Goal: Transaction & Acquisition: Purchase product/service

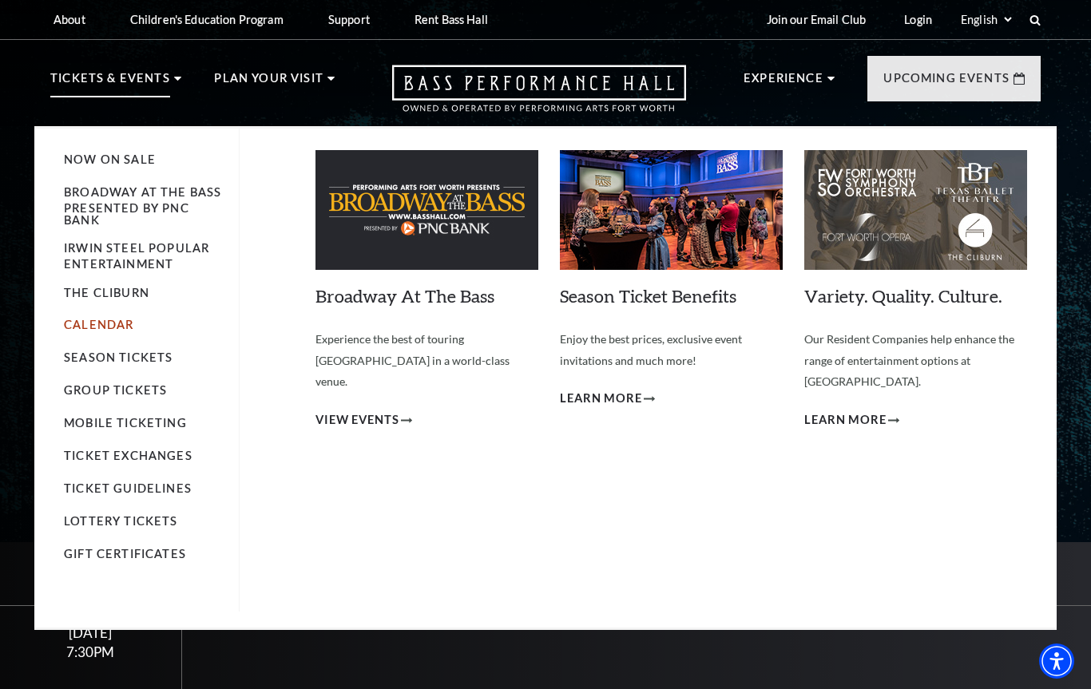
click at [97, 332] on link "Calendar" at bounding box center [98, 325] width 69 height 14
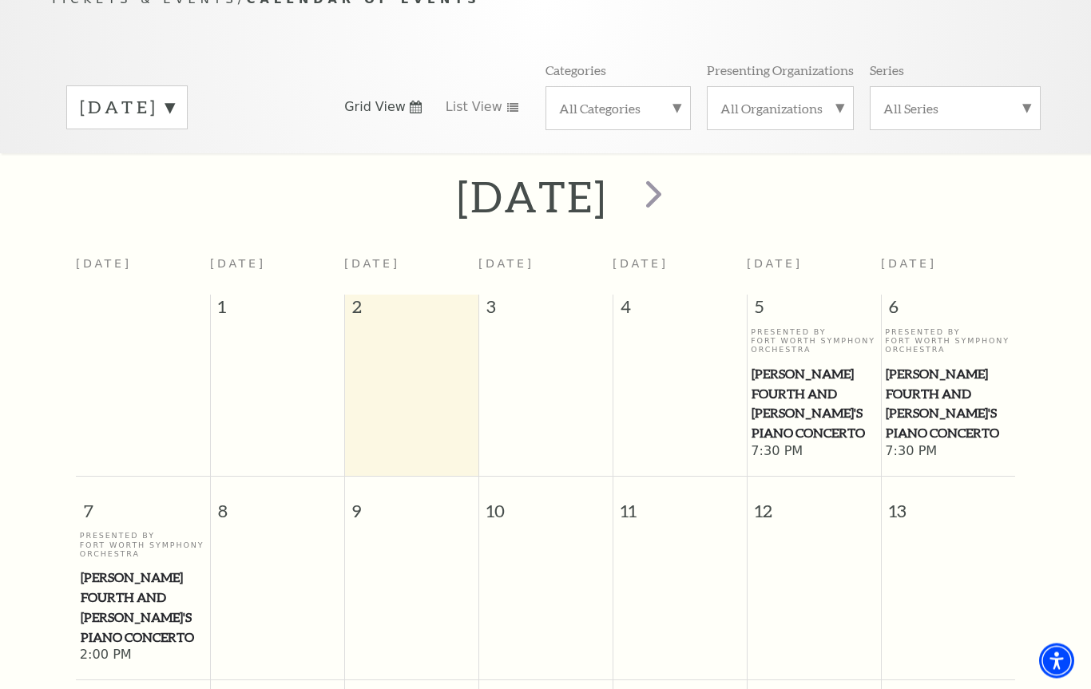
scroll to position [105, 0]
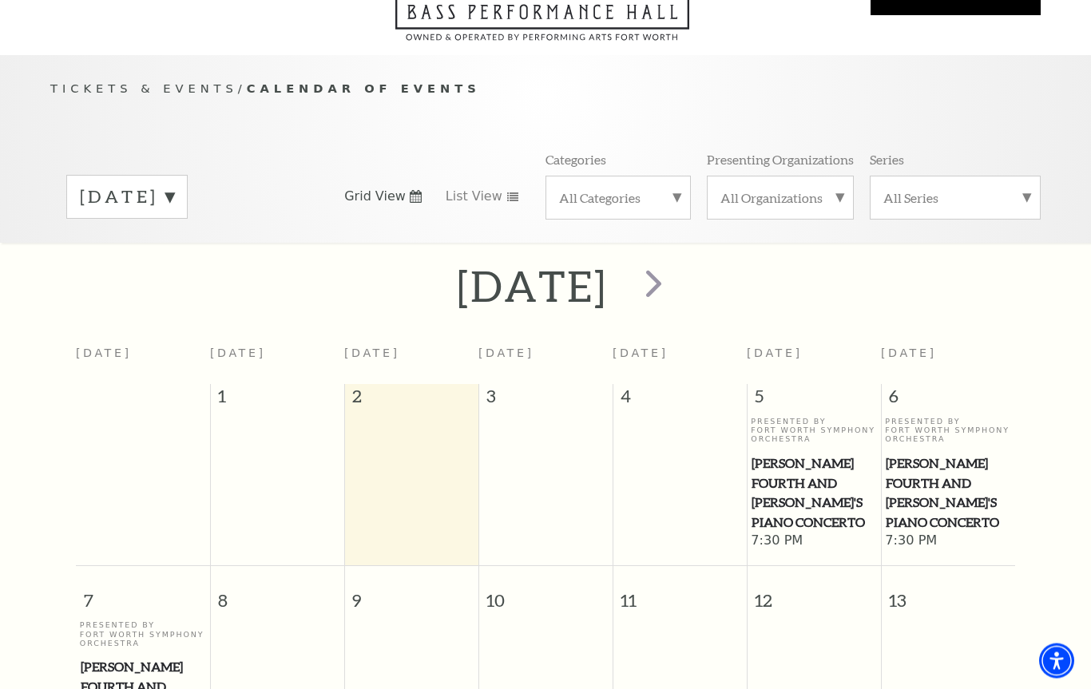
click at [174, 185] on label "[DATE]" at bounding box center [127, 197] width 94 height 25
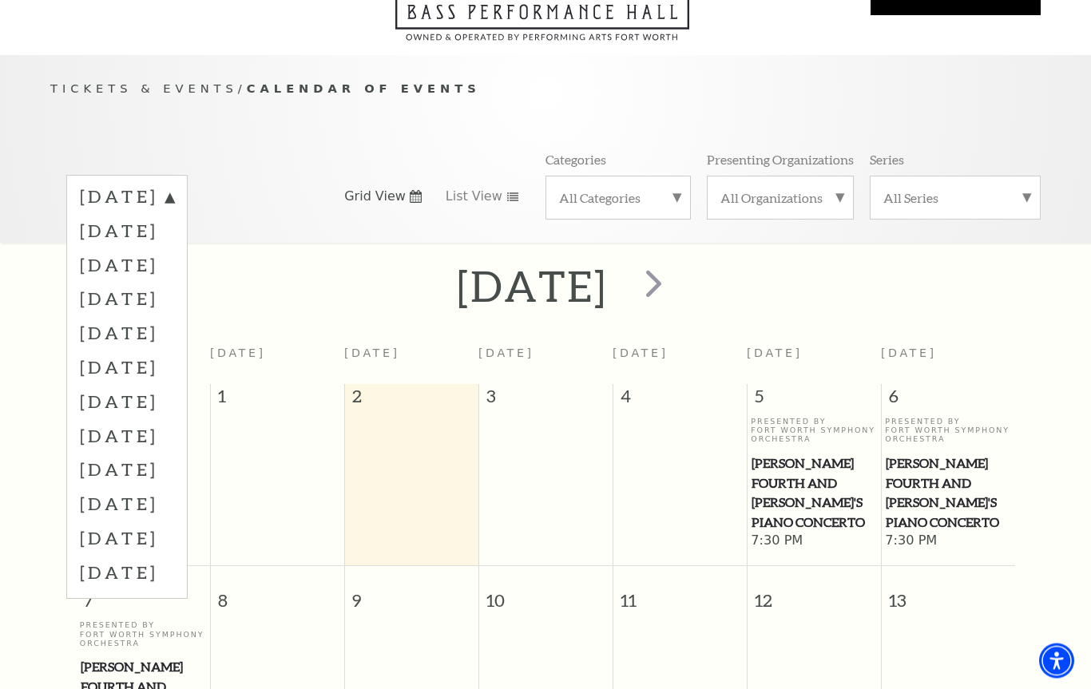
scroll to position [106, 0]
click at [159, 215] on label "October 2025" at bounding box center [127, 230] width 94 height 34
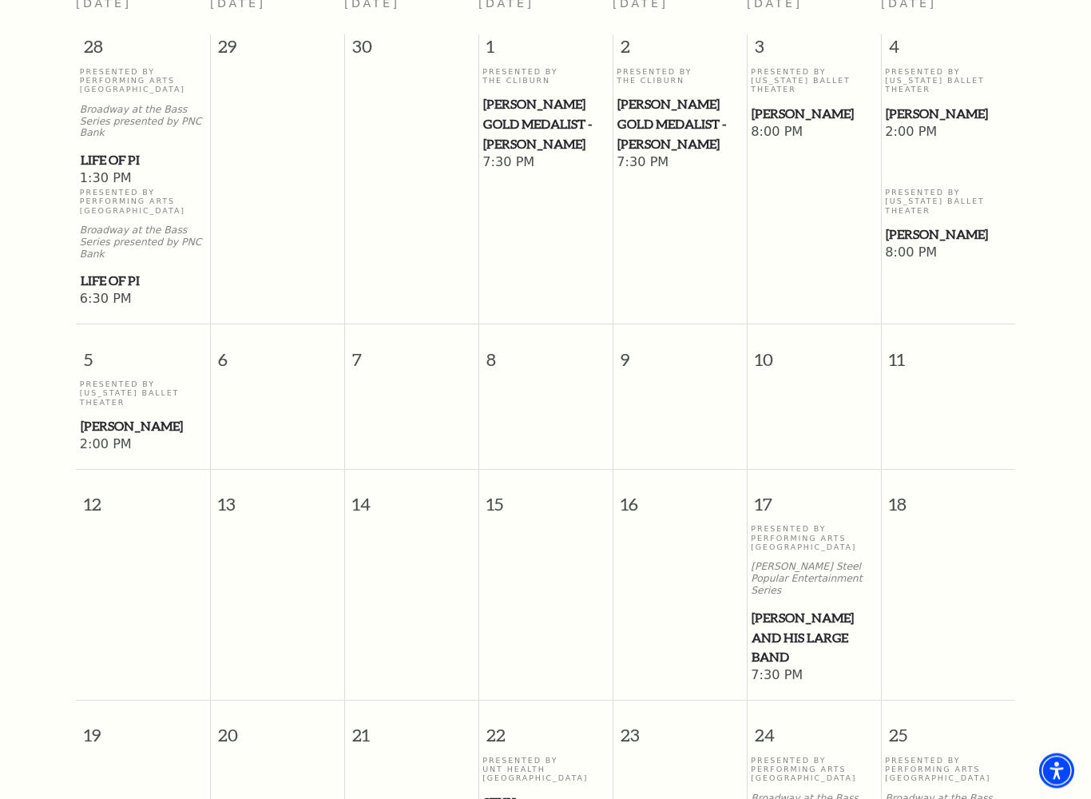
scroll to position [457, 0]
click at [818, 607] on span "Lyle Lovett and his Large Band" at bounding box center [814, 636] width 125 height 59
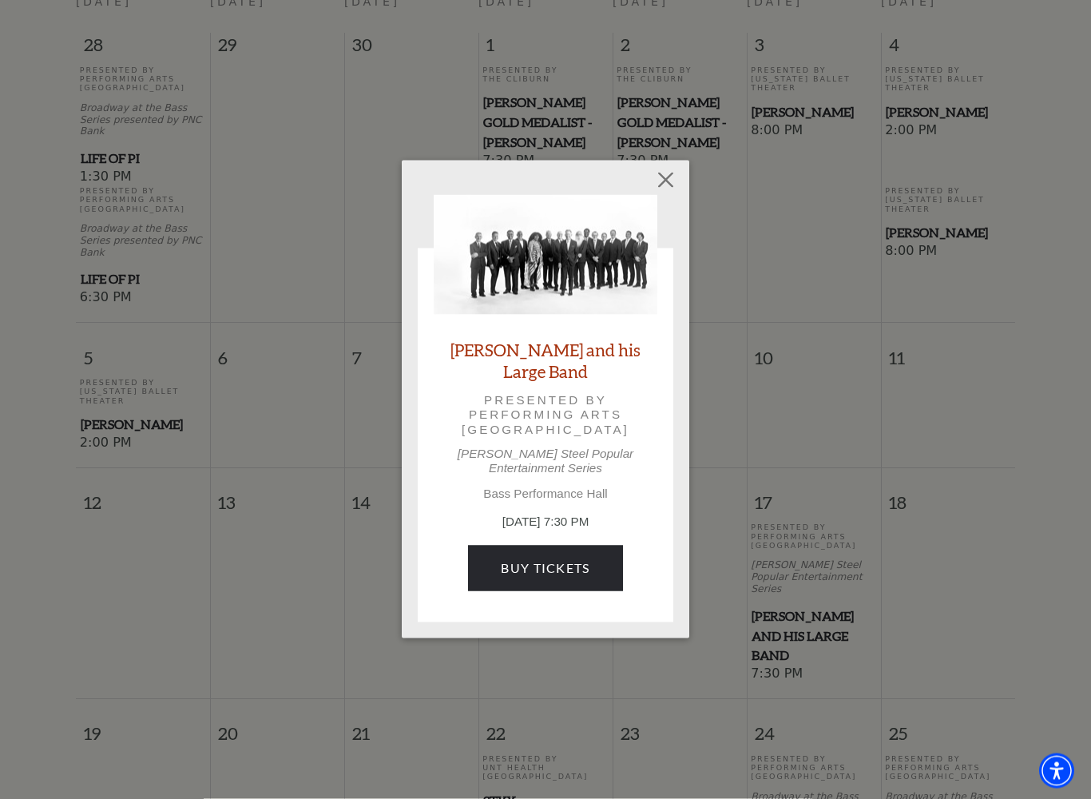
scroll to position [458, 0]
click at [558, 554] on link "Buy Tickets" at bounding box center [545, 568] width 154 height 45
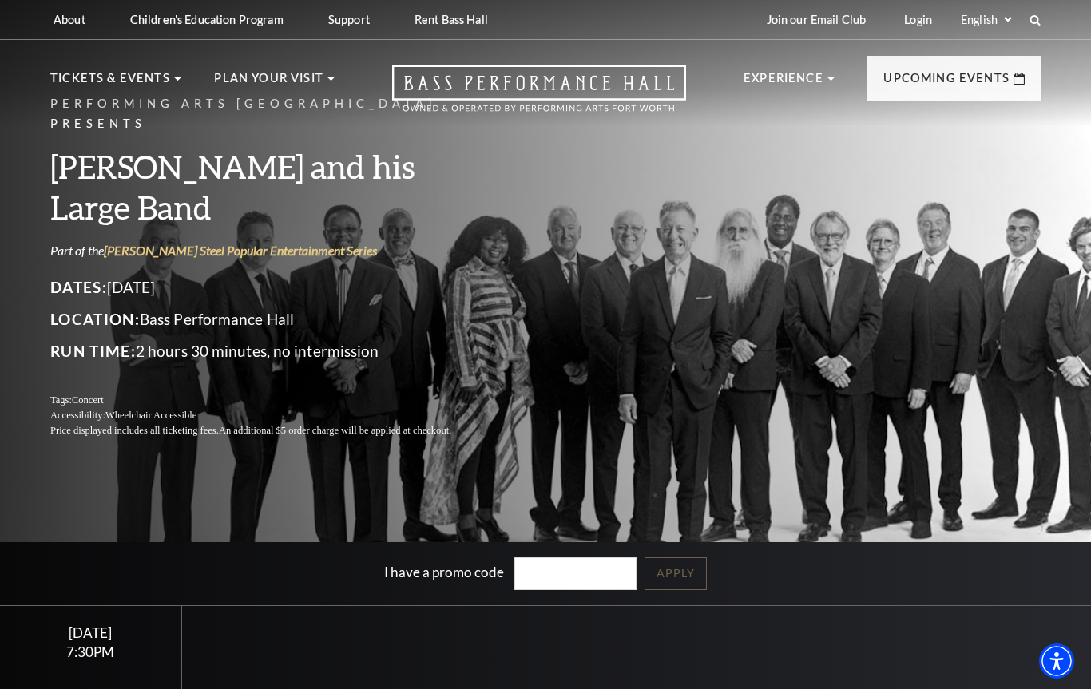
click at [276, 187] on h3 "[PERSON_NAME] and his Large Band" at bounding box center [269, 186] width 439 height 81
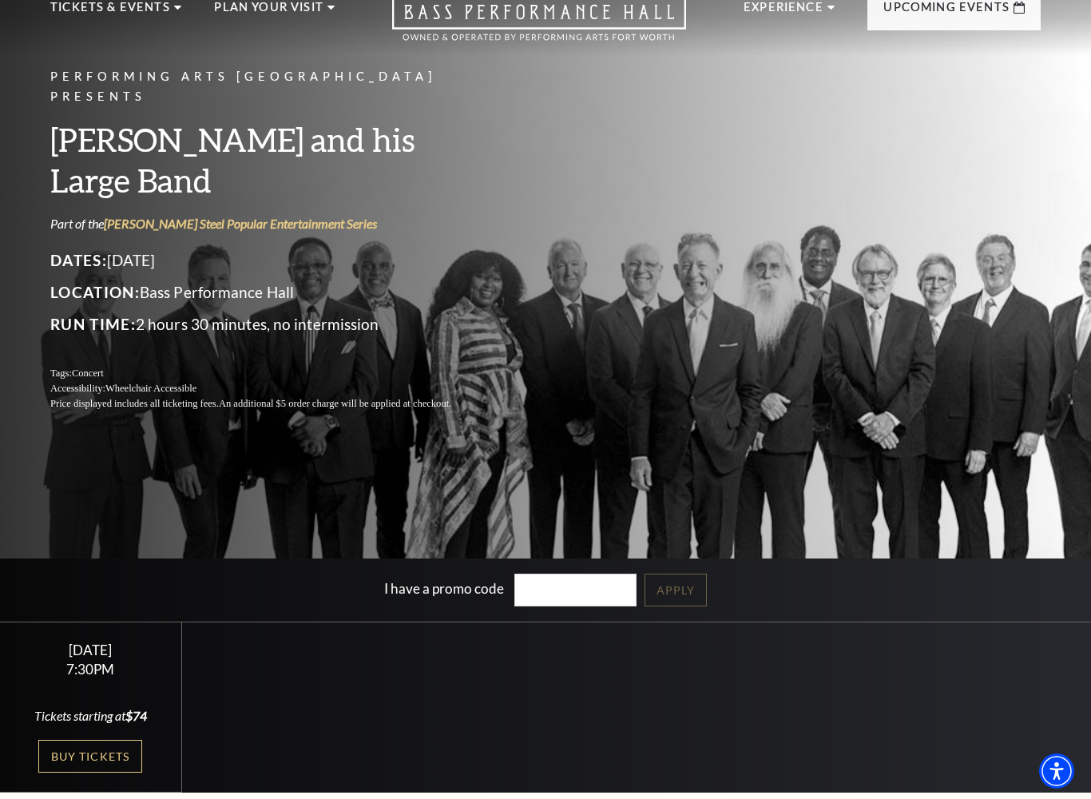
scroll to position [82, 0]
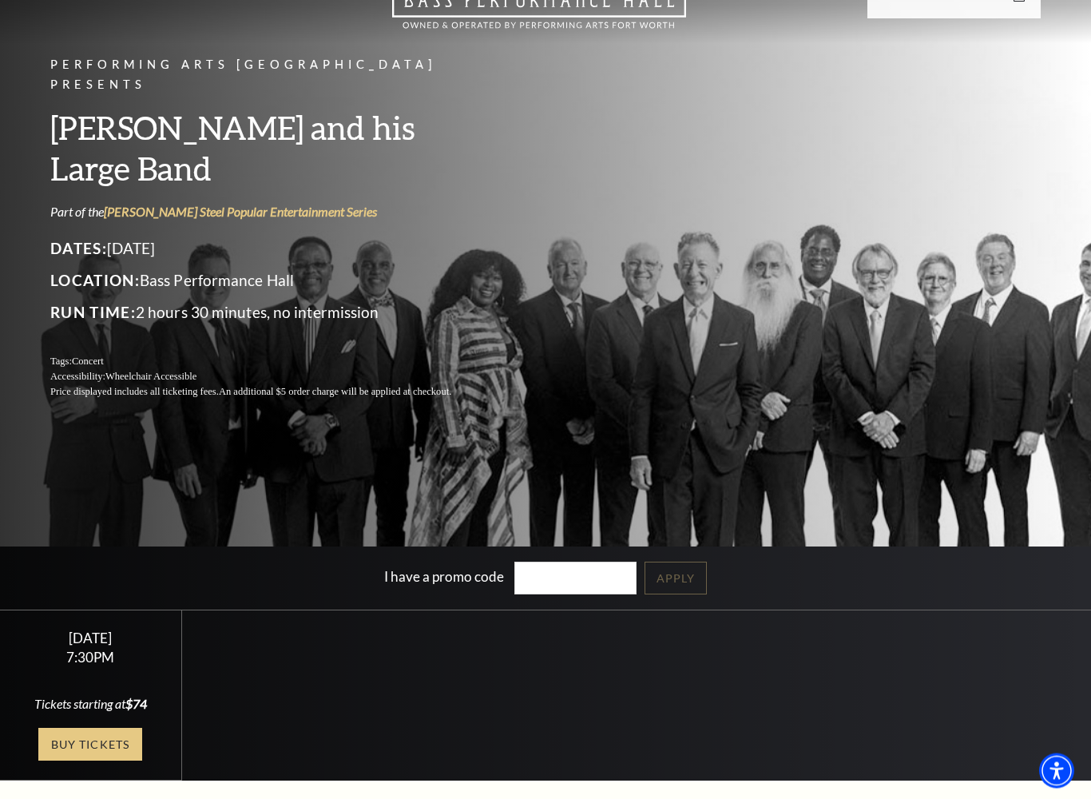
click at [93, 689] on link "Buy Tickets" at bounding box center [90, 745] width 104 height 33
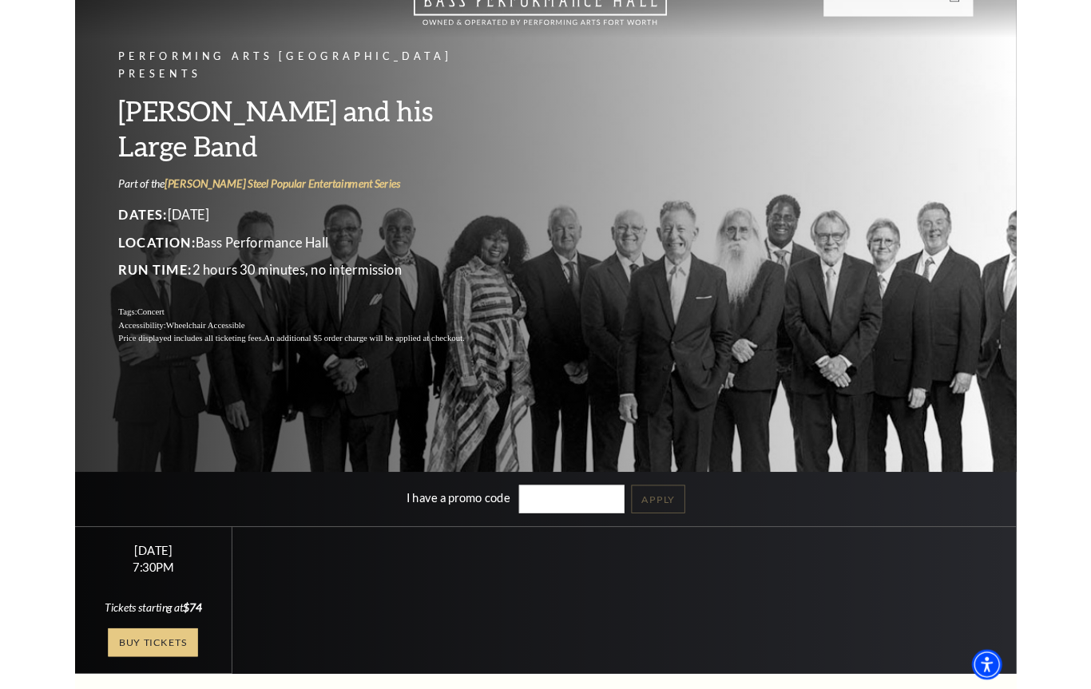
scroll to position [128, 0]
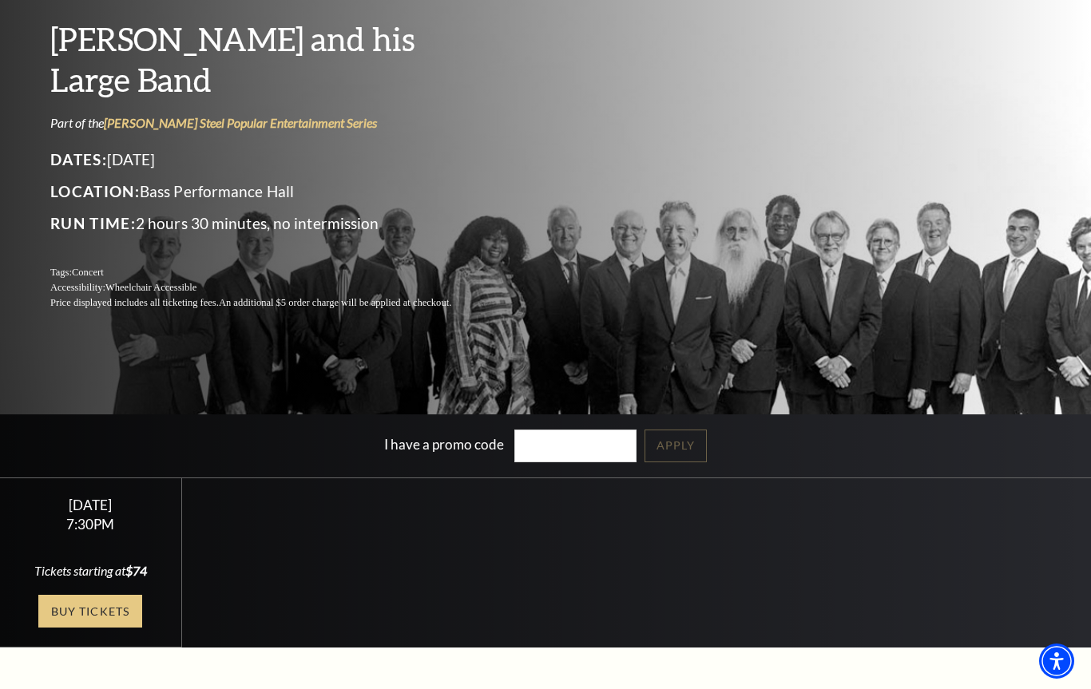
click at [102, 613] on link "Buy Tickets" at bounding box center [90, 611] width 104 height 33
click at [109, 609] on link "Buy Tickets" at bounding box center [90, 611] width 104 height 33
click at [95, 614] on link "Buy Tickets" at bounding box center [90, 611] width 104 height 33
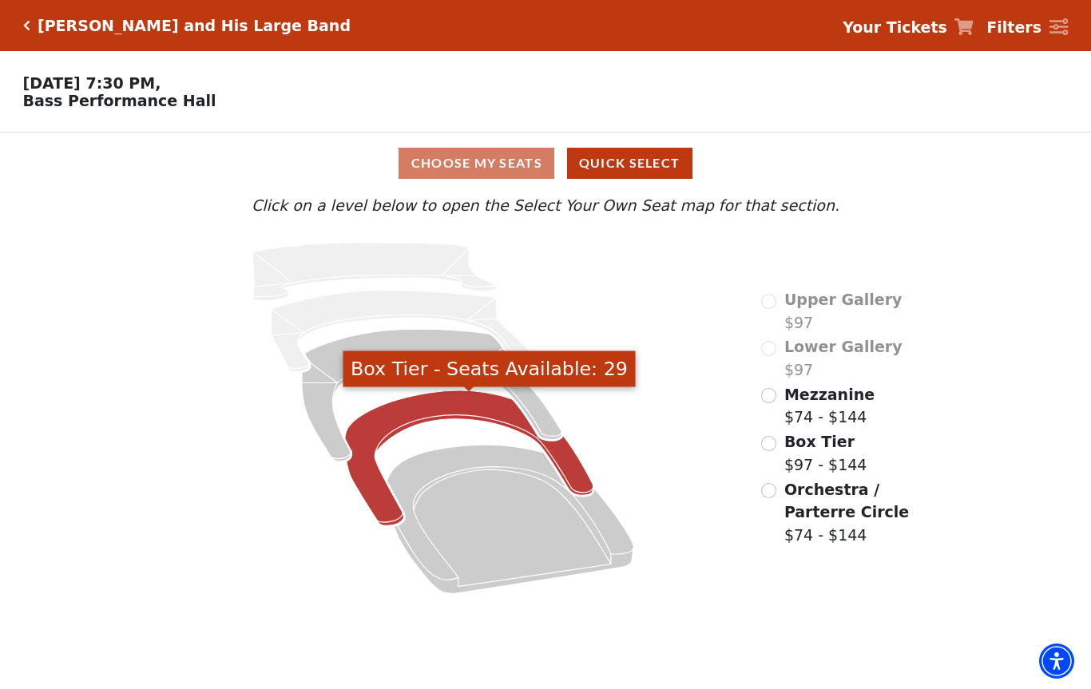
click at [439, 412] on icon "Box Tier - Seats Available: 29" at bounding box center [469, 458] width 248 height 135
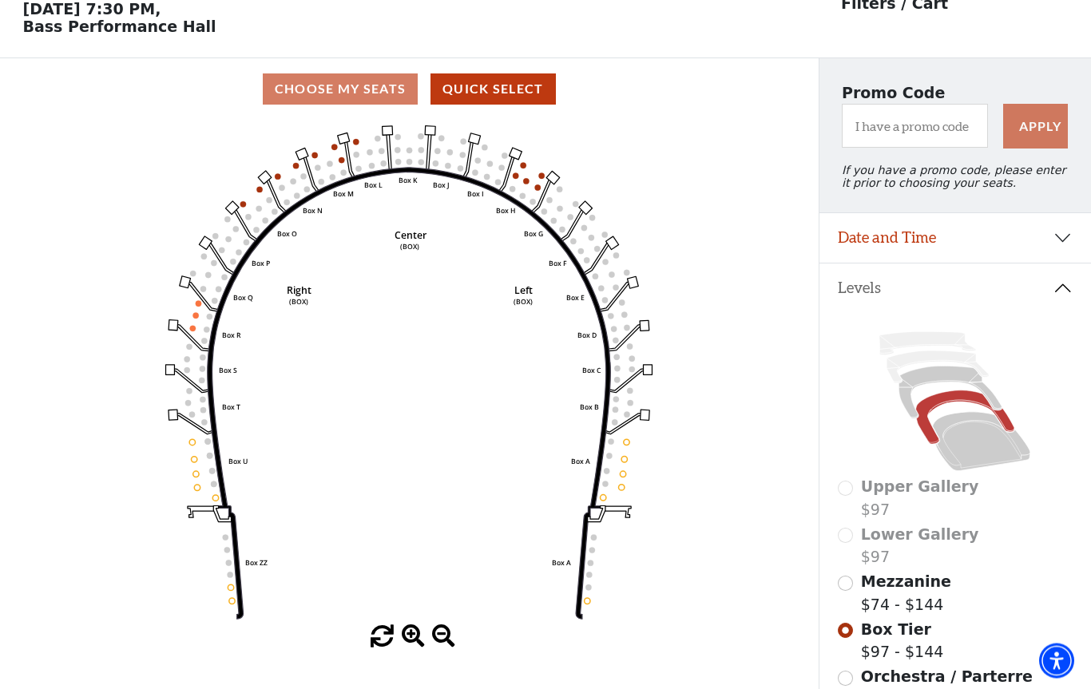
scroll to position [74, 0]
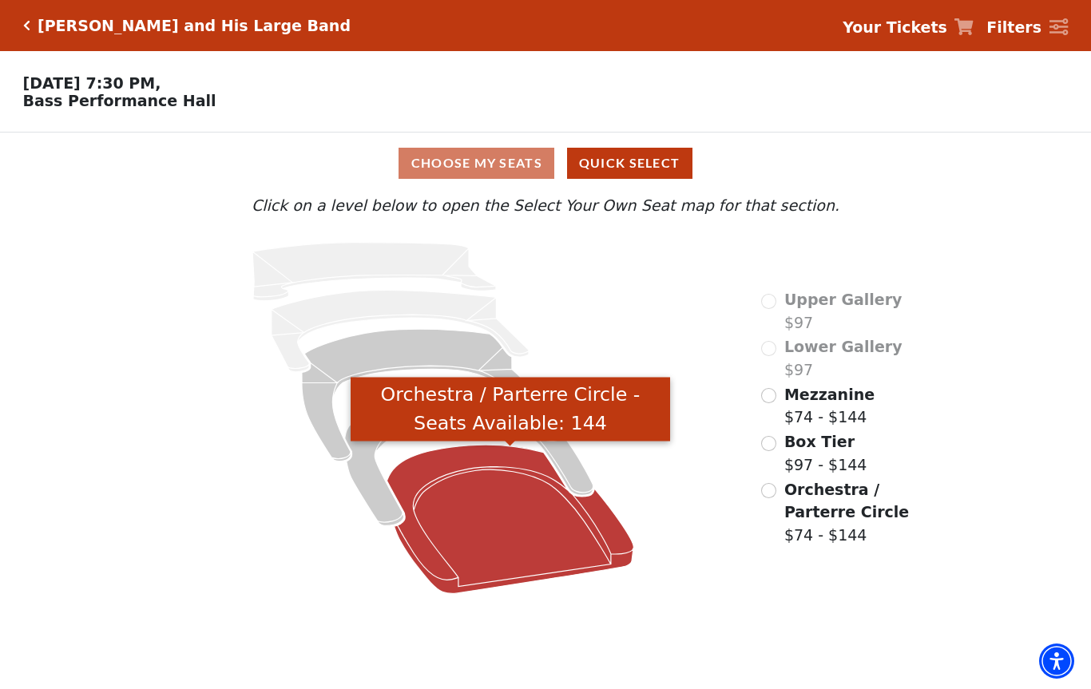
click at [512, 531] on icon "Orchestra / Parterre Circle - Seats Available: 144" at bounding box center [510, 519] width 247 height 149
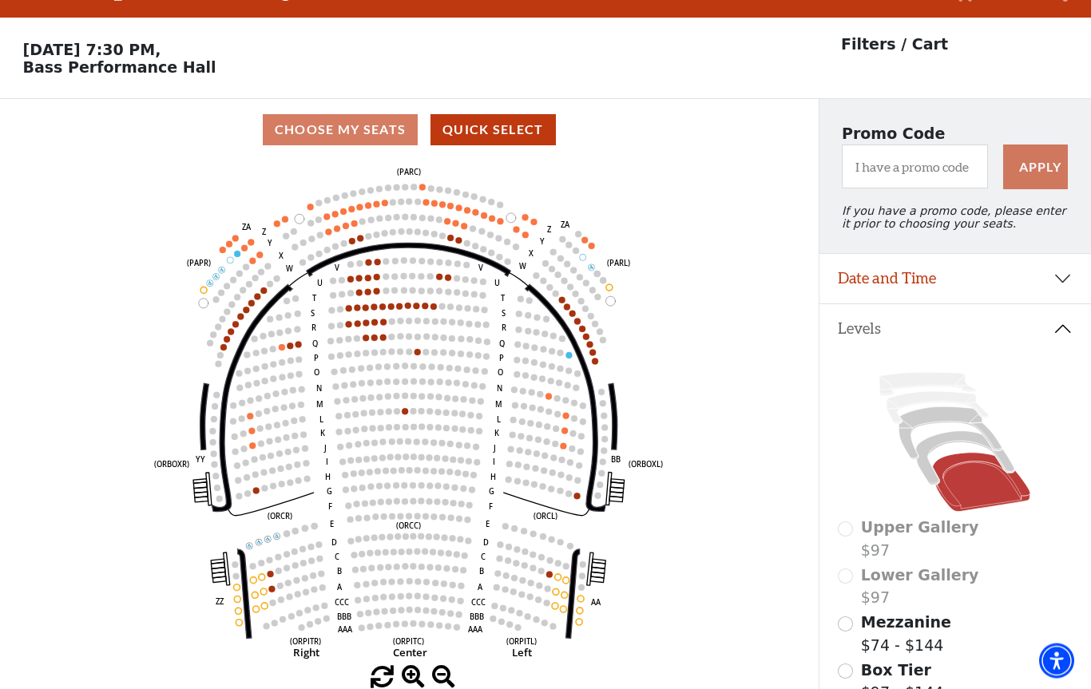
scroll to position [74, 0]
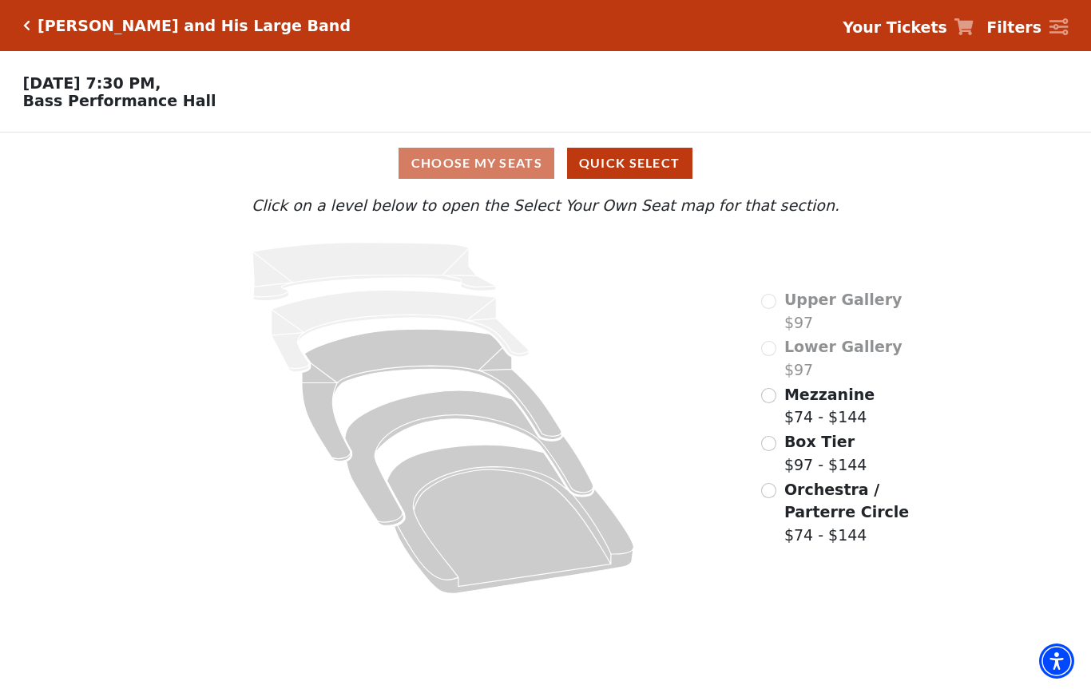
click at [773, 447] on input "Box Tier$97 - $144\a" at bounding box center [768, 443] width 15 height 15
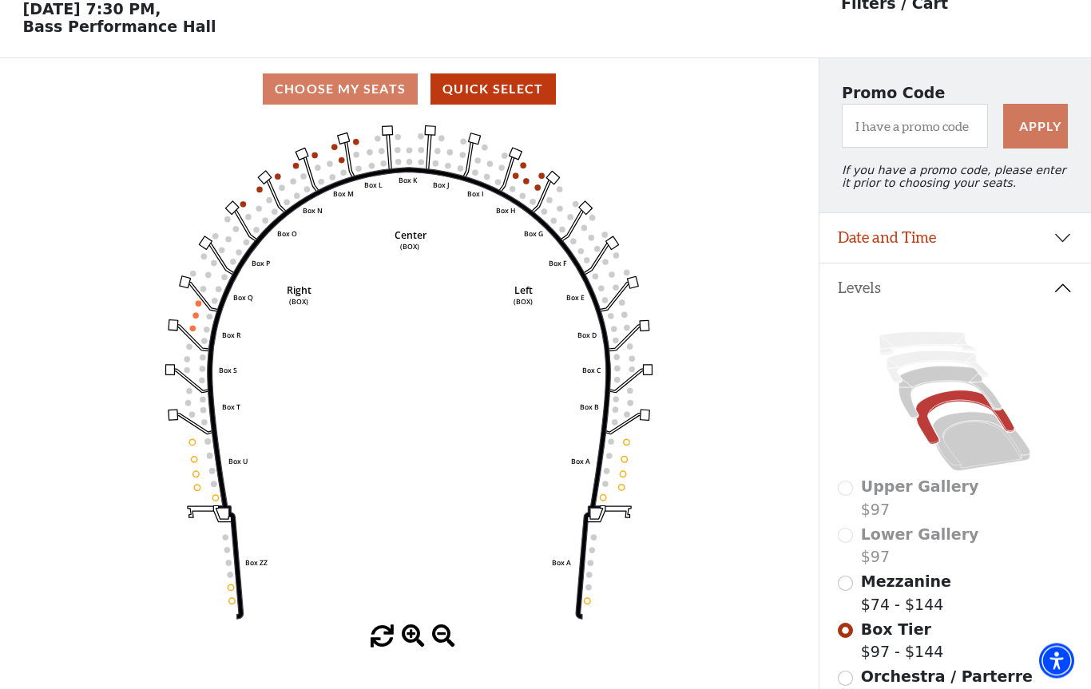
scroll to position [74, 0]
click at [848, 591] on input "Mezzanine$74 - $144\a" at bounding box center [845, 583] width 15 height 15
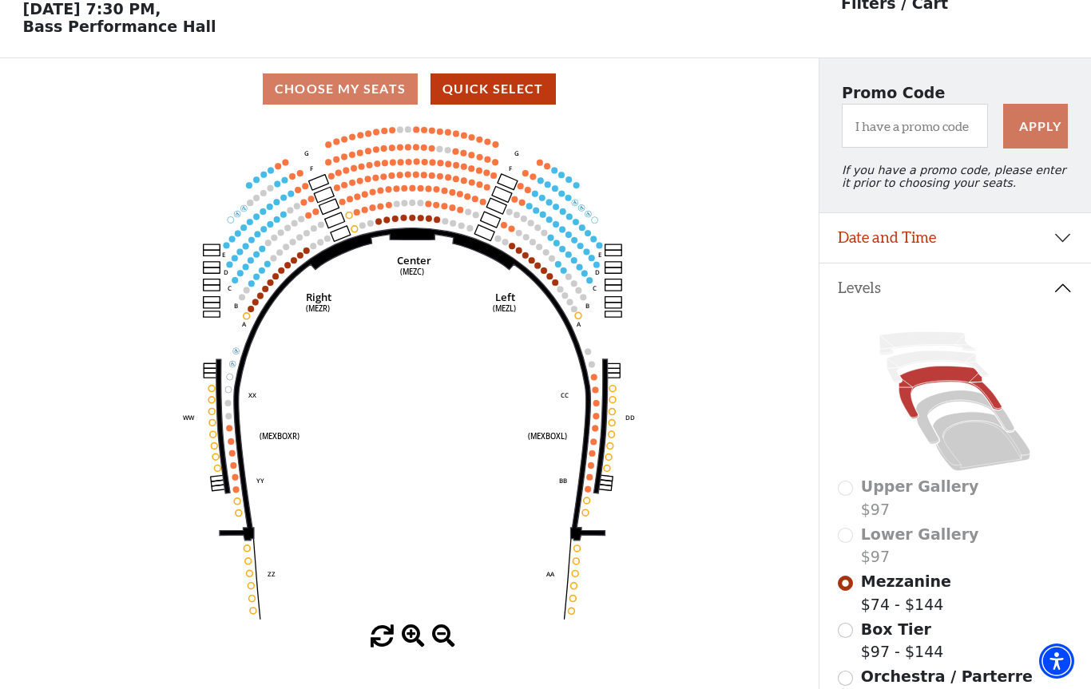
click at [593, 455] on circle at bounding box center [593, 454] width 6 height 6
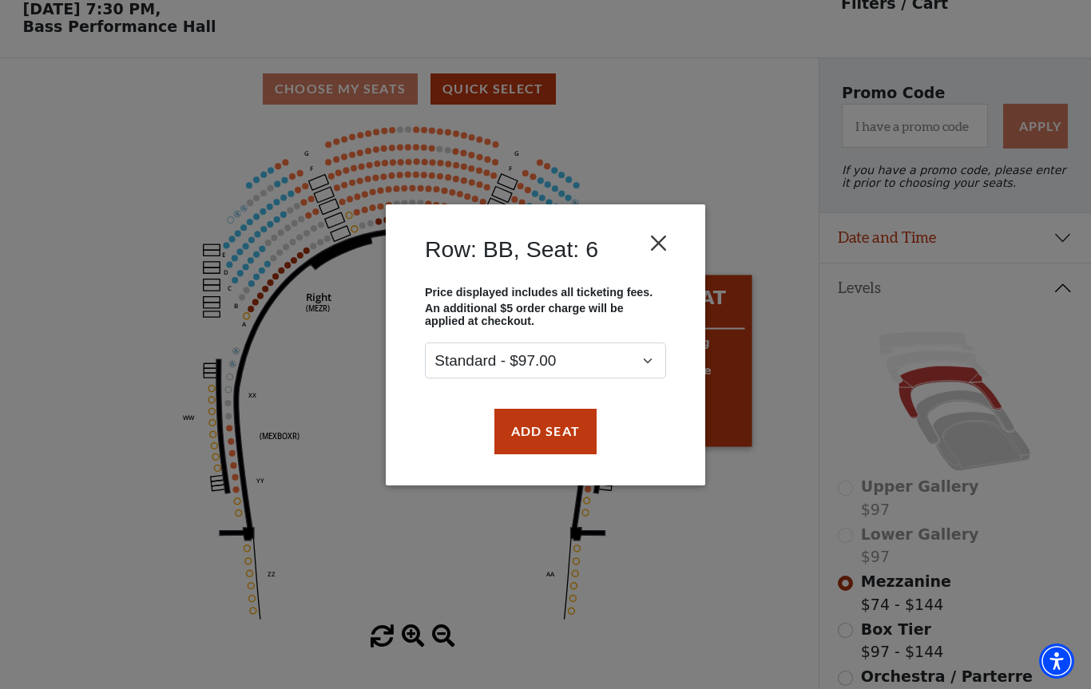
click at [665, 248] on button "Close" at bounding box center [659, 243] width 30 height 30
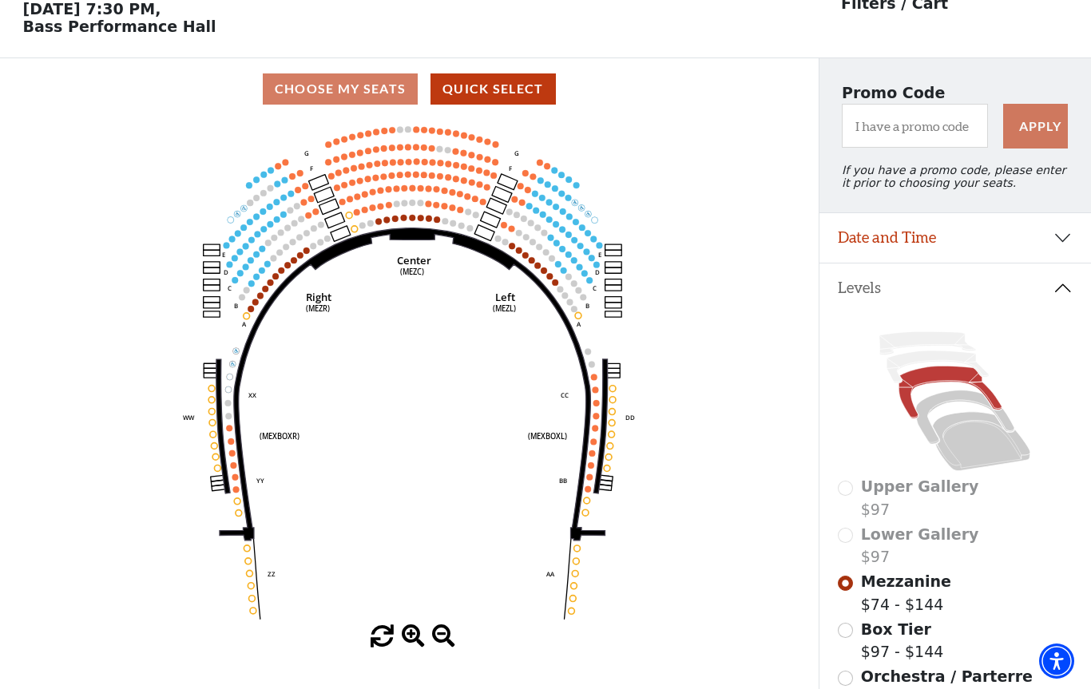
click at [598, 456] on icon "Center (MEZC) Right (MEZR) Left (MEZL) (MEXBOXR) (MEXBOXL) XX WW CC DD YY BB ZZ…" at bounding box center [409, 373] width 737 height 506
click at [424, 233] on icon at bounding box center [413, 384] width 386 height 312
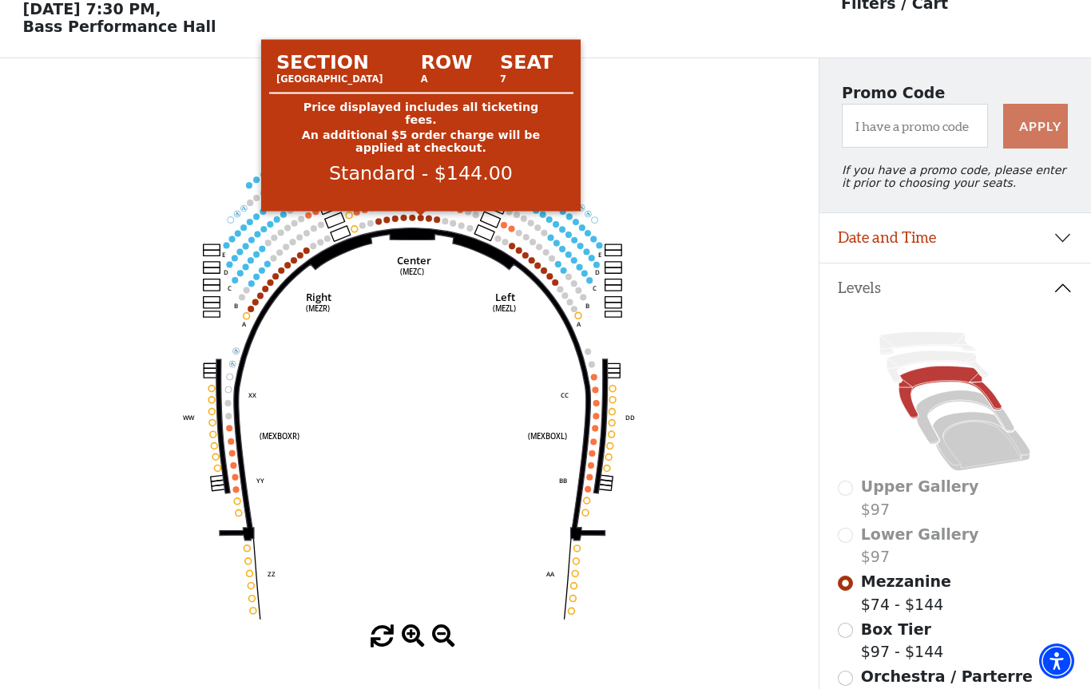
click at [420, 220] on circle at bounding box center [421, 218] width 6 height 6
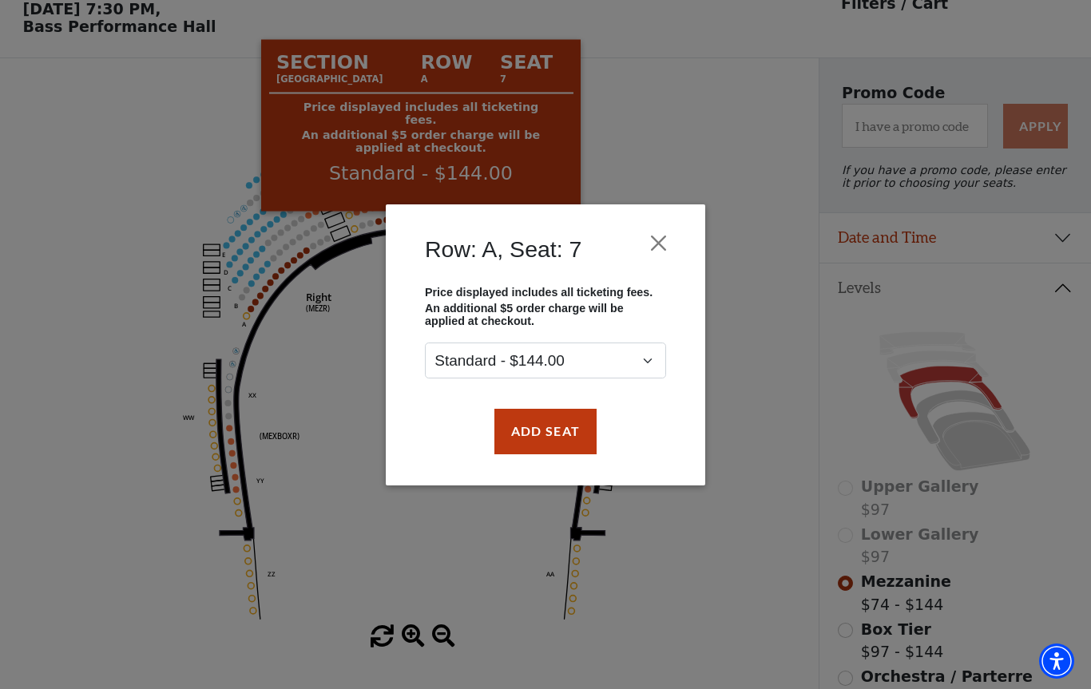
click at [748, 554] on div "Row: A, Seat: 7 Price displayed includes all ticketing fees. An additional $5 o…" at bounding box center [545, 344] width 1091 height 689
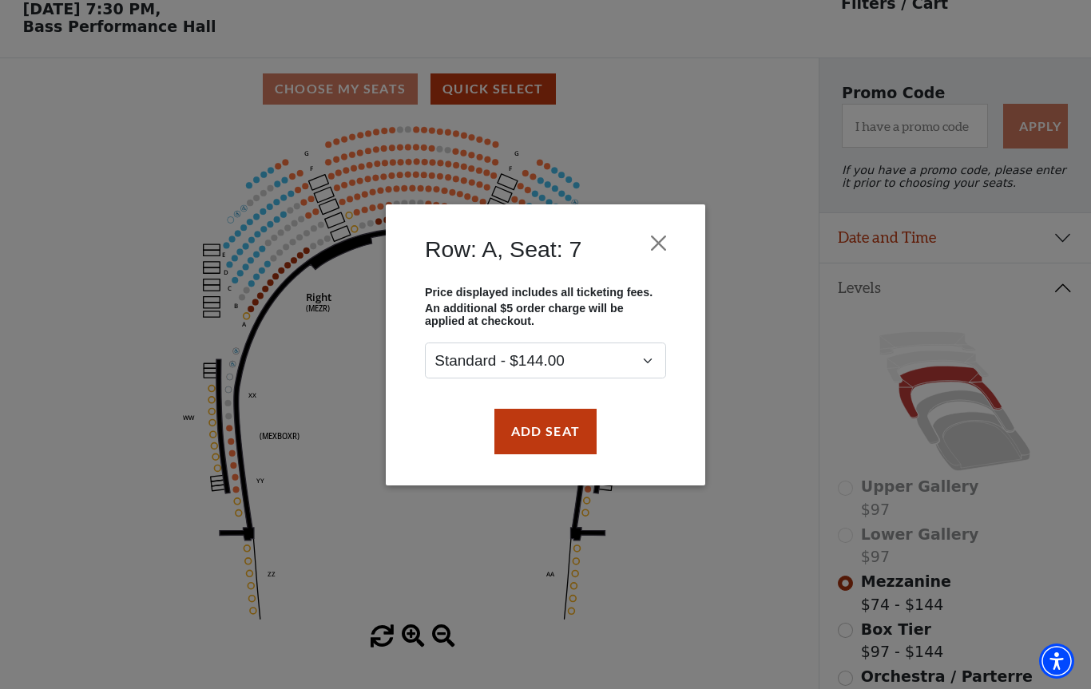
click at [663, 244] on button "Close" at bounding box center [659, 243] width 30 height 30
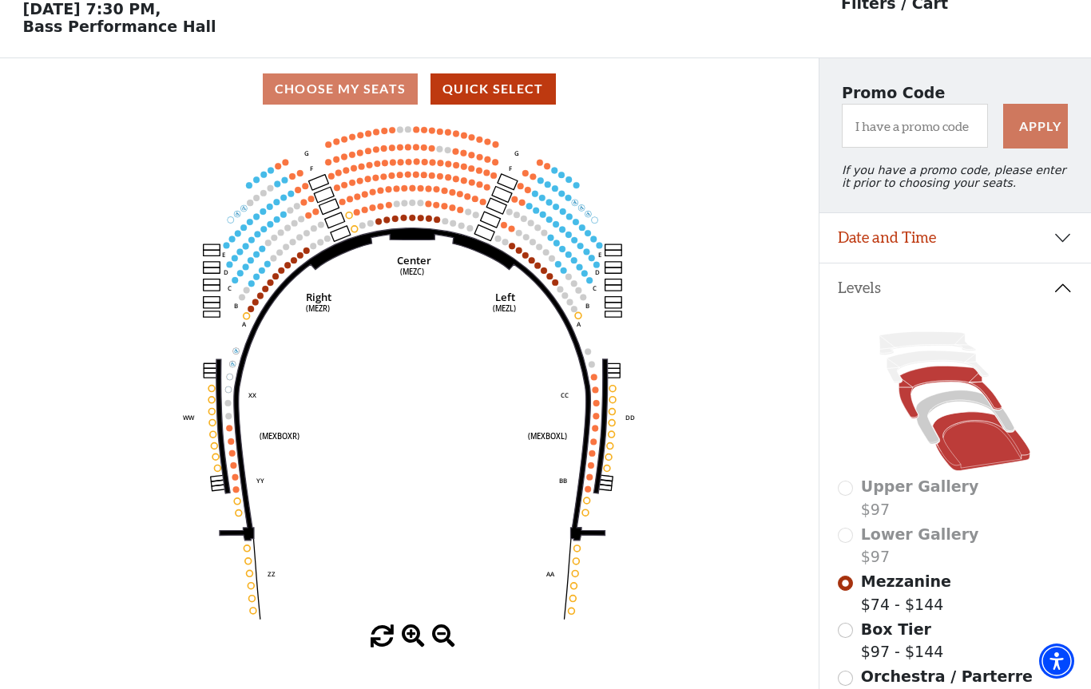
click at [970, 426] on icon at bounding box center [981, 441] width 97 height 59
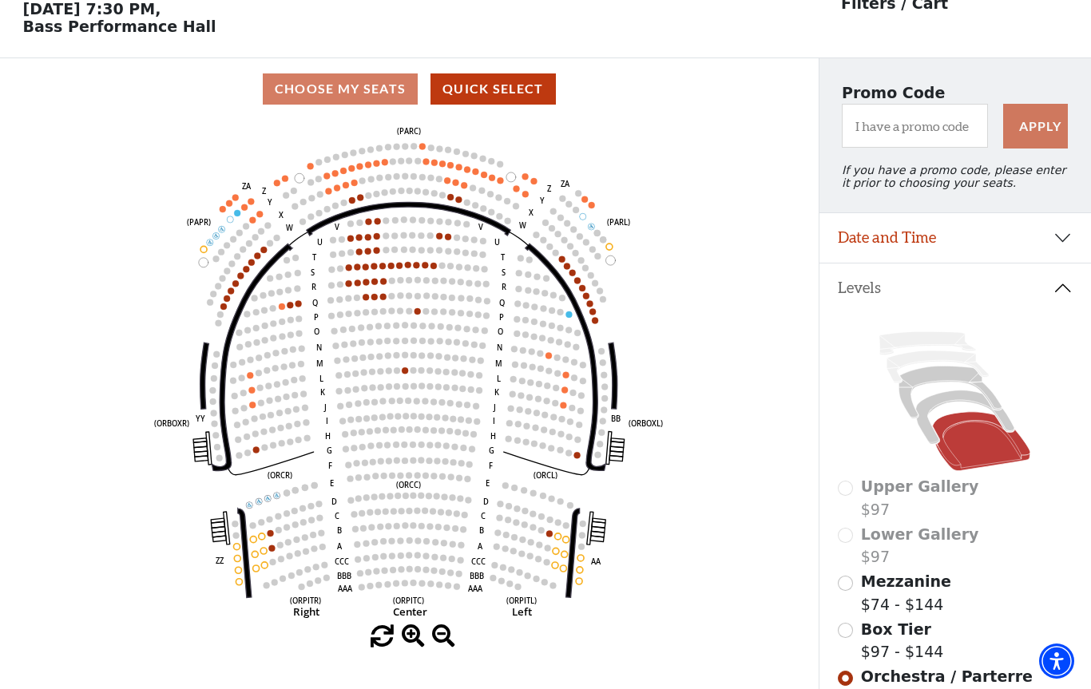
click at [852, 637] on input "Box Tier$97 - $144\a" at bounding box center [845, 630] width 15 height 15
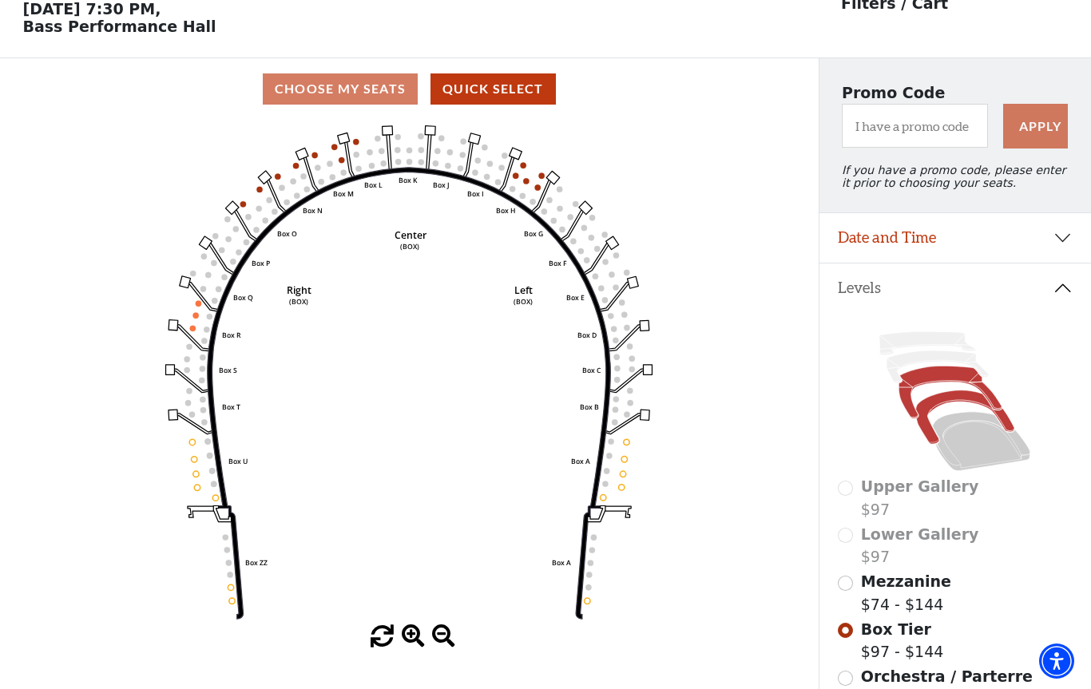
click at [941, 387] on icon at bounding box center [950, 393] width 103 height 53
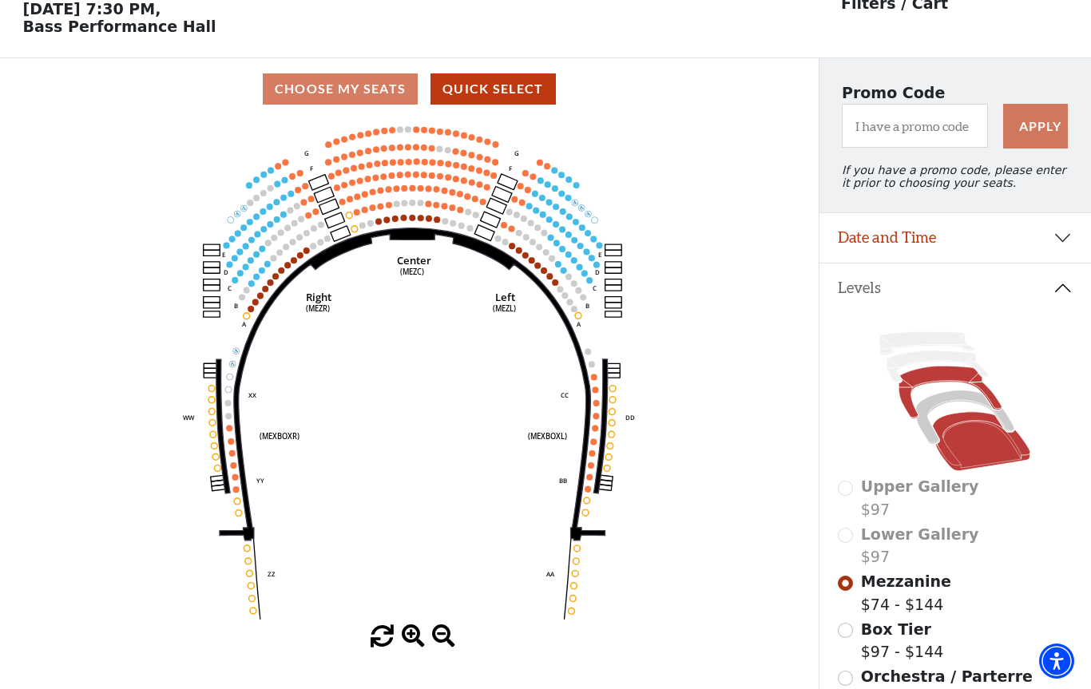
click at [987, 457] on icon at bounding box center [981, 441] width 97 height 59
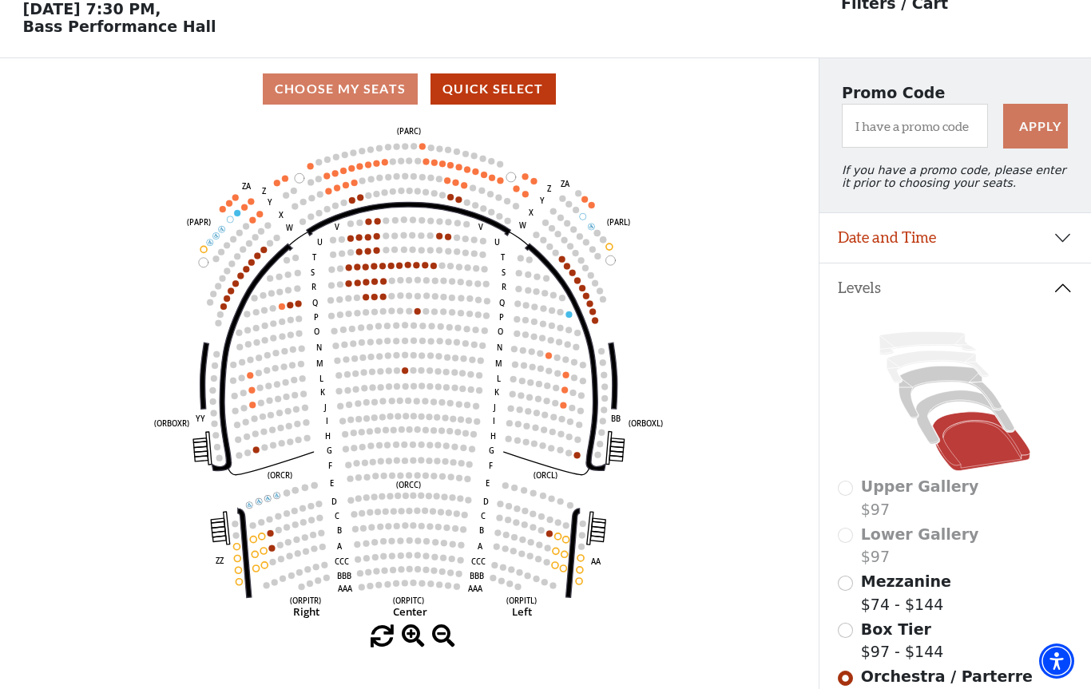
click at [306, 308] on icon "Left (ORPITL) Right (ORPITR) Center (ORPITC) ZZ AA YY BB ZA ZA (ORCL) (ORCR) (O…" at bounding box center [409, 373] width 737 height 506
click at [302, 305] on icon "Left (ORPITL) Right (ORPITR) Center (ORPITC) ZZ AA YY BB ZA ZA (ORCL) (ORCR) (O…" at bounding box center [409, 373] width 737 height 506
click at [298, 311] on icon "Left (ORPITL) Right (ORPITR) Center (ORPITC) ZZ AA YY BB ZA ZA (ORCL) (ORCR) (O…" at bounding box center [409, 373] width 737 height 506
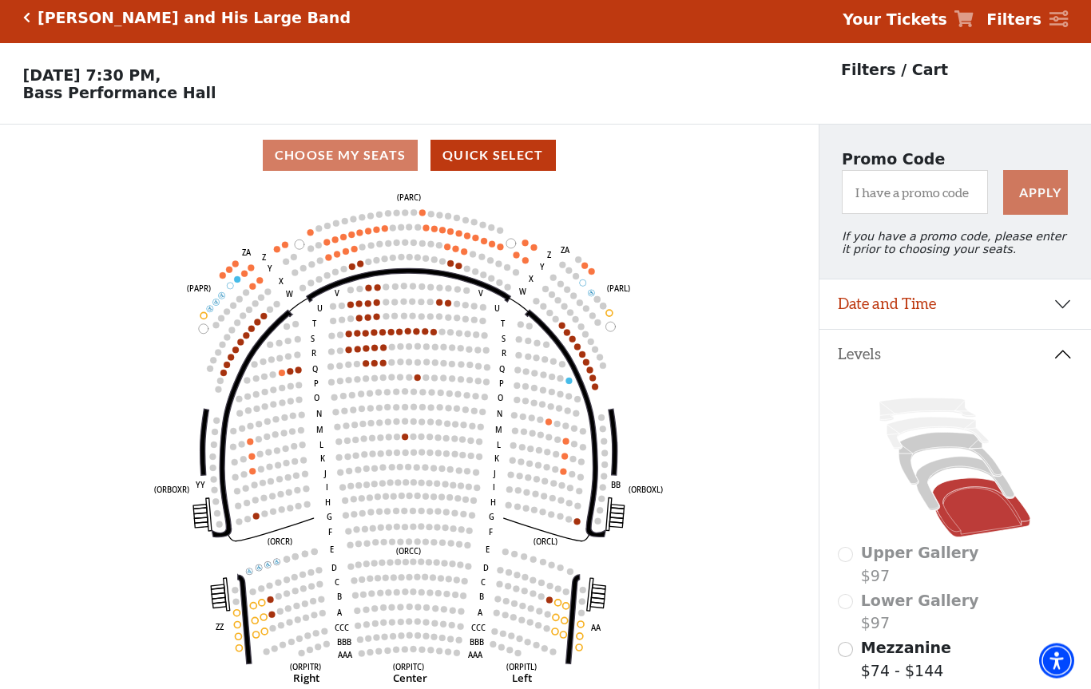
scroll to position [0, 0]
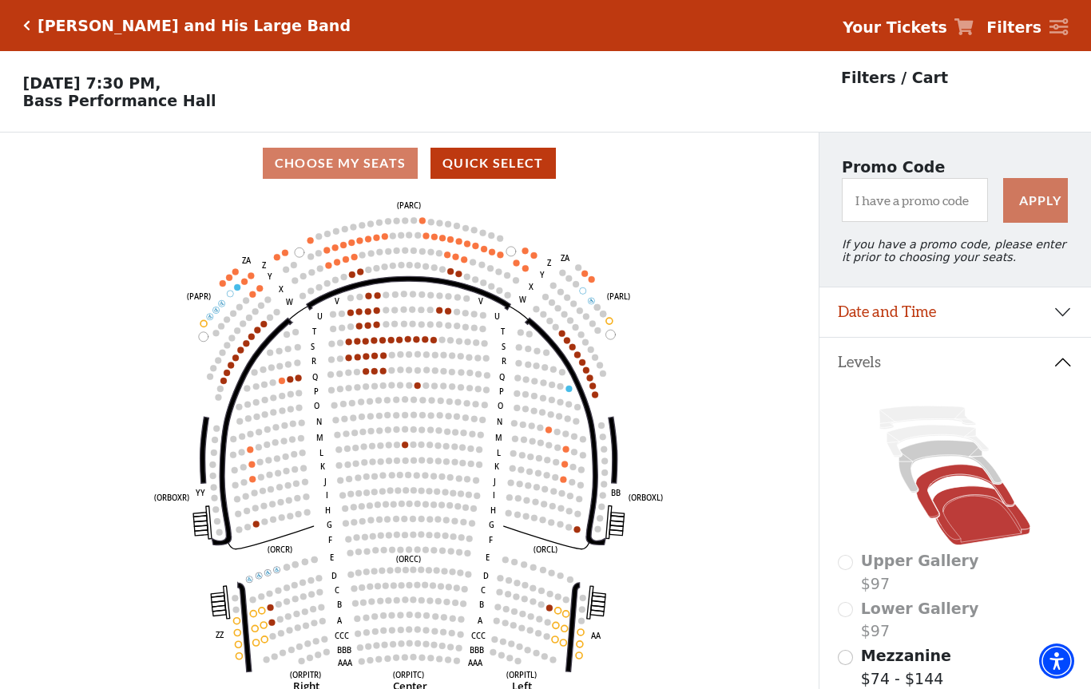
click at [948, 482] on icon at bounding box center [965, 492] width 98 height 54
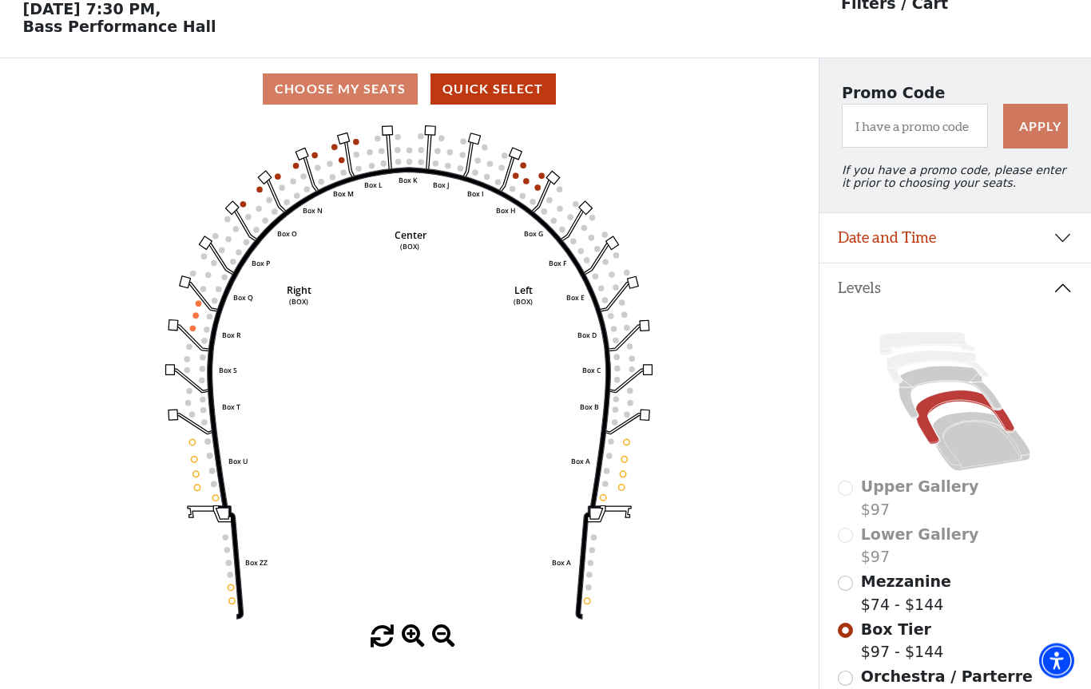
scroll to position [74, 0]
click at [938, 386] on icon at bounding box center [950, 393] width 103 height 53
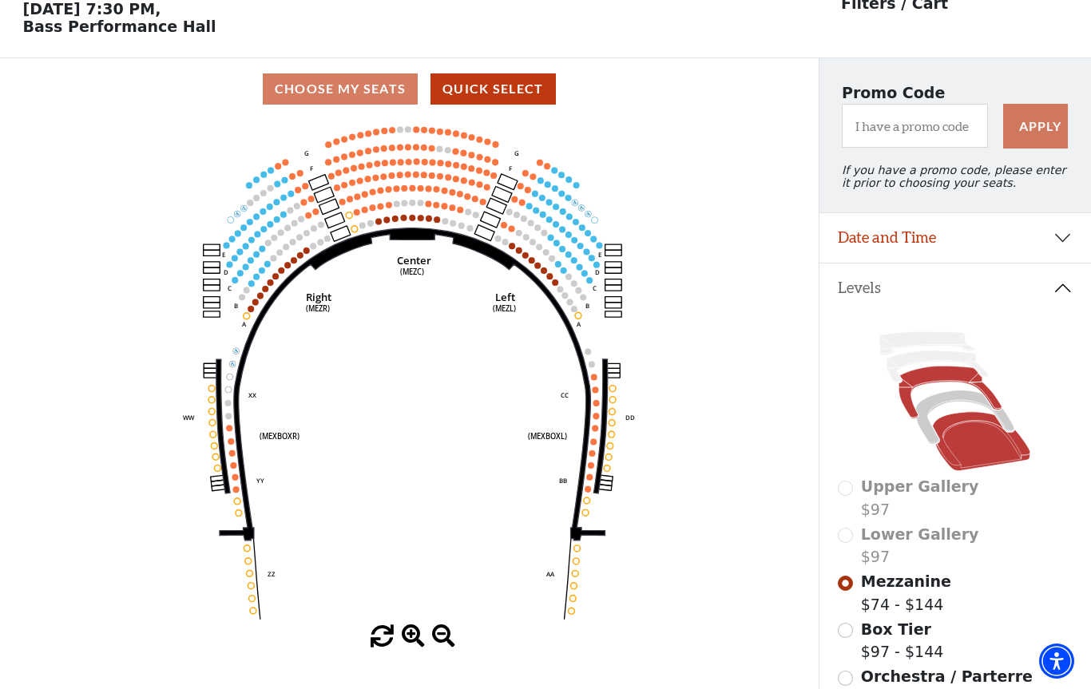
click at [979, 443] on icon at bounding box center [981, 441] width 97 height 59
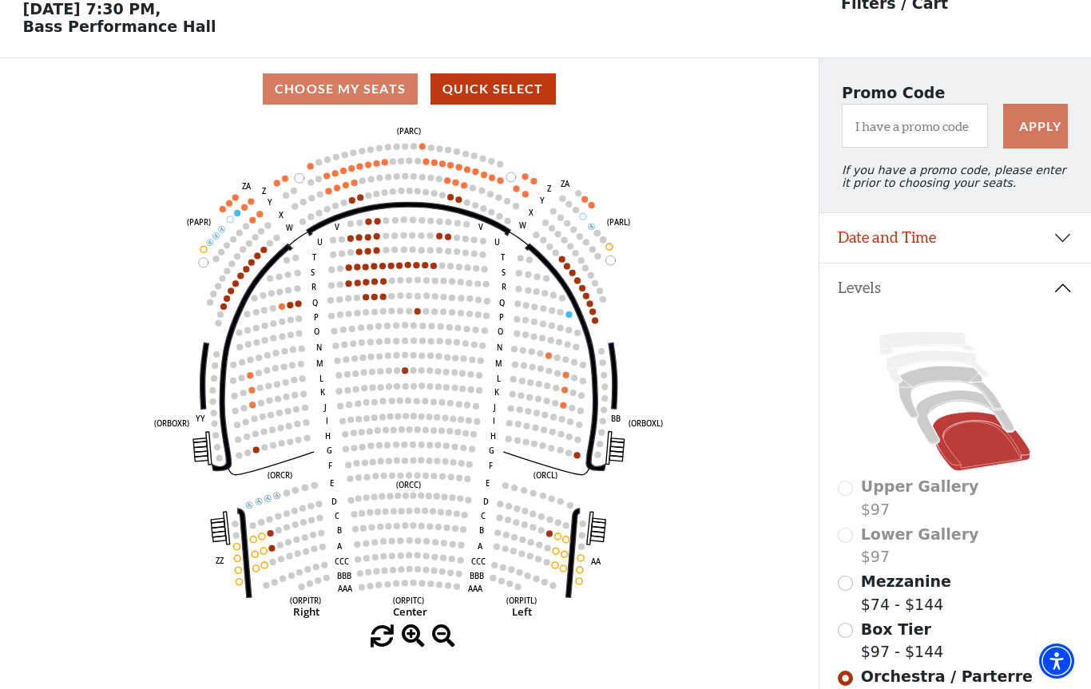
click at [301, 305] on circle at bounding box center [299, 303] width 6 height 6
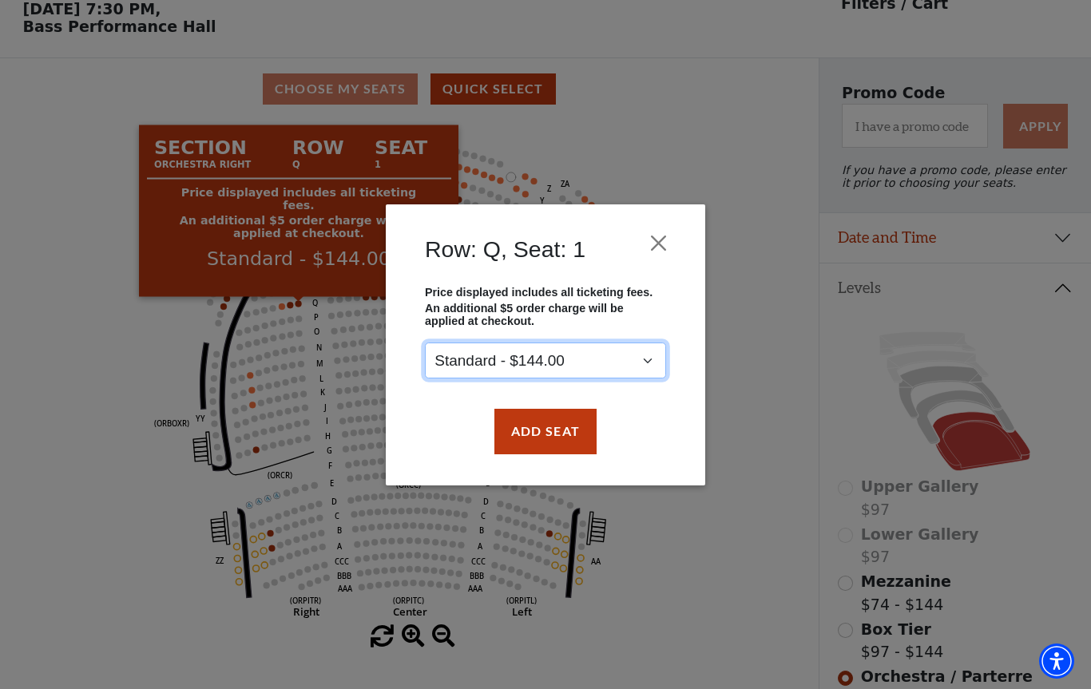
click at [652, 369] on select "Standard - $144.00" at bounding box center [545, 361] width 241 height 36
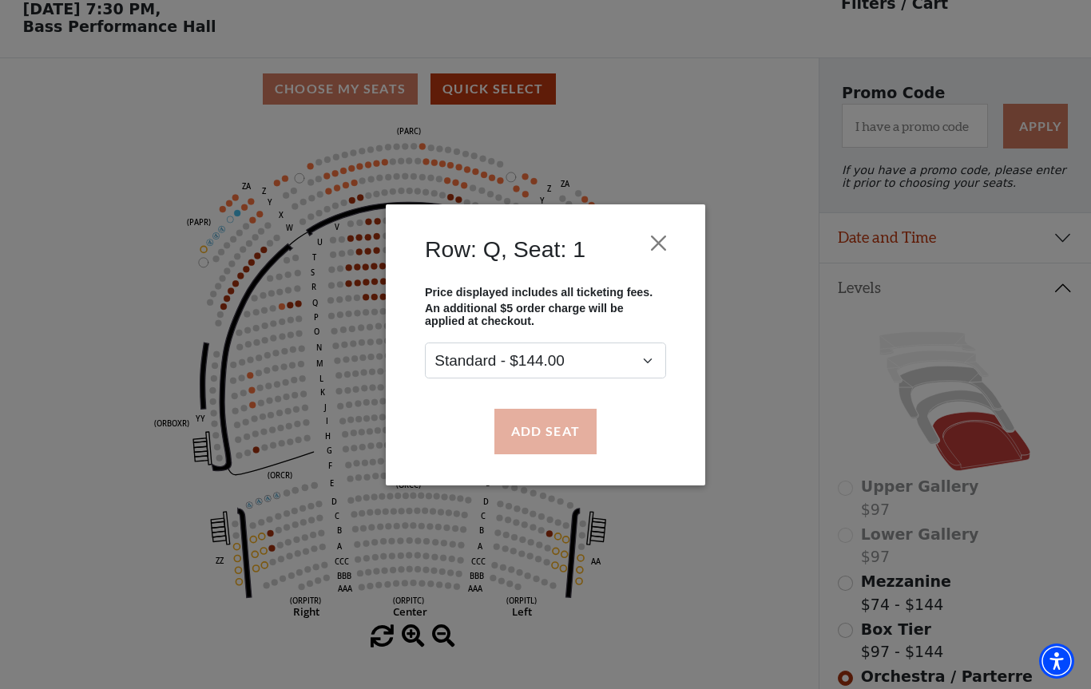
click at [563, 441] on button "Add Seat" at bounding box center [545, 431] width 102 height 45
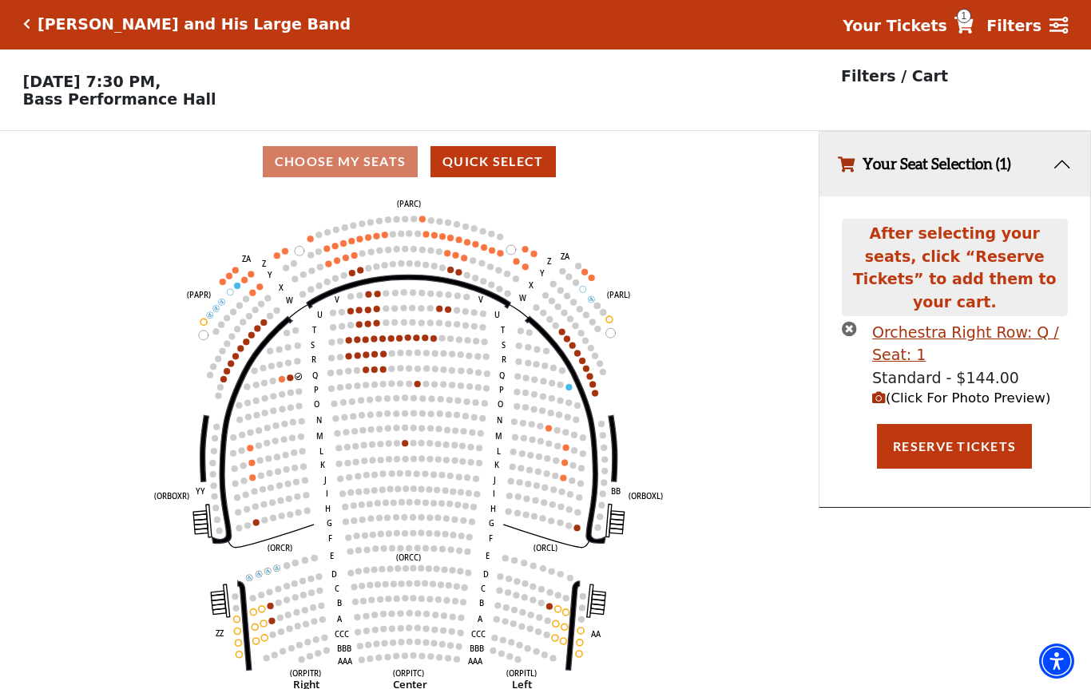
scroll to position [0, 0]
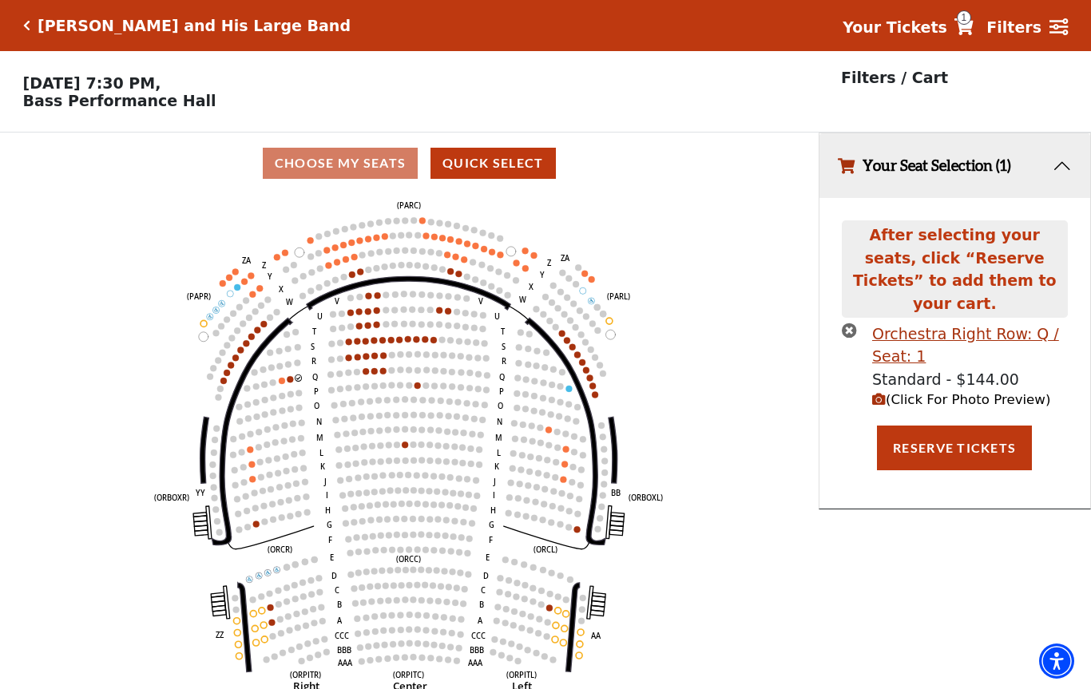
click at [284, 384] on circle at bounding box center [282, 381] width 6 height 6
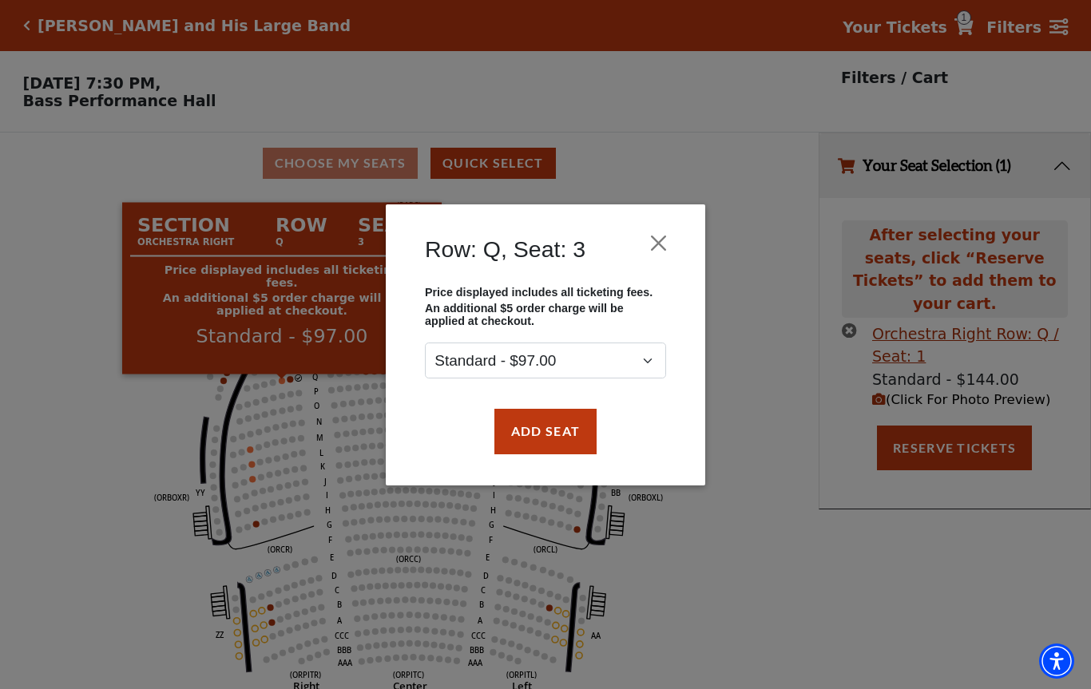
click at [748, 436] on div "Row: Q, Seat: 3 Price displayed includes all ticketing fees. An additional $5 o…" at bounding box center [545, 344] width 1091 height 689
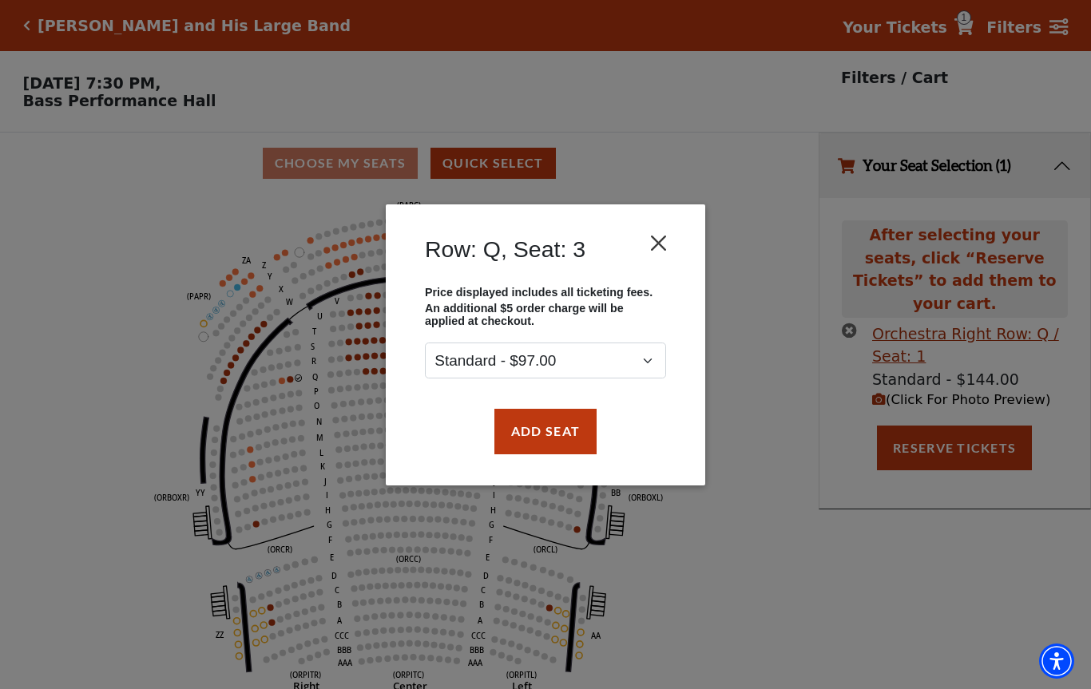
click at [664, 246] on button "Close" at bounding box center [659, 243] width 30 height 30
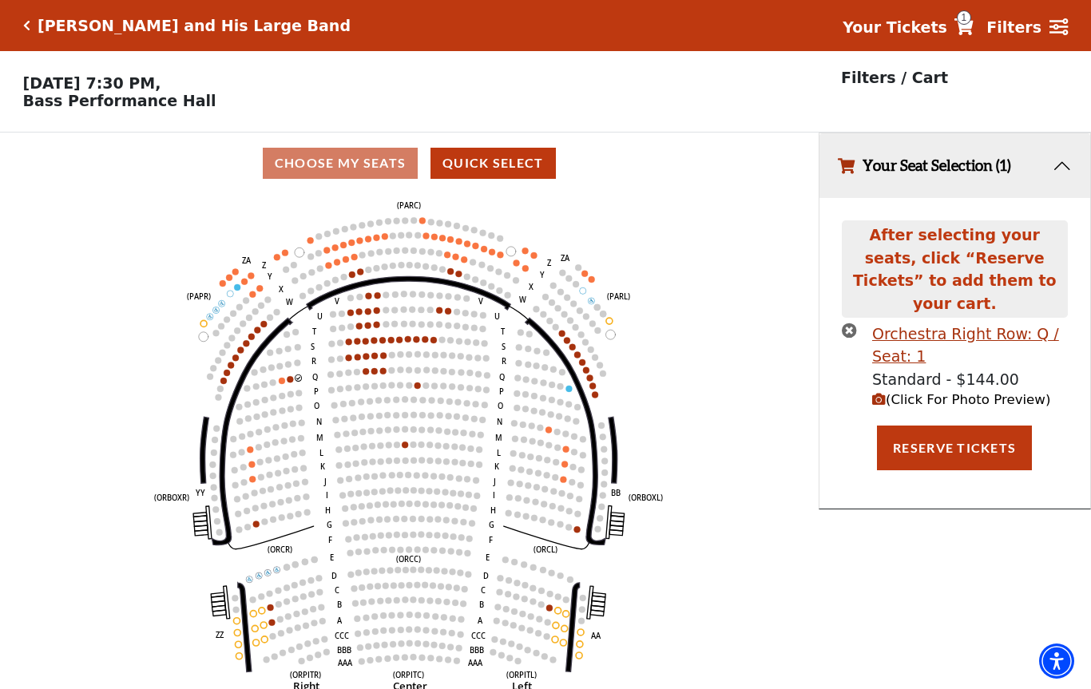
click at [292, 383] on circle at bounding box center [291, 379] width 6 height 6
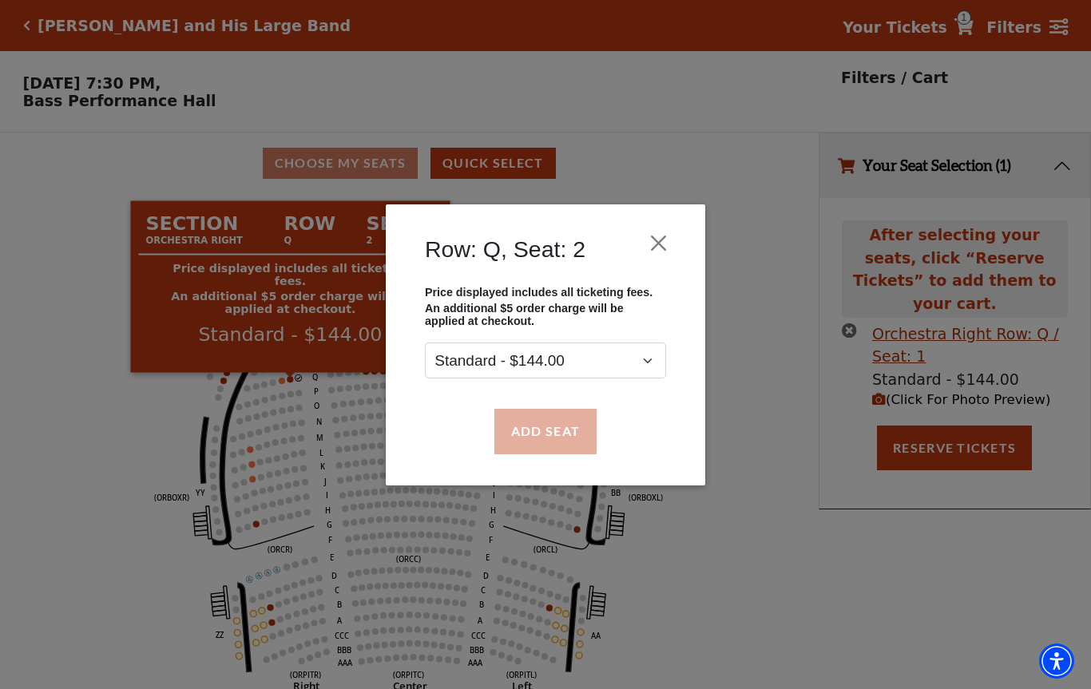
click at [575, 446] on button "Add Seat" at bounding box center [545, 431] width 102 height 45
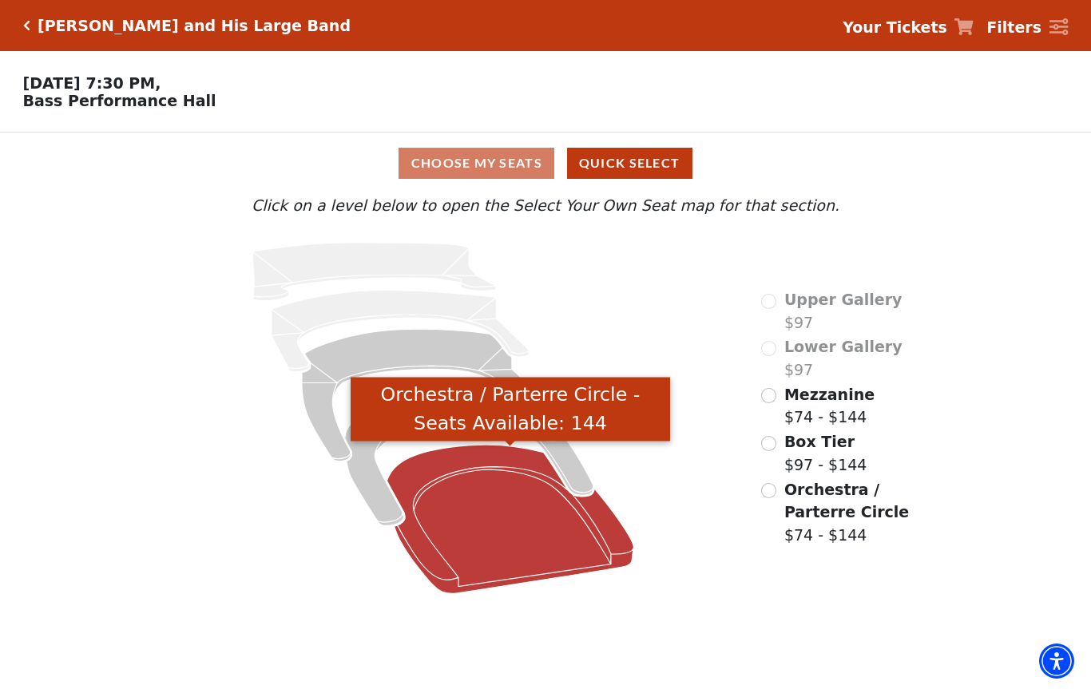
click at [518, 547] on icon "Orchestra / Parterre Circle - Seats Available: 144" at bounding box center [510, 519] width 247 height 149
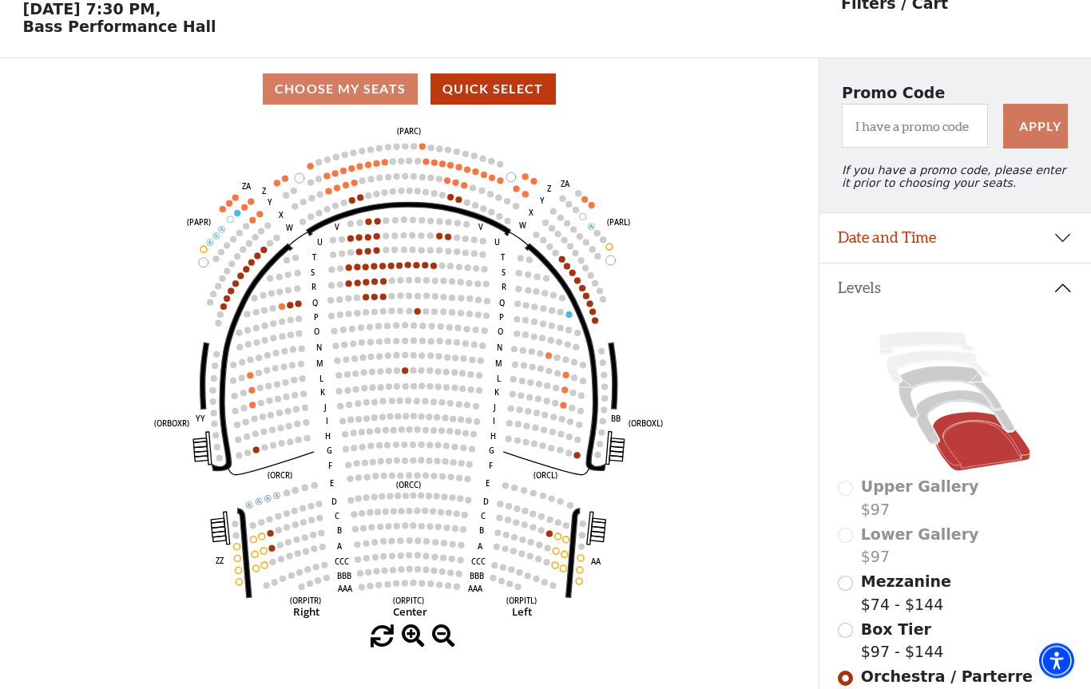
scroll to position [74, 0]
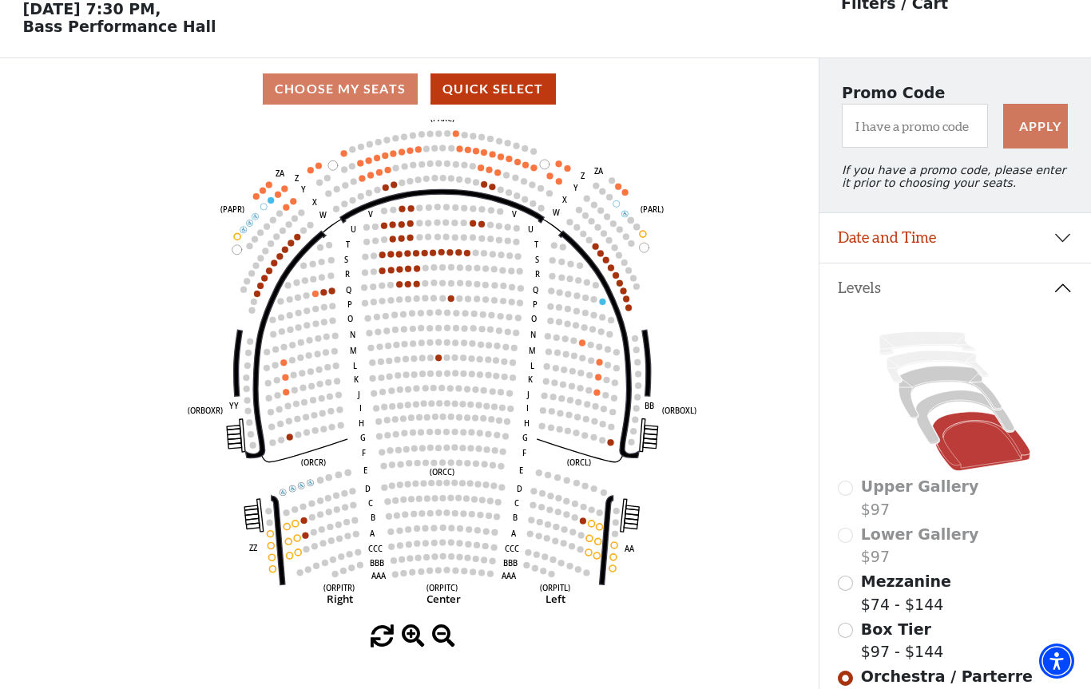
click at [626, 292] on circle at bounding box center [624, 291] width 6 height 6
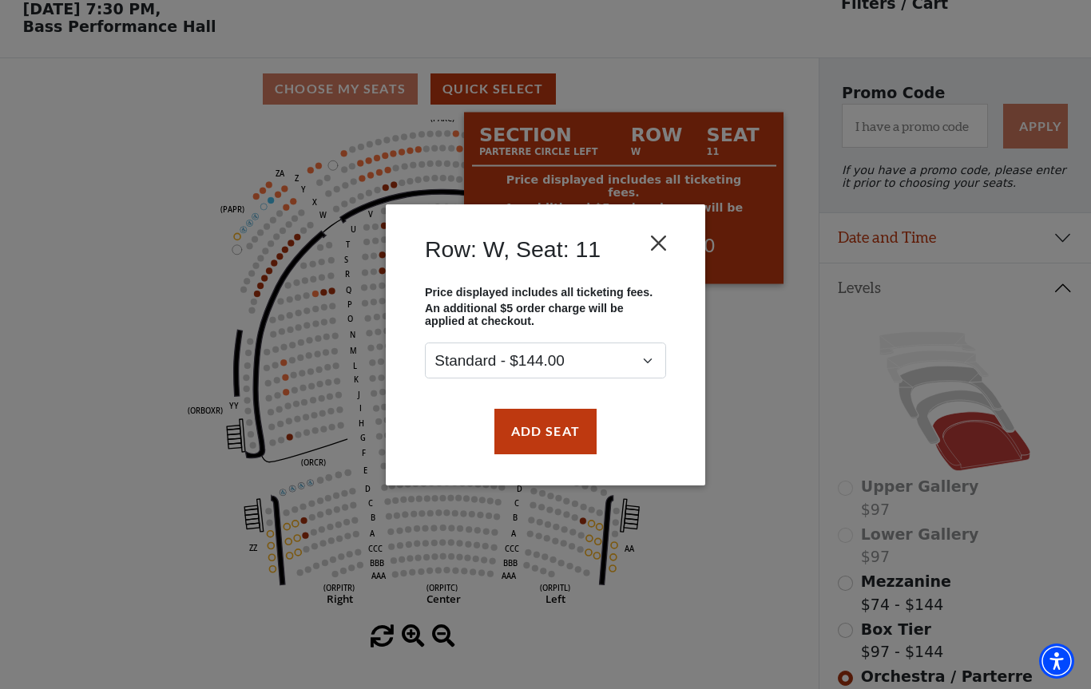
click at [665, 251] on button "Close" at bounding box center [659, 243] width 30 height 30
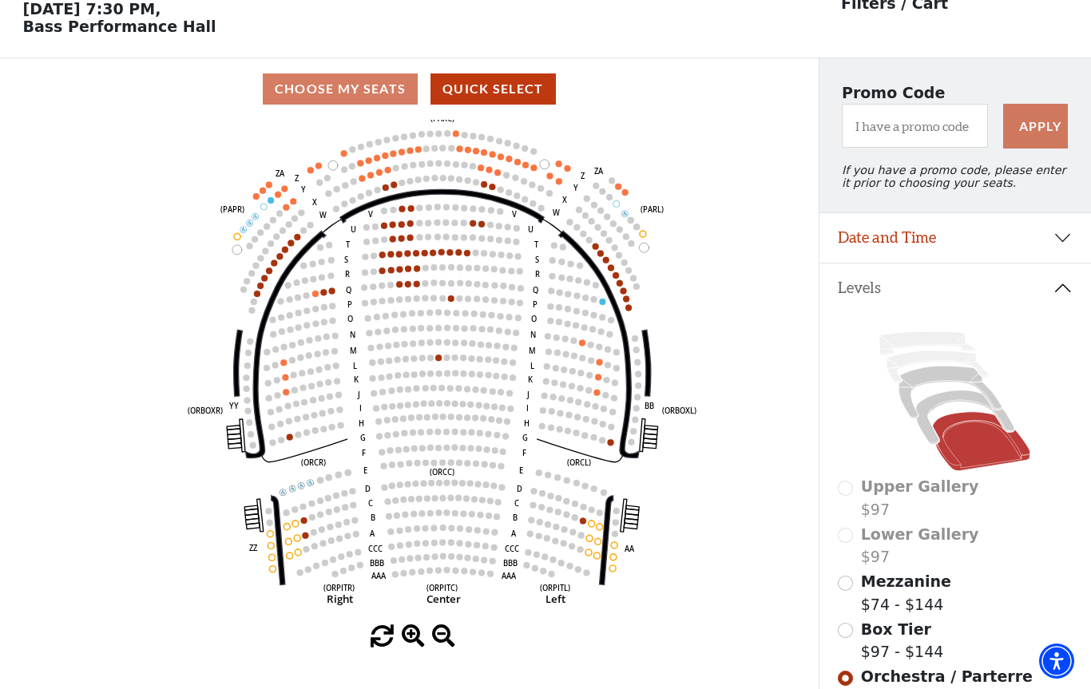
click at [769, 505] on icon "Left (ORPITL) Right (ORPITR) Center (ORPITC) ZZ AA YY BB ZA ZA (ORCL) (ORCR) (O…" at bounding box center [409, 373] width 737 height 506
click at [949, 407] on icon at bounding box center [965, 418] width 98 height 54
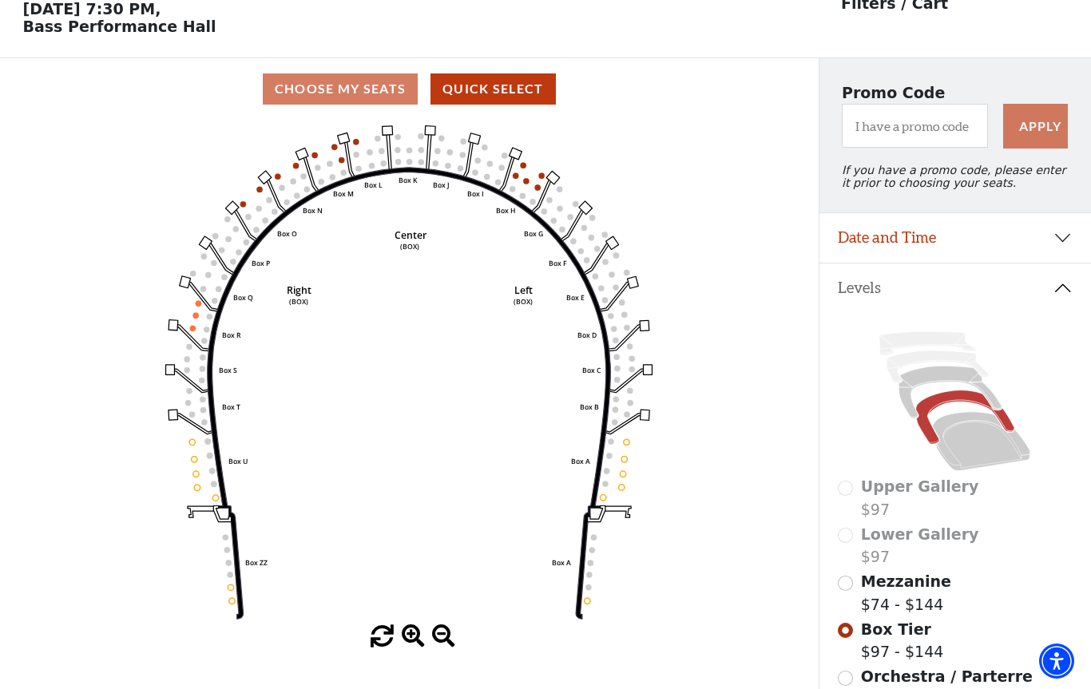
click at [844, 591] on input "Mezzanine$74 - $144\a" at bounding box center [845, 583] width 15 height 15
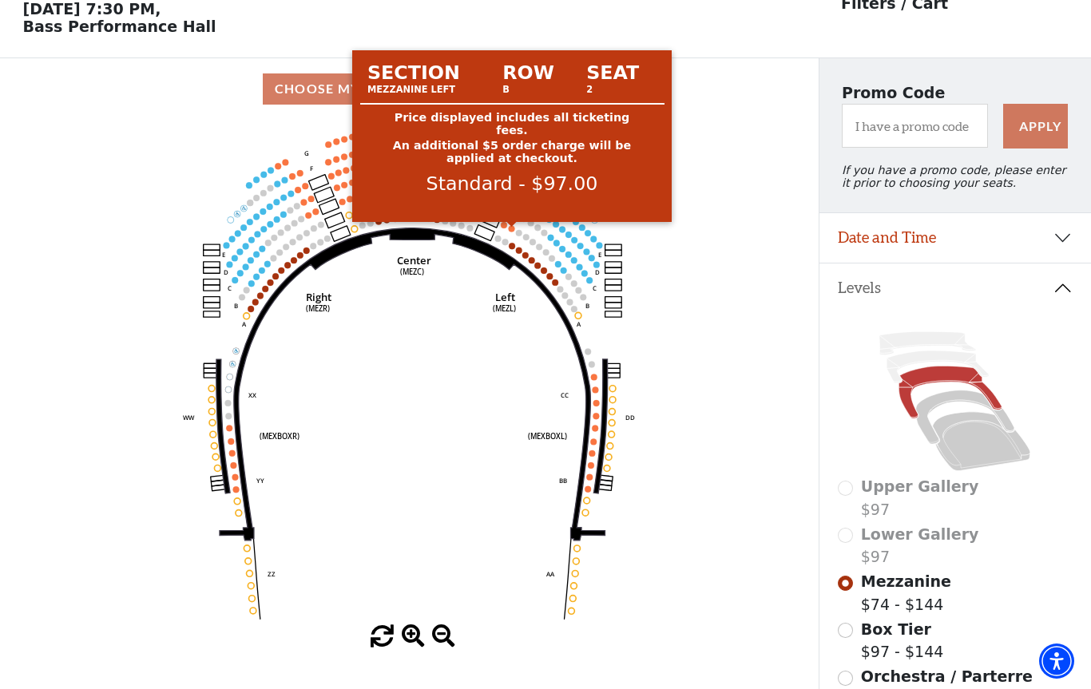
click at [510, 232] on circle at bounding box center [512, 228] width 6 height 6
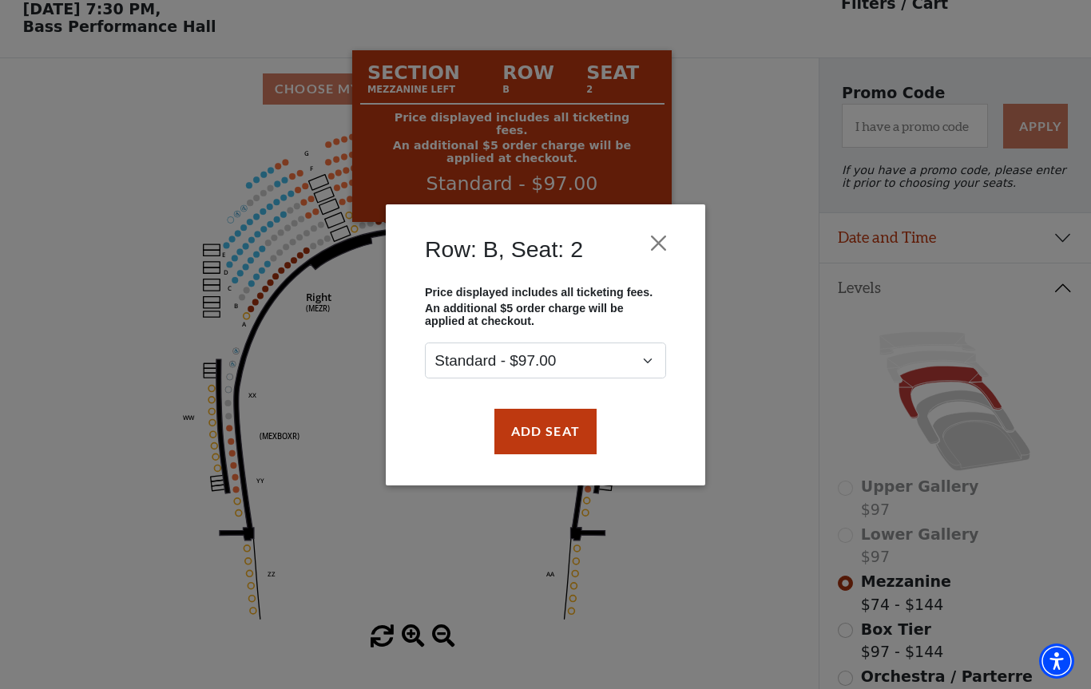
click at [657, 250] on button "Close" at bounding box center [659, 243] width 30 height 30
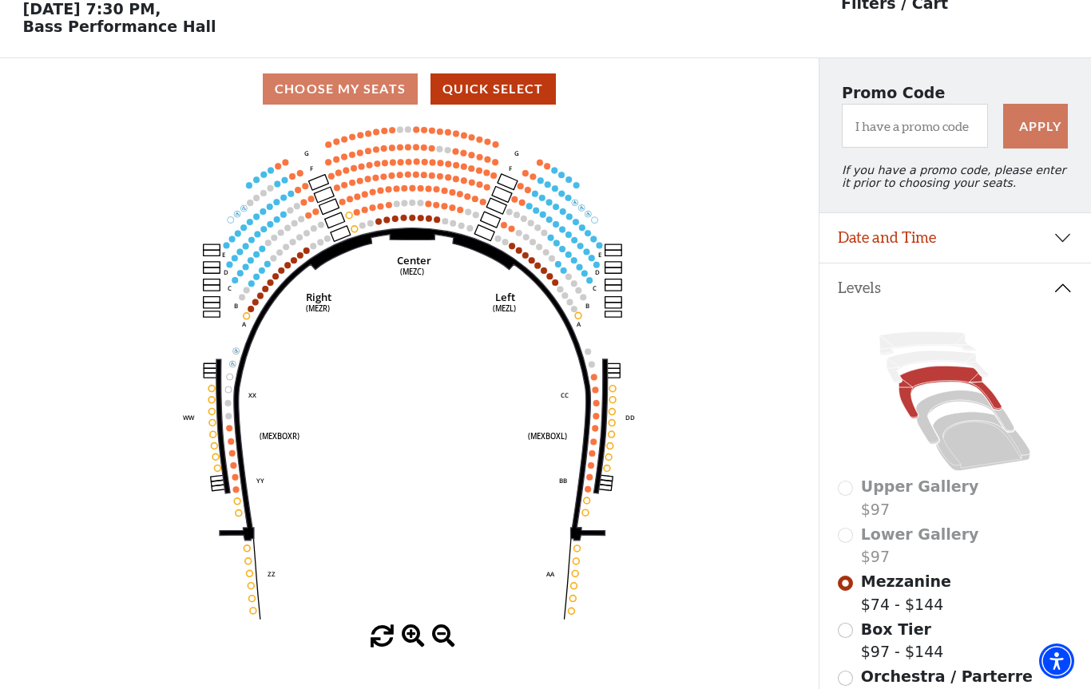
click at [590, 469] on circle at bounding box center [591, 466] width 6 height 6
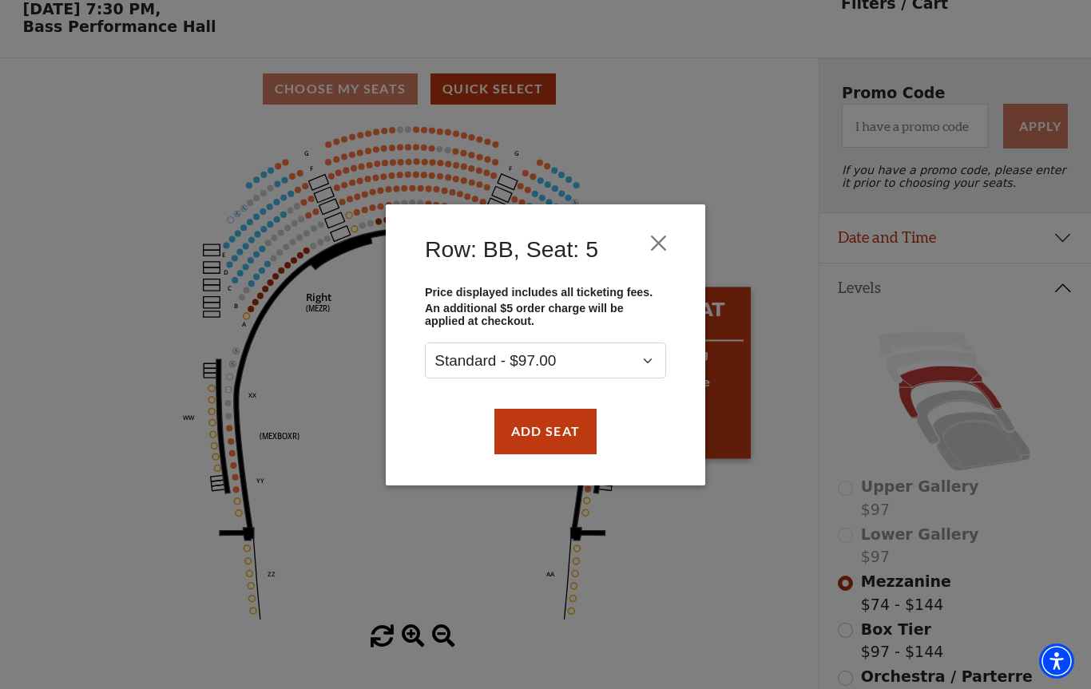
click at [784, 586] on div "Row: BB, Seat: 5 Price displayed includes all ticketing fees. An additional $5 …" at bounding box center [545, 344] width 1091 height 689
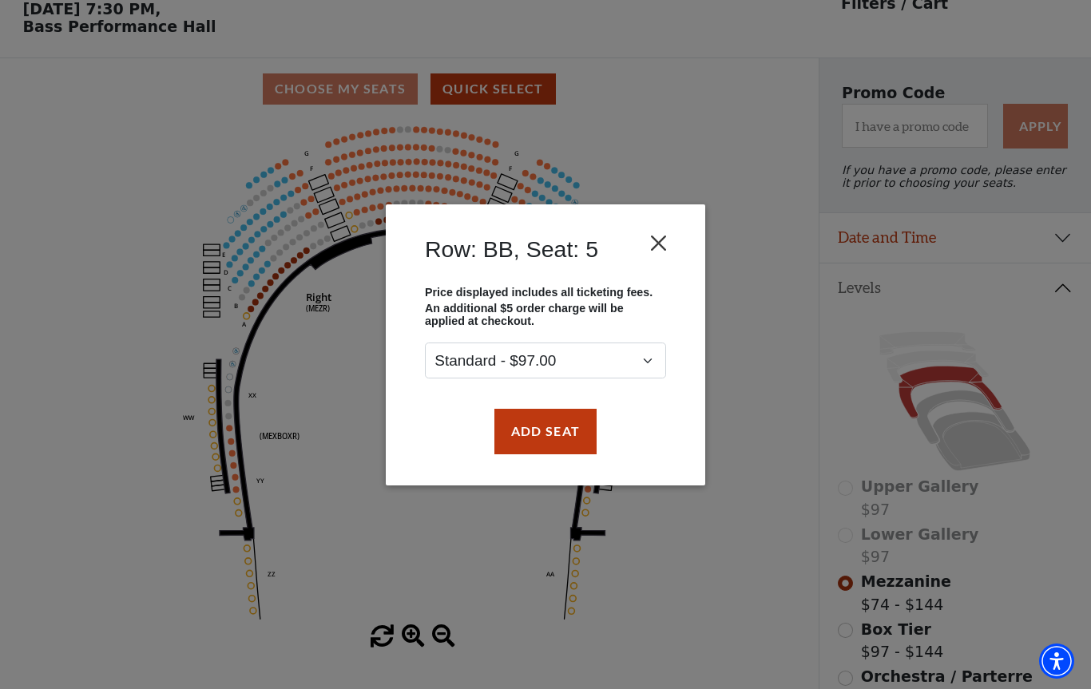
click at [672, 244] on button "Close" at bounding box center [659, 243] width 30 height 30
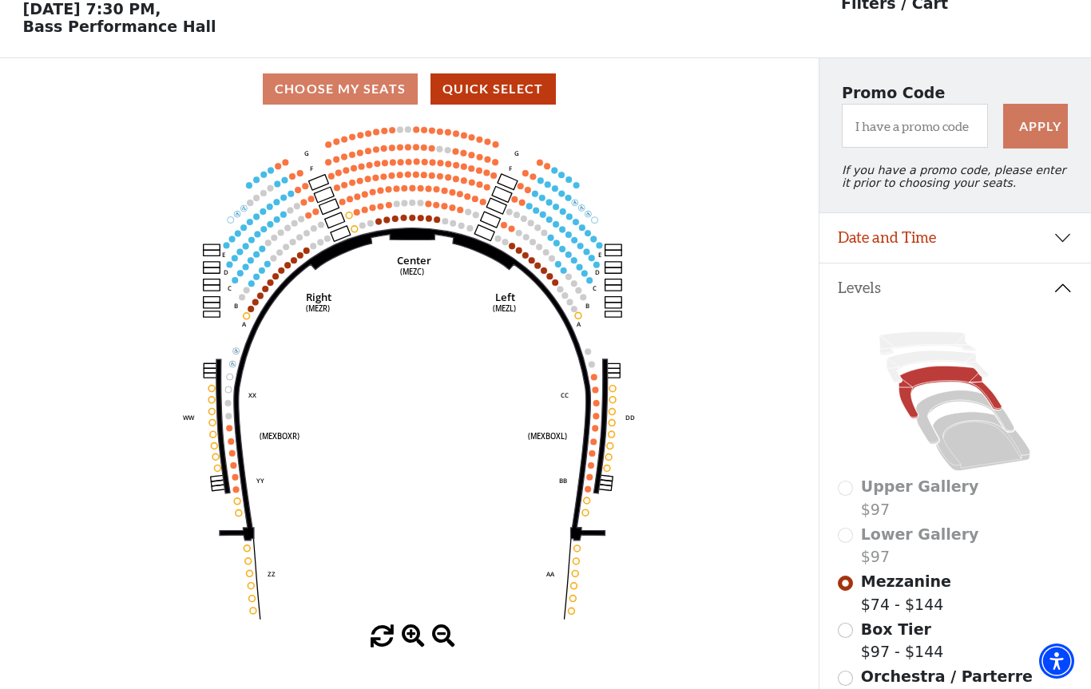
click at [406, 219] on circle at bounding box center [404, 218] width 6 height 6
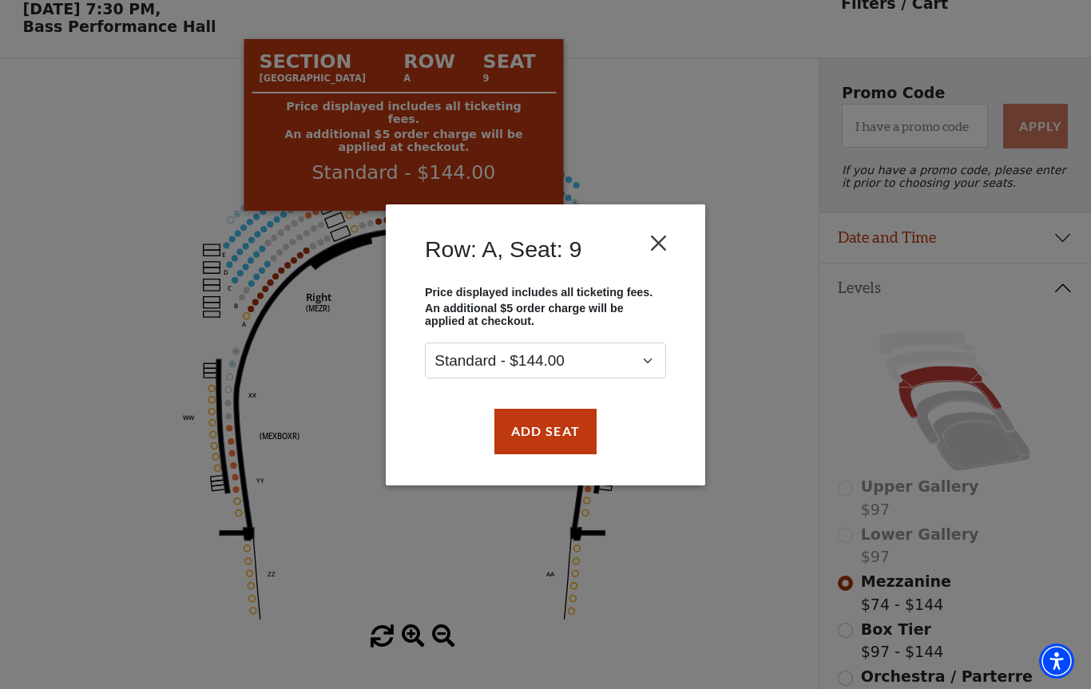
click at [661, 248] on button "Close" at bounding box center [659, 243] width 30 height 30
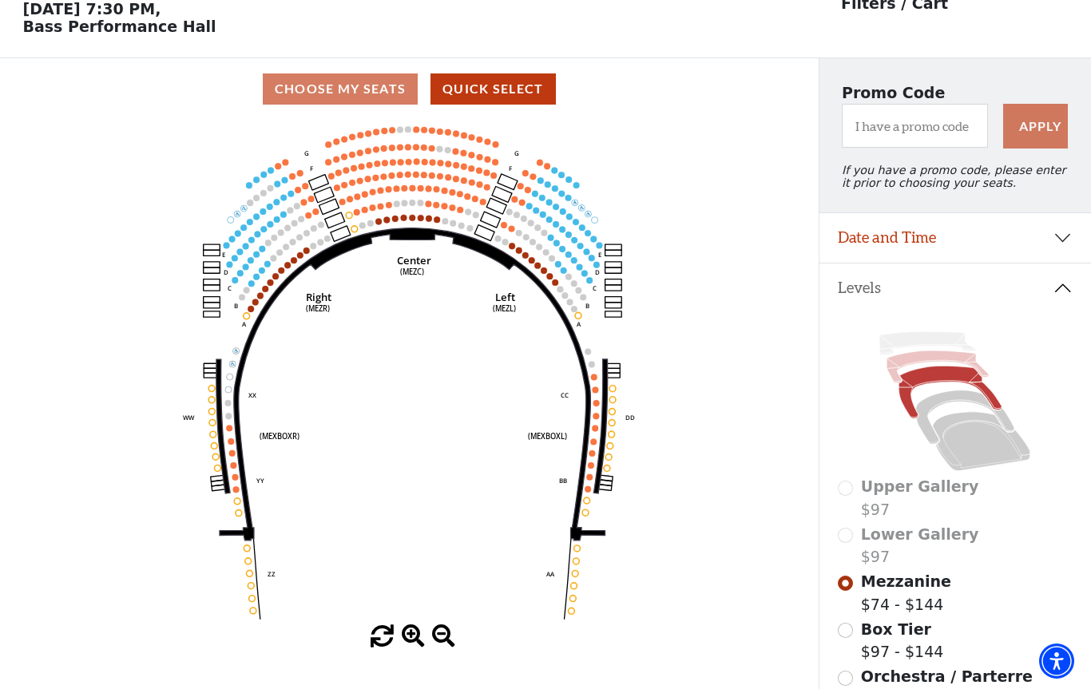
click at [927, 368] on icon at bounding box center [938, 367] width 102 height 32
click at [932, 367] on icon at bounding box center [938, 367] width 102 height 32
click at [931, 342] on icon at bounding box center [927, 343] width 97 height 23
click at [945, 407] on icon at bounding box center [965, 418] width 98 height 54
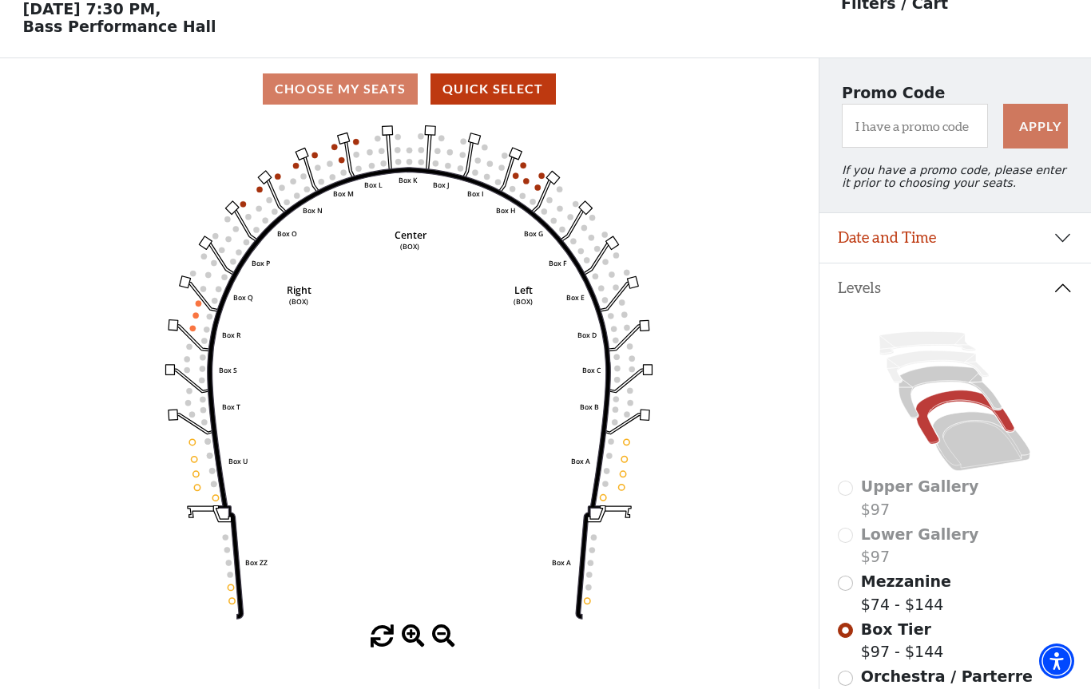
click at [515, 184] on icon "Left (BOX) Right (BOX) Center (BOX) Box ZZ Box U Box T Box S Box R Box Q Box P …" at bounding box center [409, 373] width 737 height 506
click at [518, 178] on circle at bounding box center [516, 176] width 6 height 6
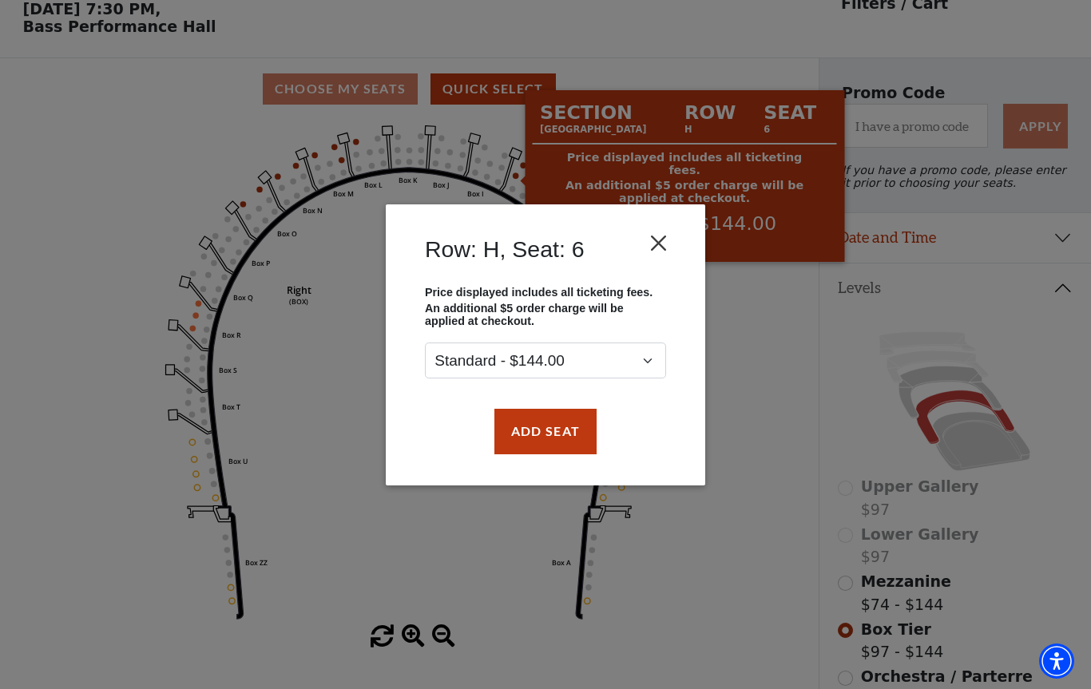
click at [663, 242] on button "Close" at bounding box center [659, 243] width 30 height 30
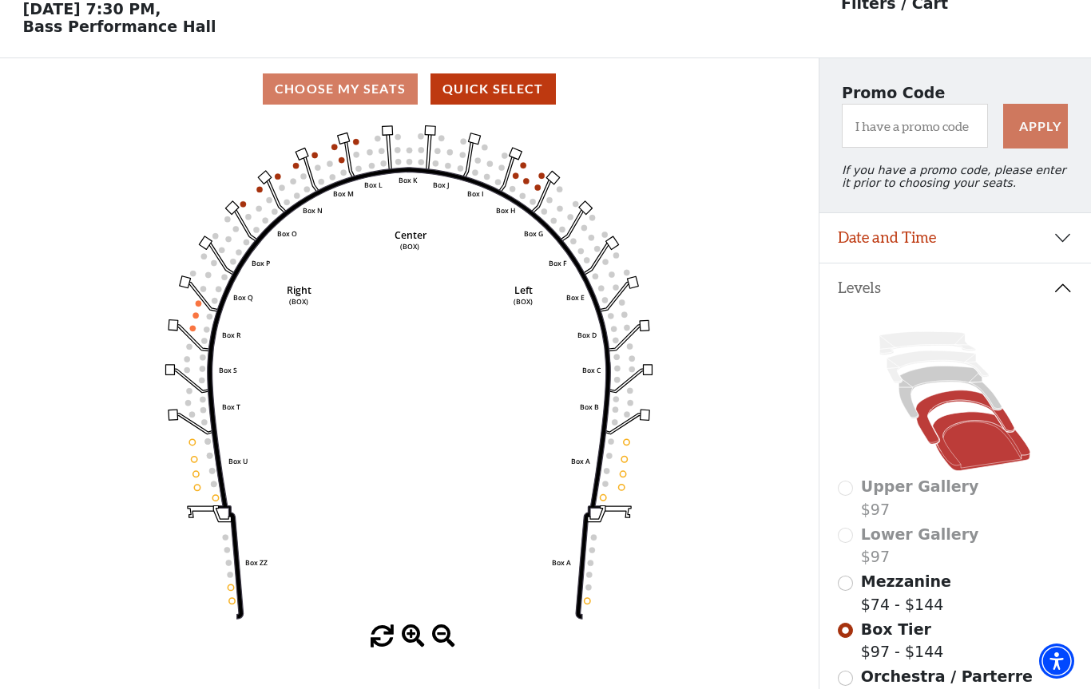
click at [967, 434] on icon at bounding box center [981, 441] width 97 height 59
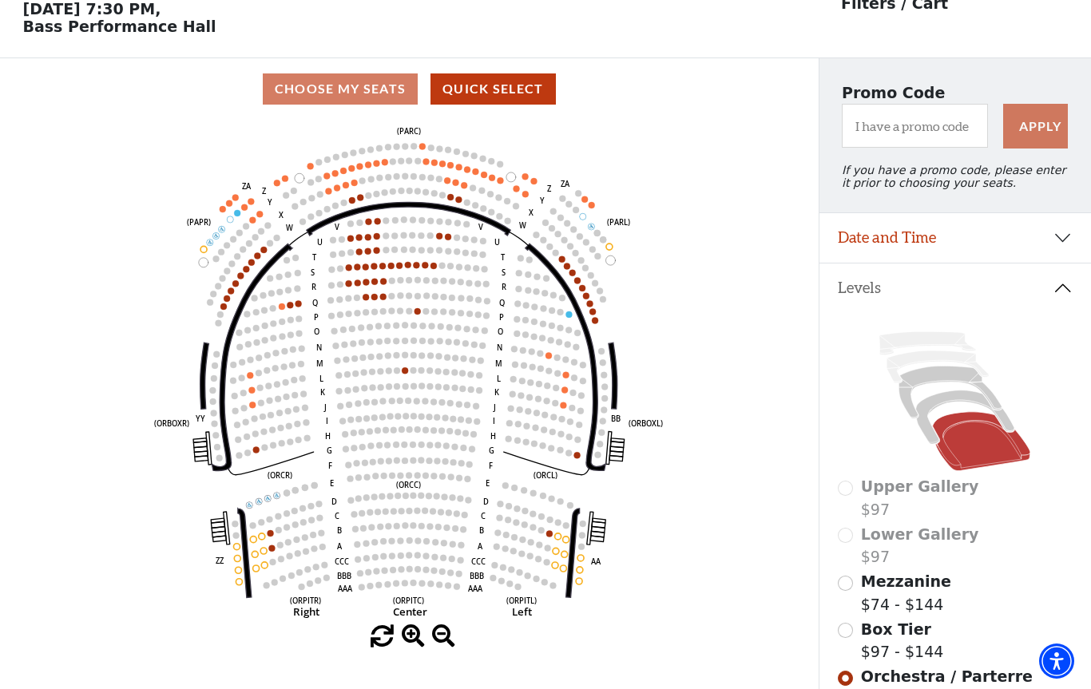
click at [307, 310] on icon "Left (ORPITL) Right (ORPITR) Center (ORPITC) ZZ AA YY BB ZA ZA (ORCL) (ORCR) (O…" at bounding box center [409, 373] width 737 height 506
click at [300, 307] on circle at bounding box center [299, 303] width 6 height 6
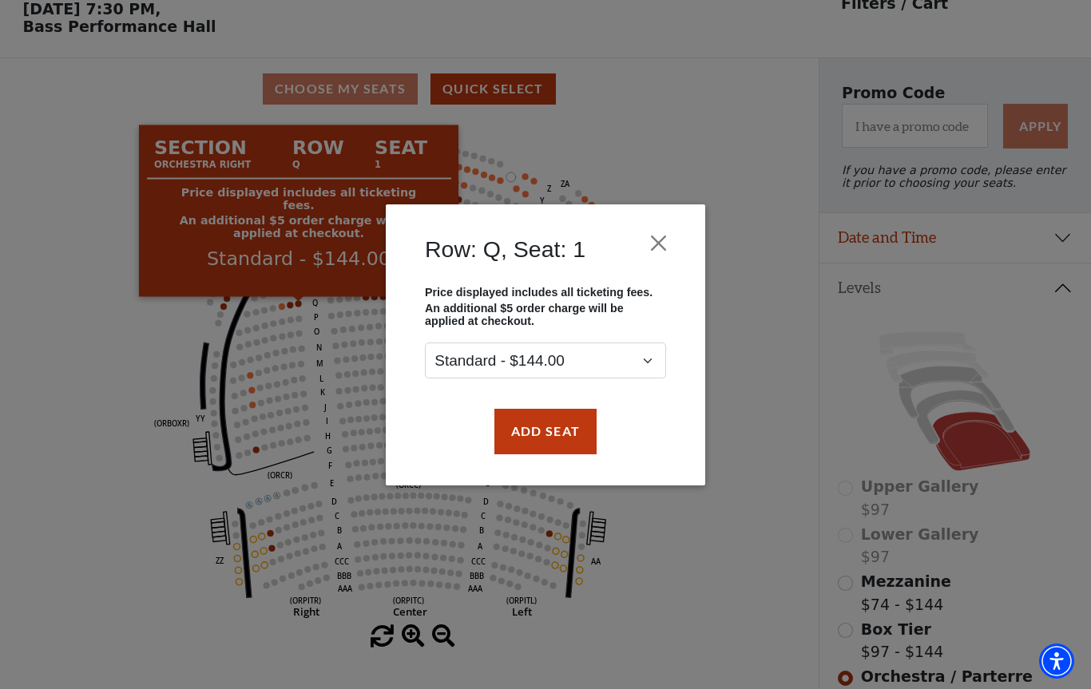
click at [778, 589] on div "Row: Q, Seat: 1 Price displayed includes all ticketing fees. An additional $5 o…" at bounding box center [545, 344] width 1091 height 689
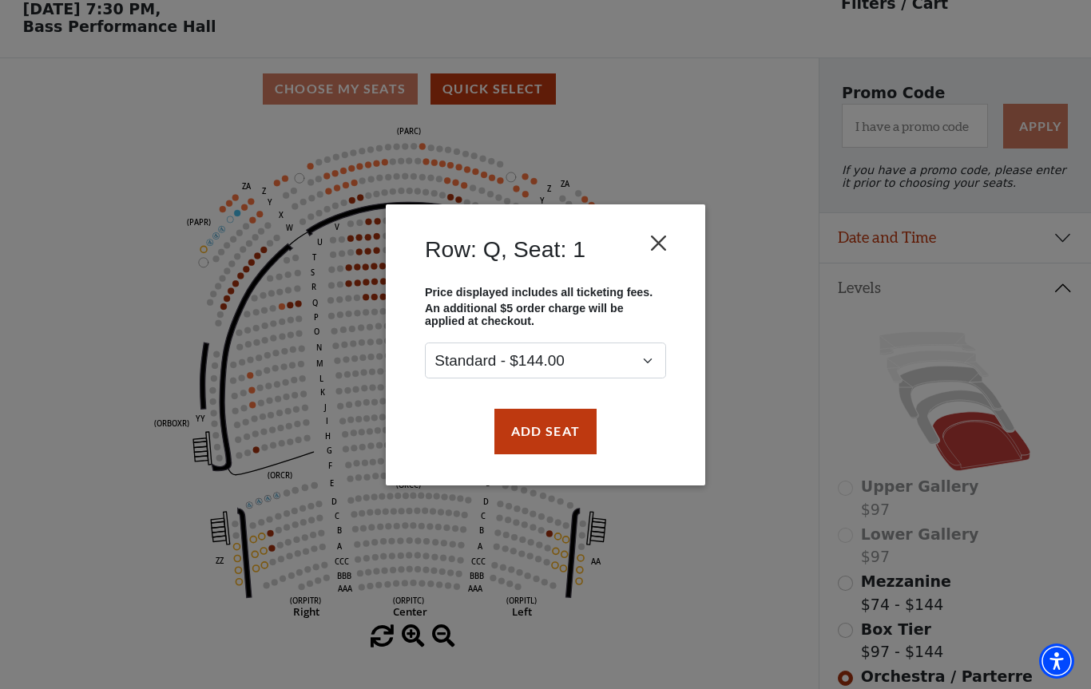
click at [659, 243] on button "Close" at bounding box center [659, 243] width 30 height 30
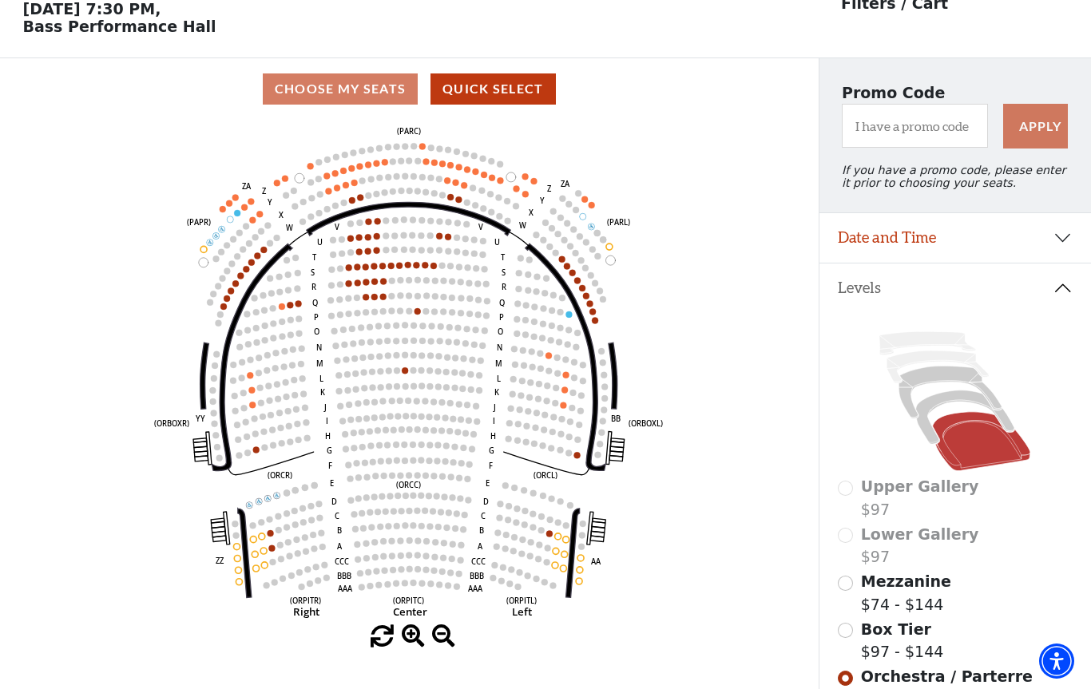
click at [280, 293] on circle at bounding box center [280, 291] width 6 height 6
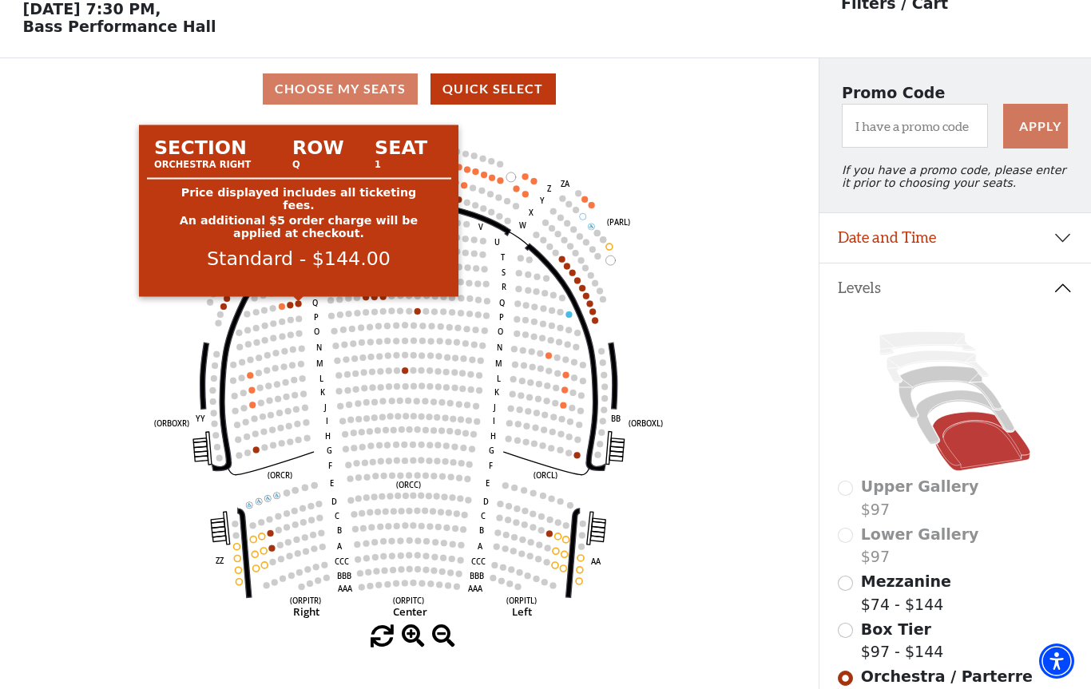
click at [298, 307] on circle at bounding box center [299, 303] width 6 height 6
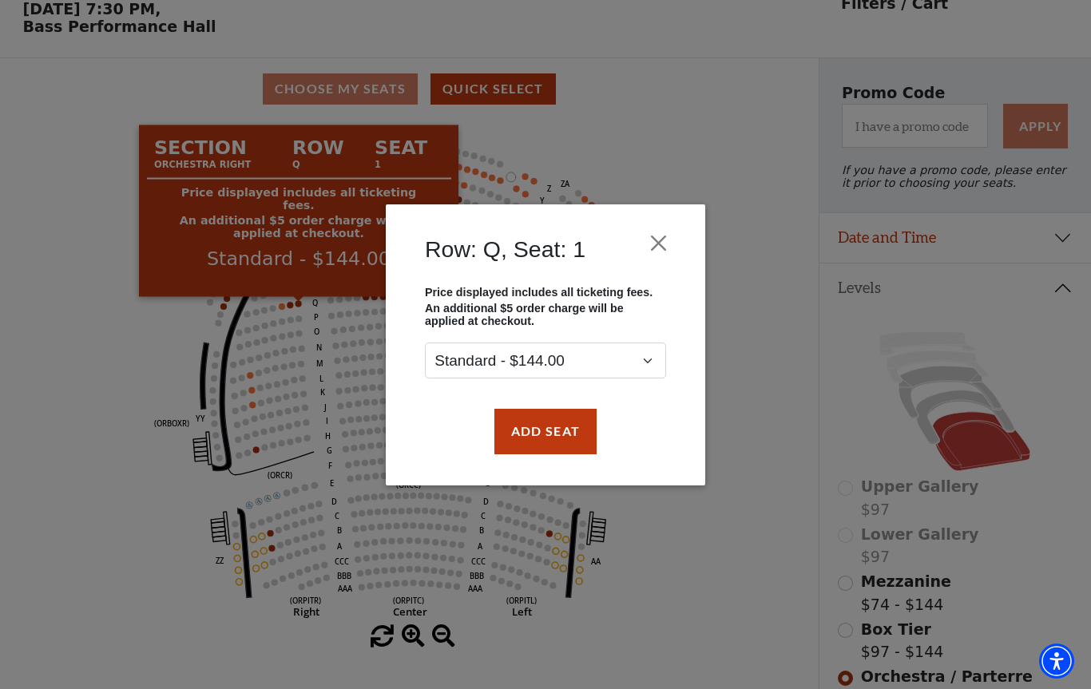
click at [843, 502] on div "Row: Q, Seat: 1 Price displayed includes all ticketing fees. An additional $5 o…" at bounding box center [545, 344] width 1091 height 689
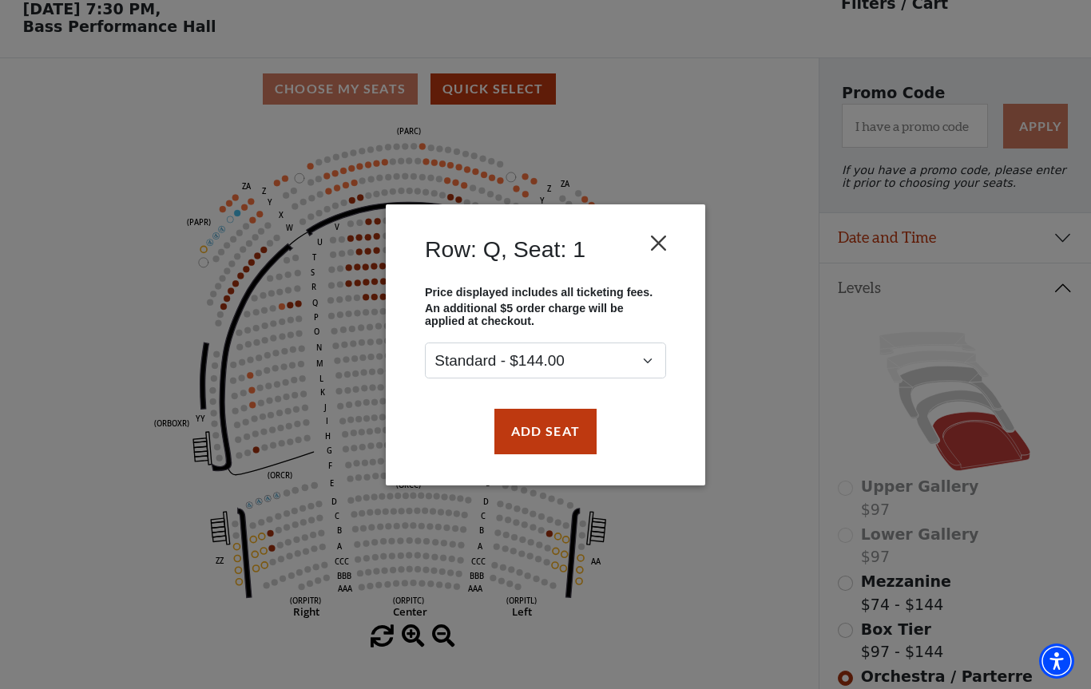
click at [666, 233] on button "Close" at bounding box center [659, 243] width 30 height 30
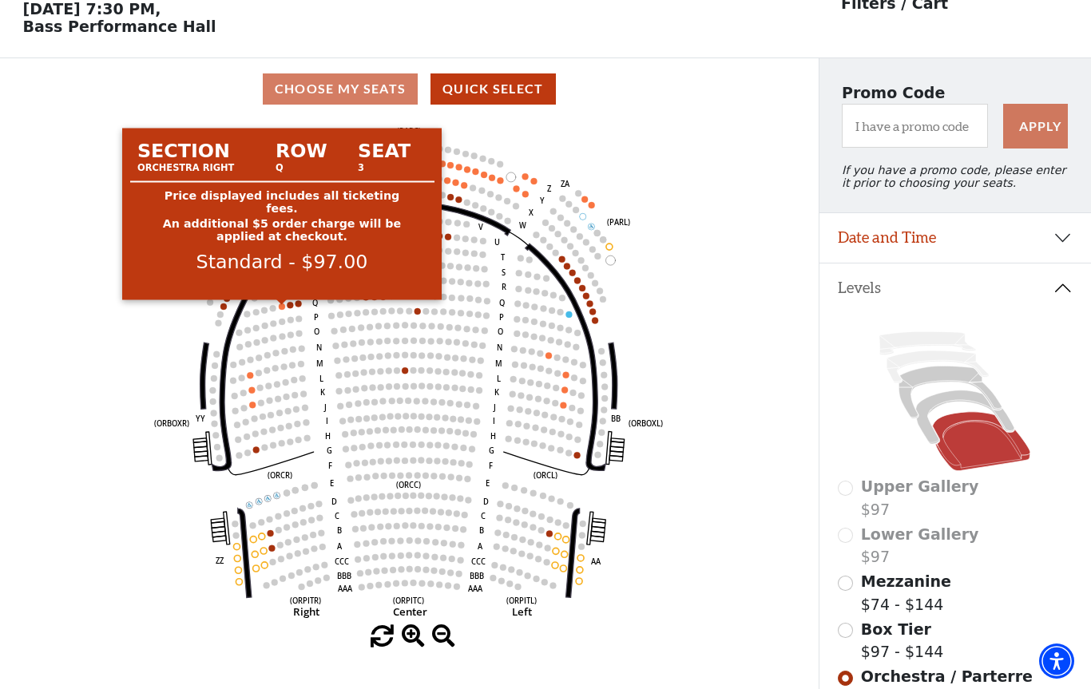
click at [280, 310] on circle at bounding box center [282, 307] width 6 height 6
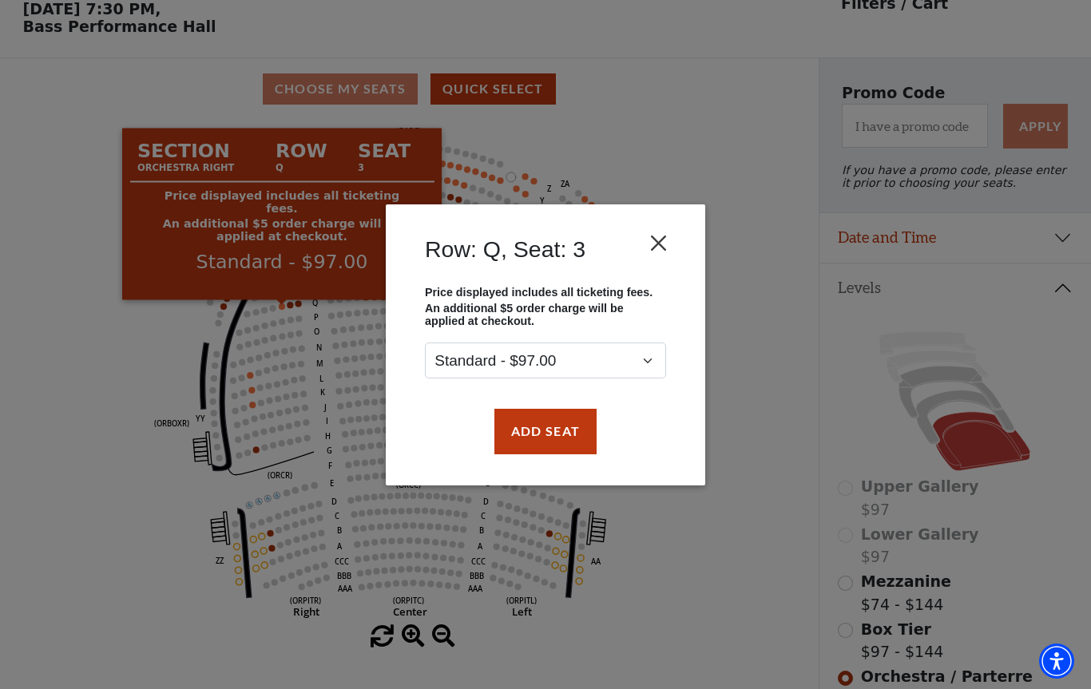
click at [661, 244] on button "Close" at bounding box center [659, 243] width 30 height 30
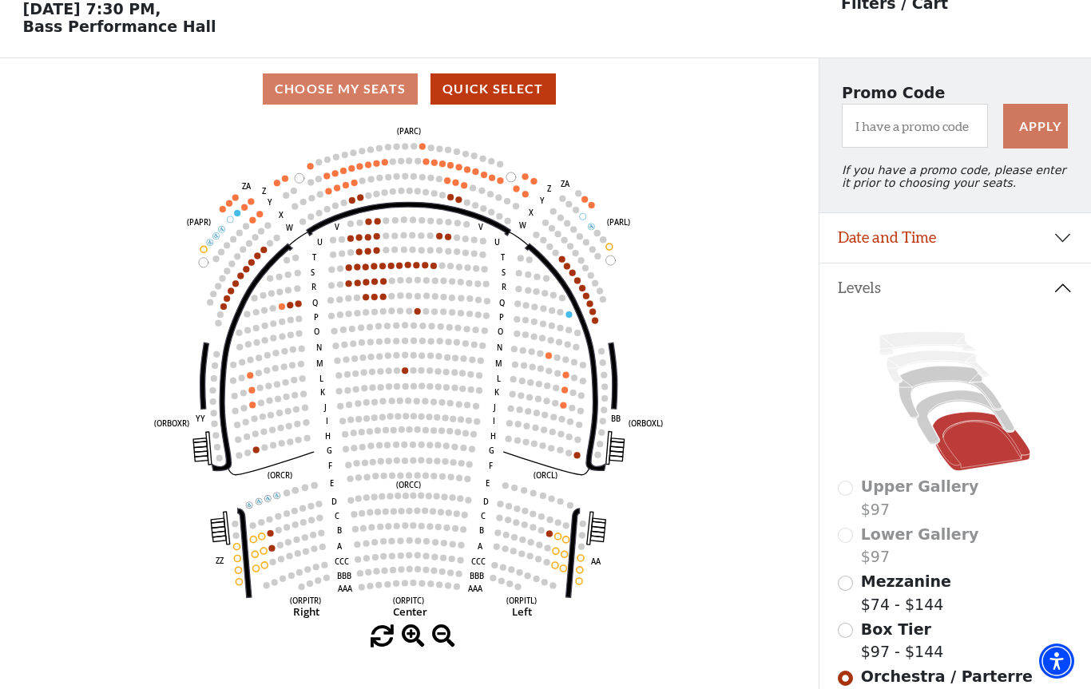
click at [293, 308] on circle at bounding box center [291, 305] width 6 height 6
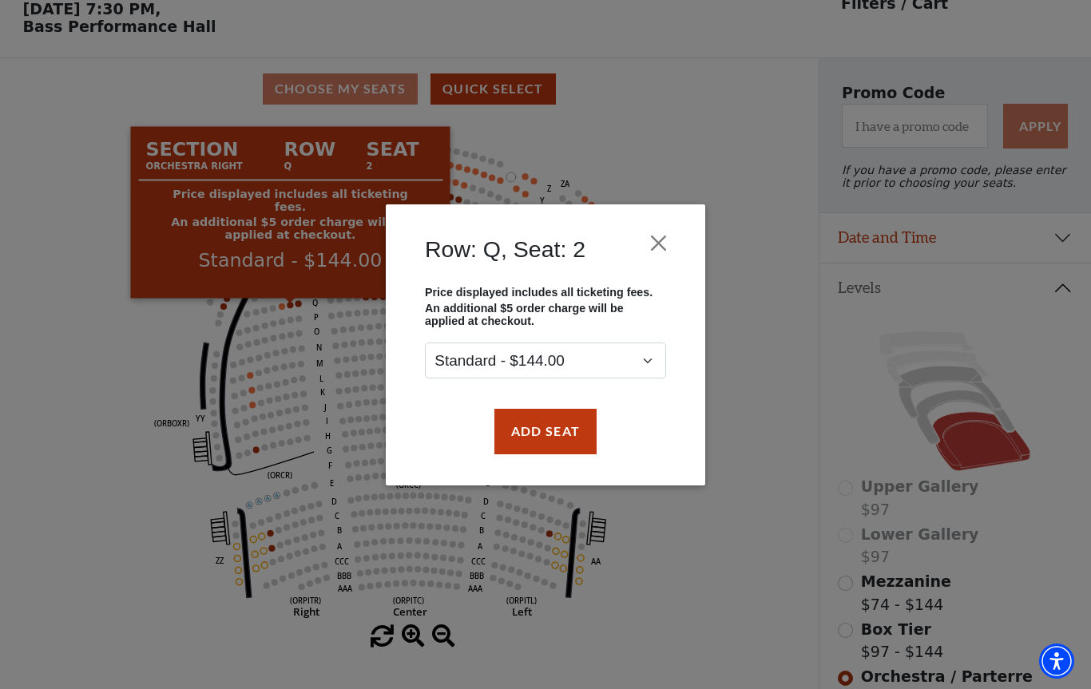
click at [640, 616] on div "Row: Q, Seat: 2 Price displayed includes all ticketing fees. An additional $5 o…" at bounding box center [545, 344] width 1091 height 689
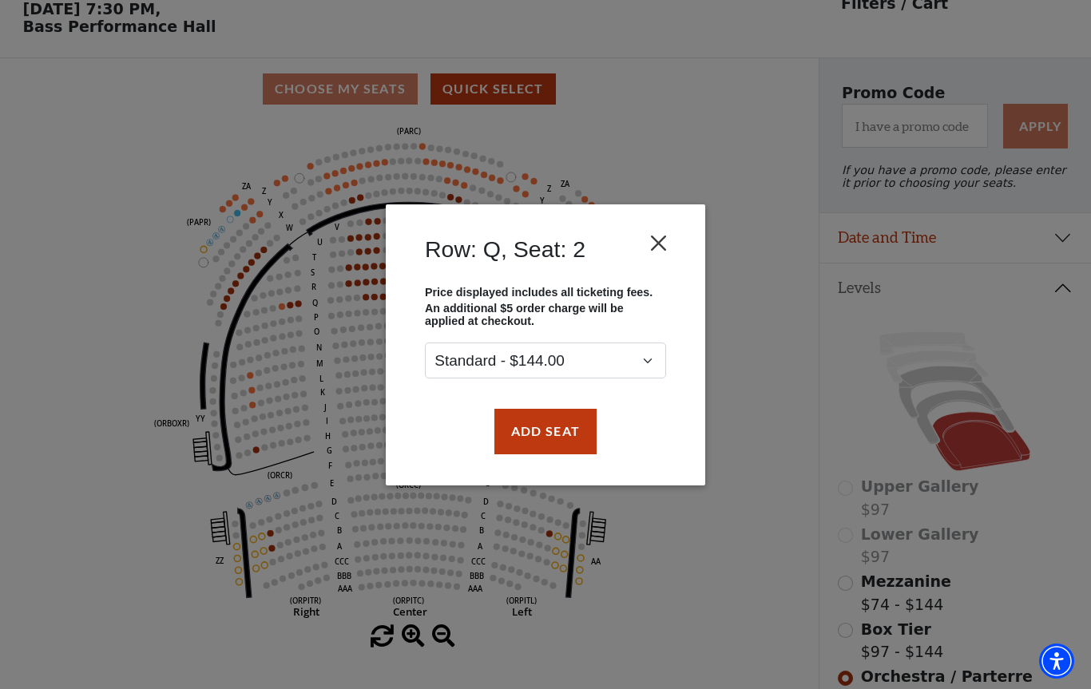
click at [667, 240] on button "Close" at bounding box center [659, 243] width 30 height 30
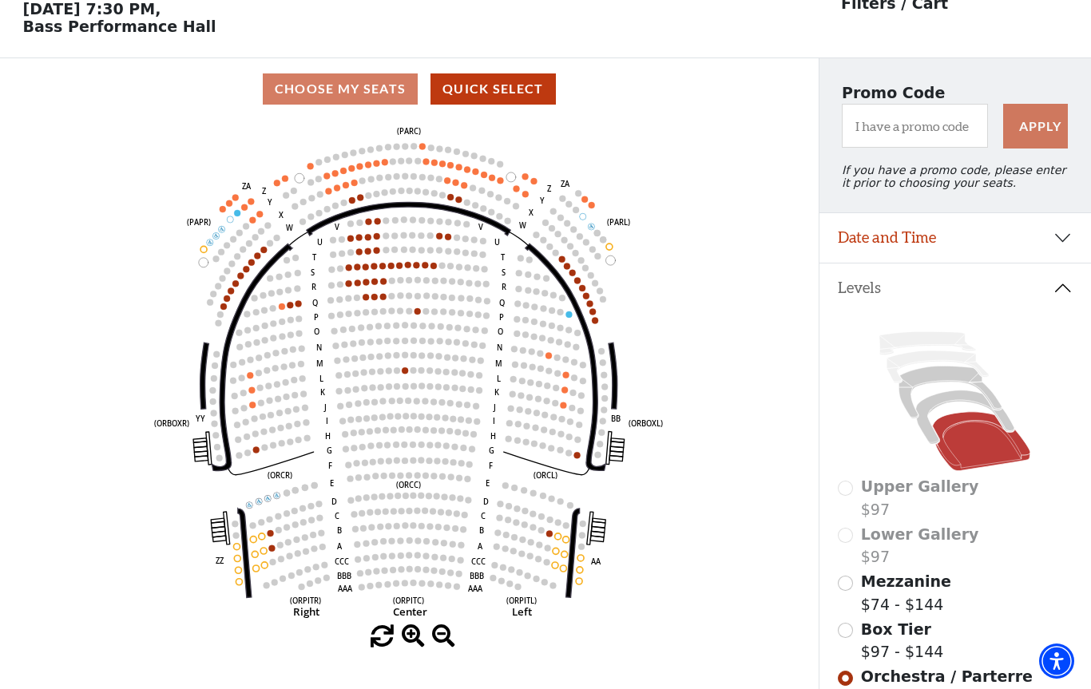
click at [598, 324] on circle at bounding box center [595, 320] width 6 height 6
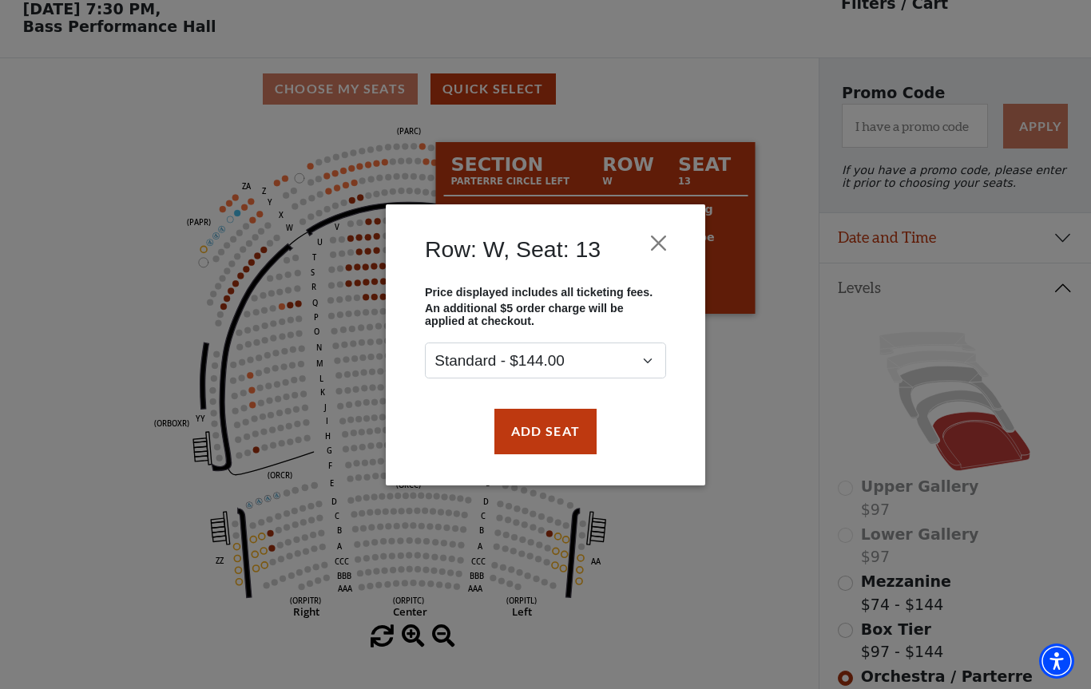
click at [766, 466] on div "Row: W, Seat: 13 Price displayed includes all ticketing fees. An additional $5 …" at bounding box center [545, 344] width 1091 height 689
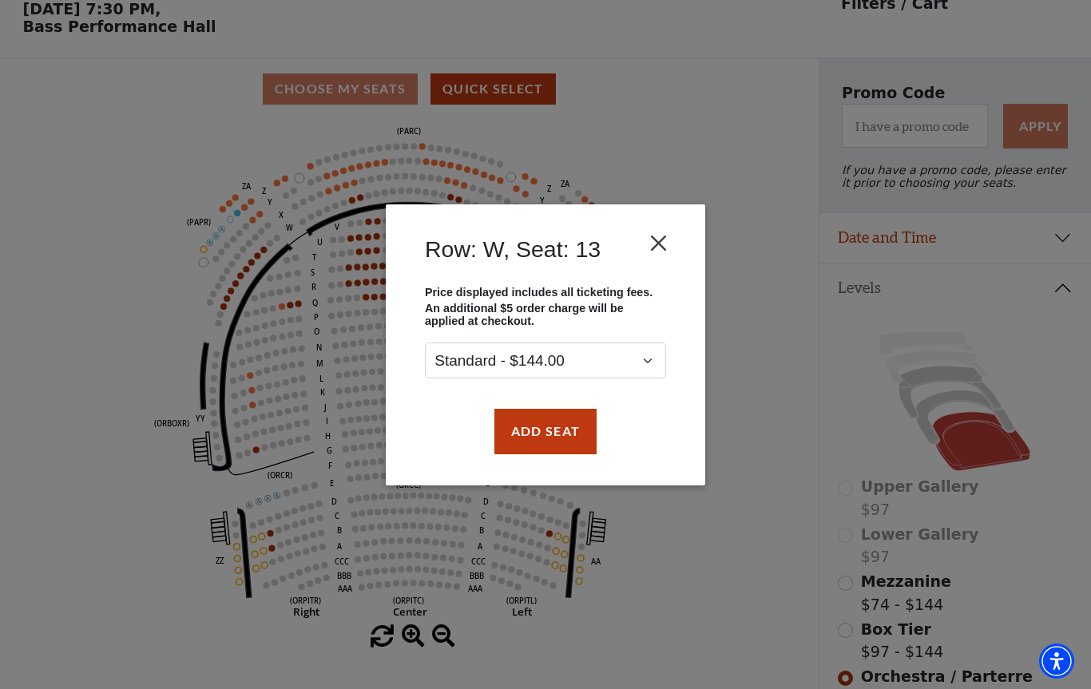
click at [666, 245] on button "Close" at bounding box center [659, 243] width 30 height 30
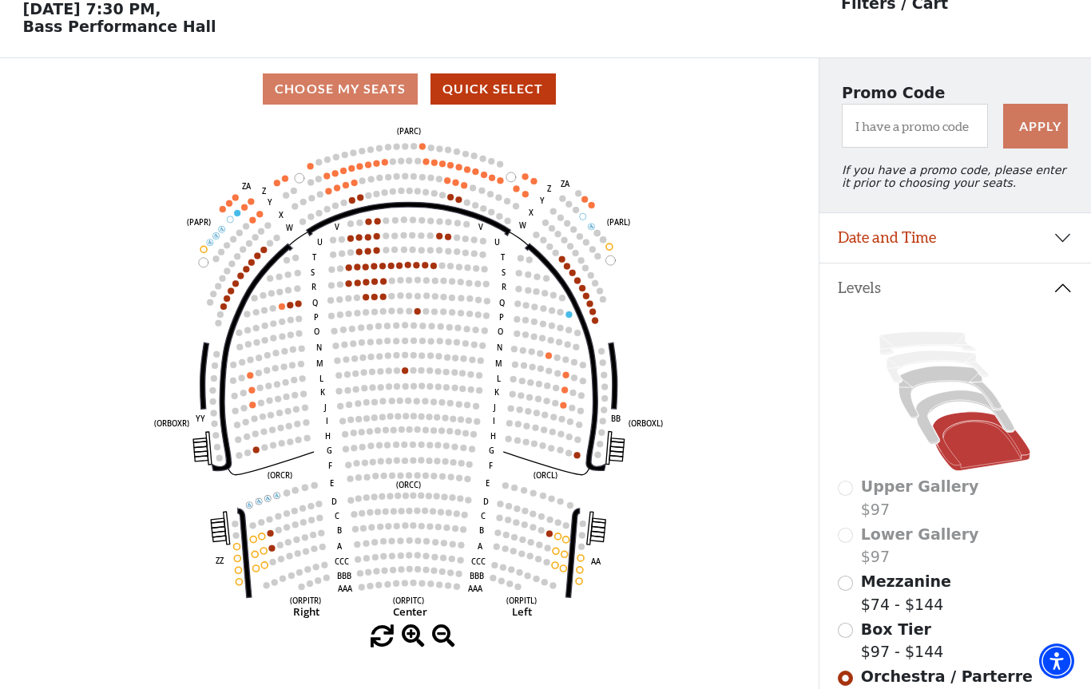
click at [554, 533] on icon "Left (ORPITL) Right (ORPITR) Center (ORPITC) ZZ AA YY BB ZA ZA (ORCL) (ORCR) (O…" at bounding box center [409, 373] width 737 height 506
click at [550, 537] on circle at bounding box center [549, 533] width 6 height 6
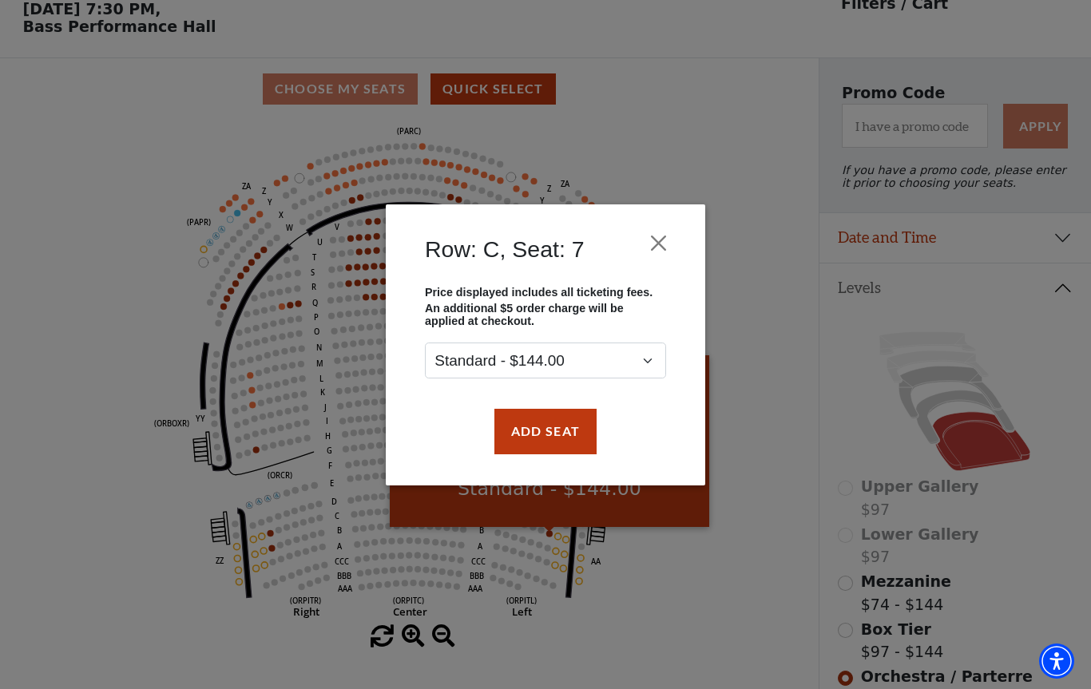
click at [773, 411] on div "Row: C, Seat: 7 Price displayed includes all ticketing fees. An additional $5 o…" at bounding box center [545, 344] width 1091 height 689
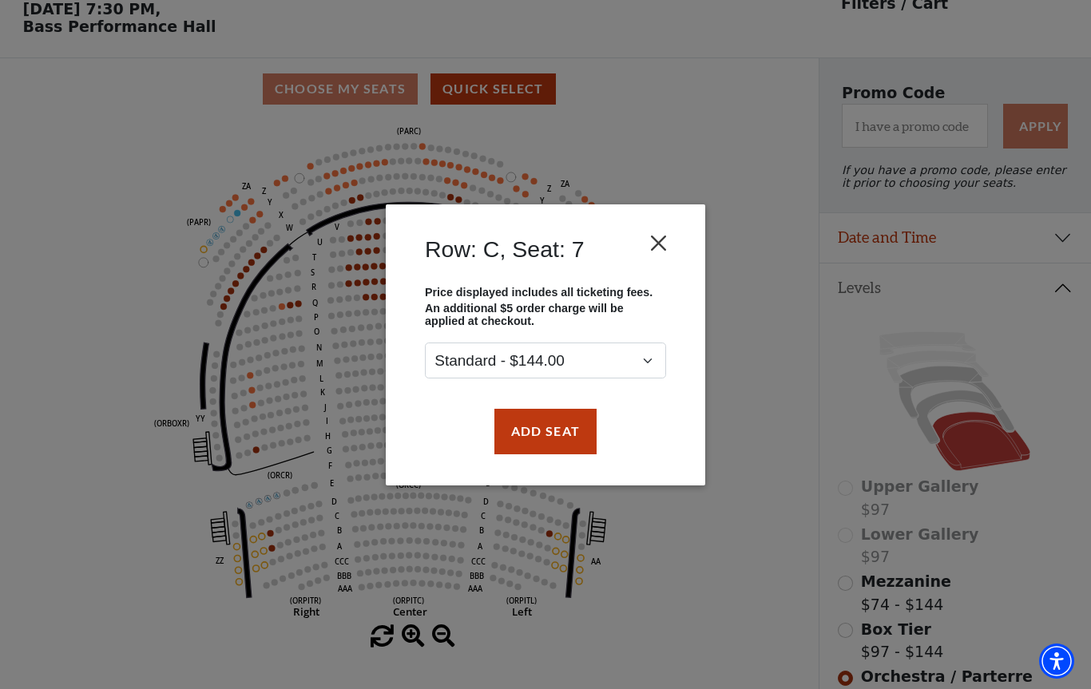
click at [665, 248] on button "Close" at bounding box center [659, 243] width 30 height 30
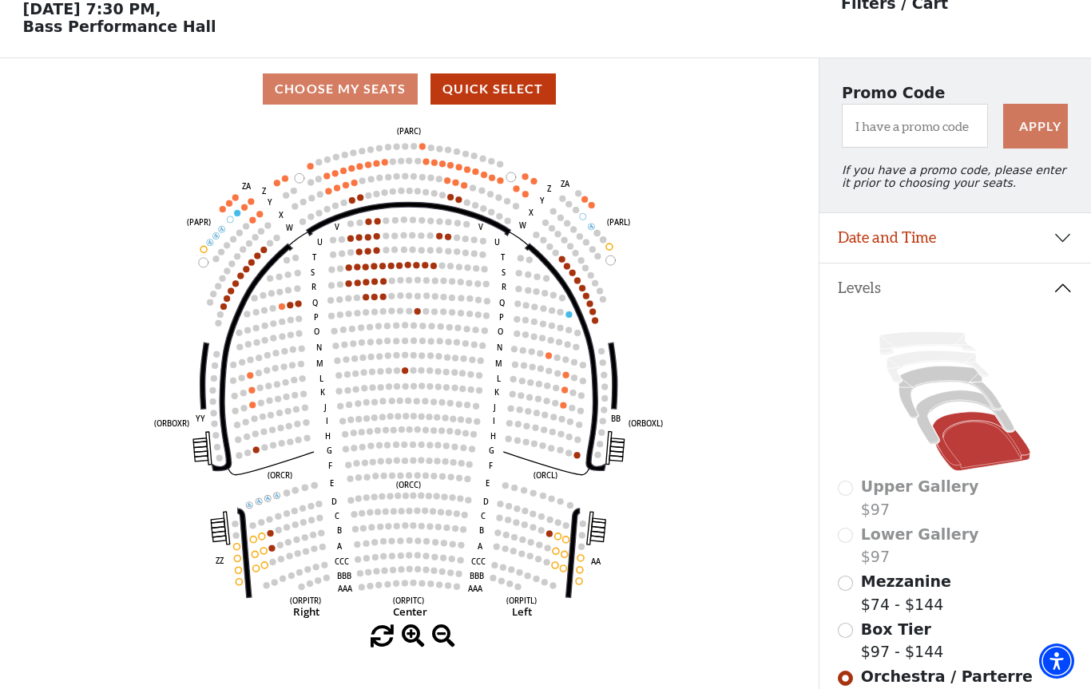
click at [300, 307] on circle at bounding box center [299, 303] width 6 height 6
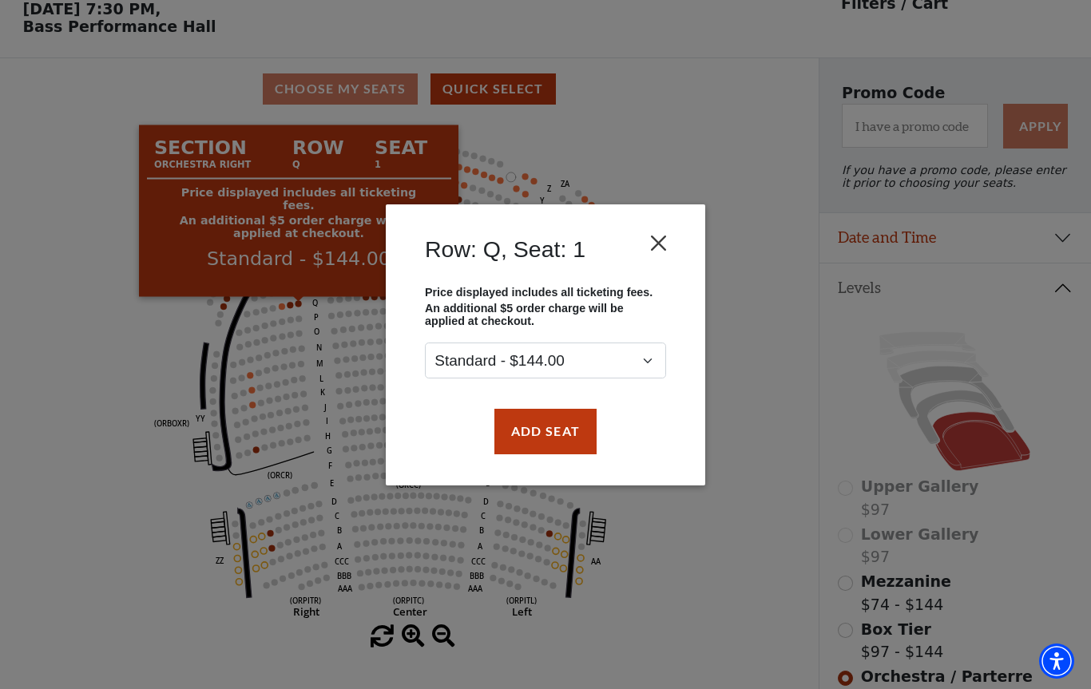
click at [663, 243] on button "Close" at bounding box center [659, 243] width 30 height 30
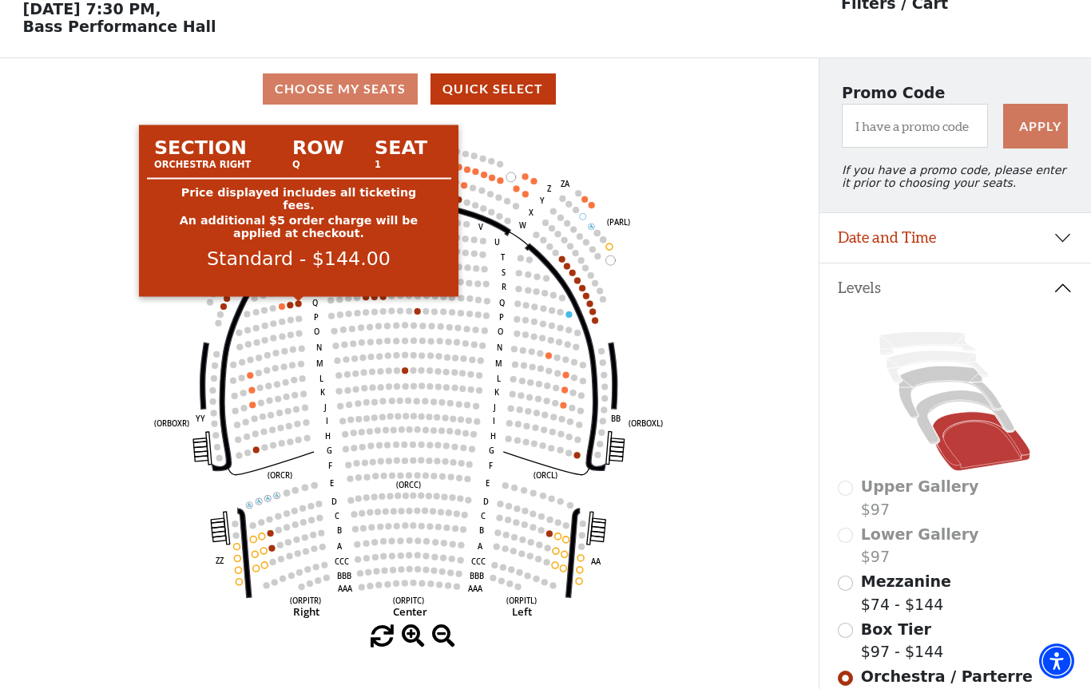
click at [298, 307] on circle at bounding box center [299, 303] width 6 height 6
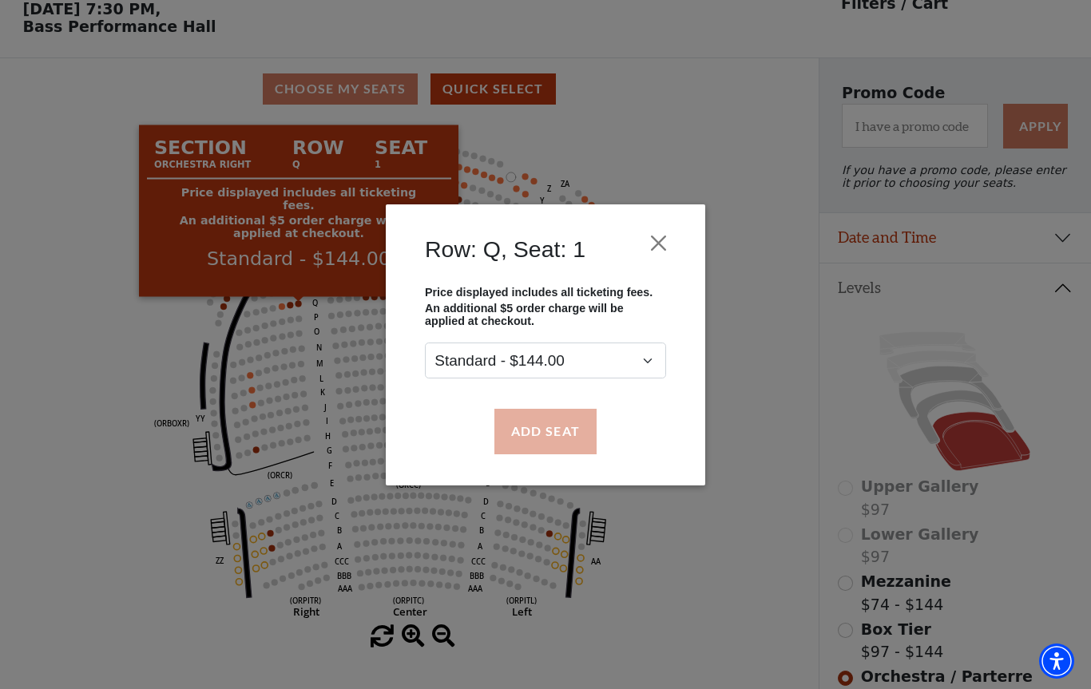
click at [570, 436] on button "Add Seat" at bounding box center [545, 431] width 102 height 45
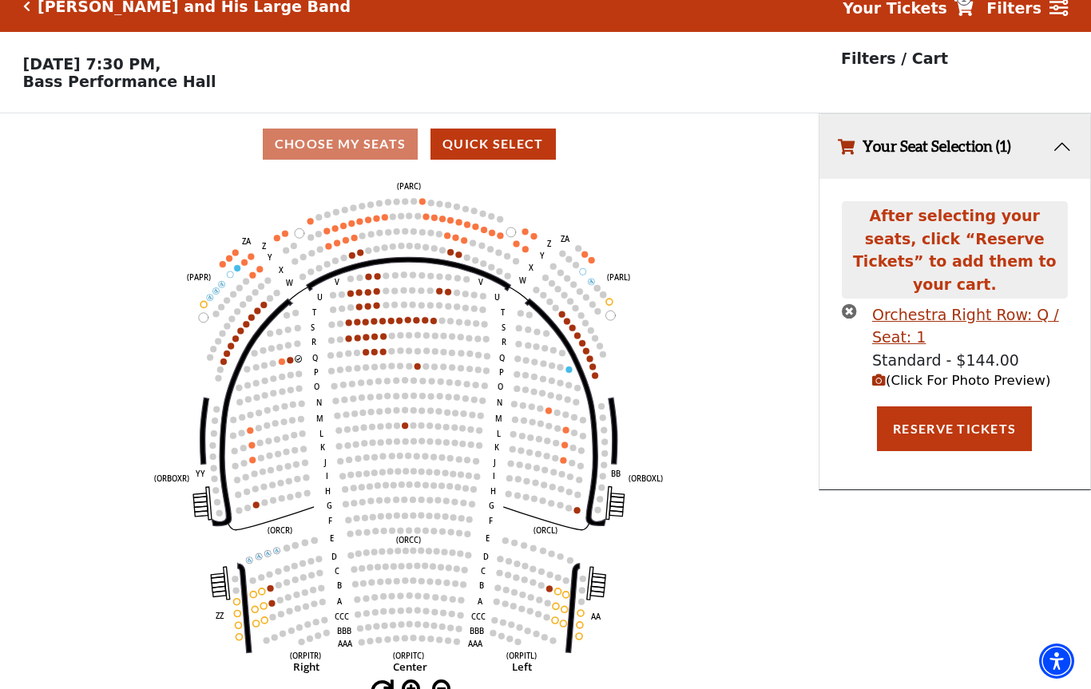
scroll to position [0, 0]
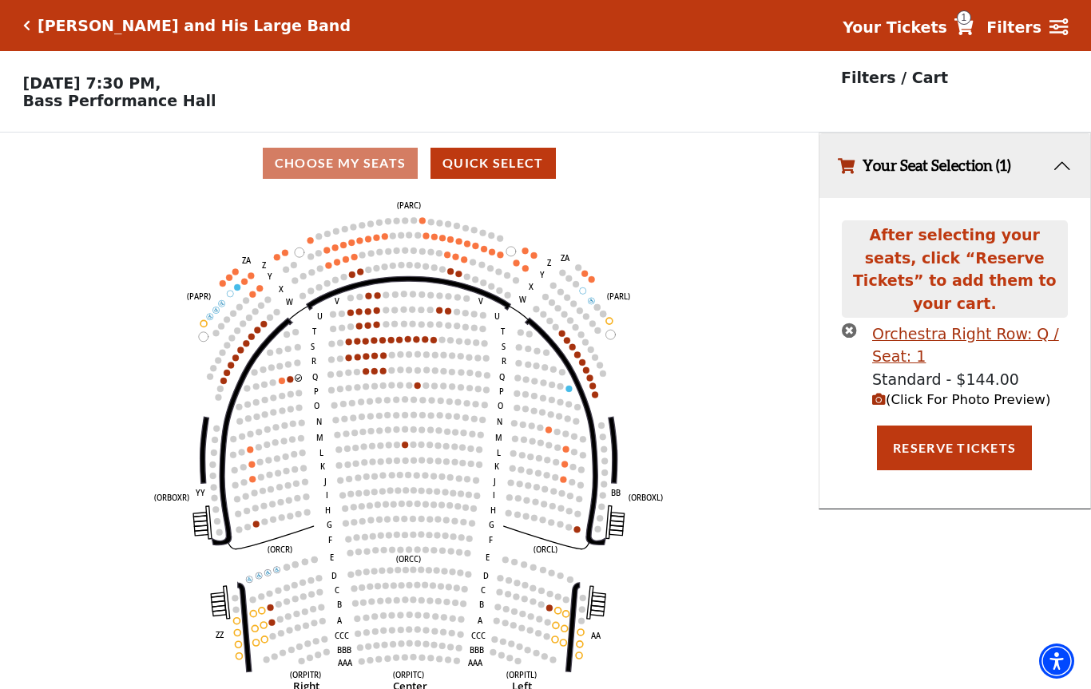
click at [289, 382] on circle at bounding box center [291, 379] width 6 height 6
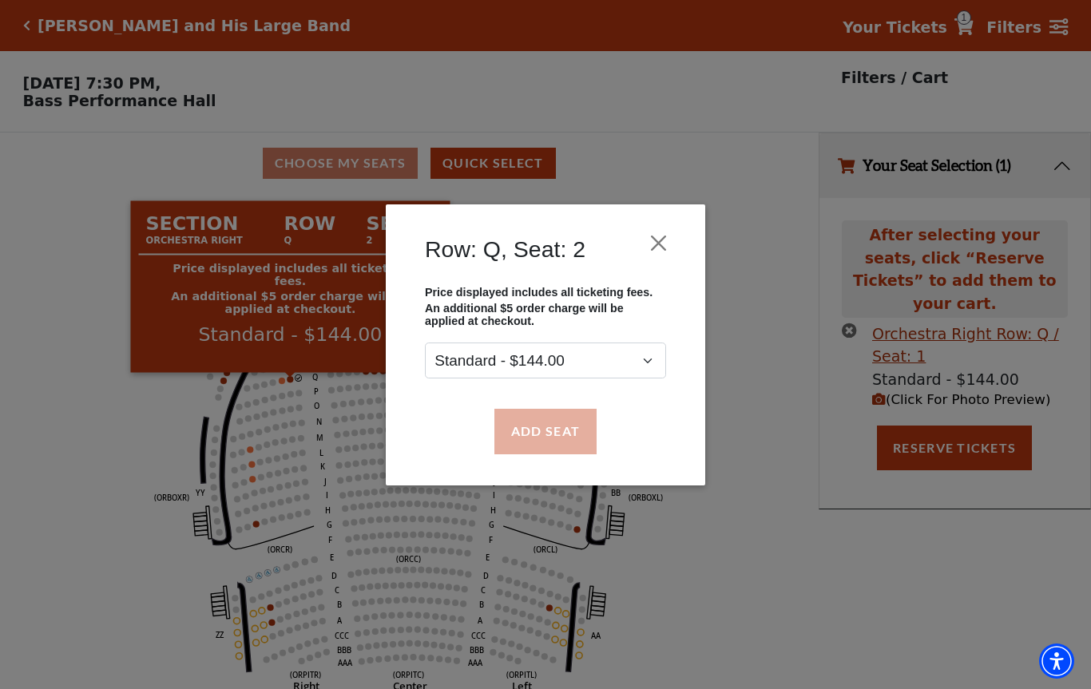
click at [577, 435] on button "Add Seat" at bounding box center [545, 431] width 102 height 45
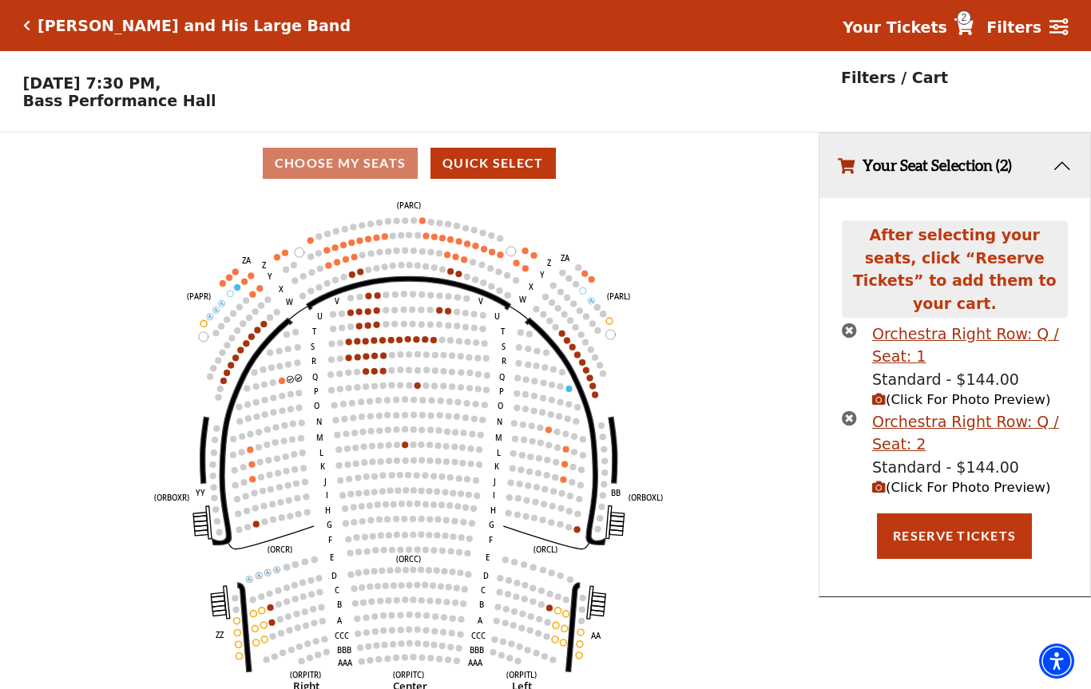
click at [963, 520] on button "Reserve Tickets" at bounding box center [954, 536] width 155 height 45
click at [854, 323] on icon "times-circle" at bounding box center [849, 330] width 15 height 15
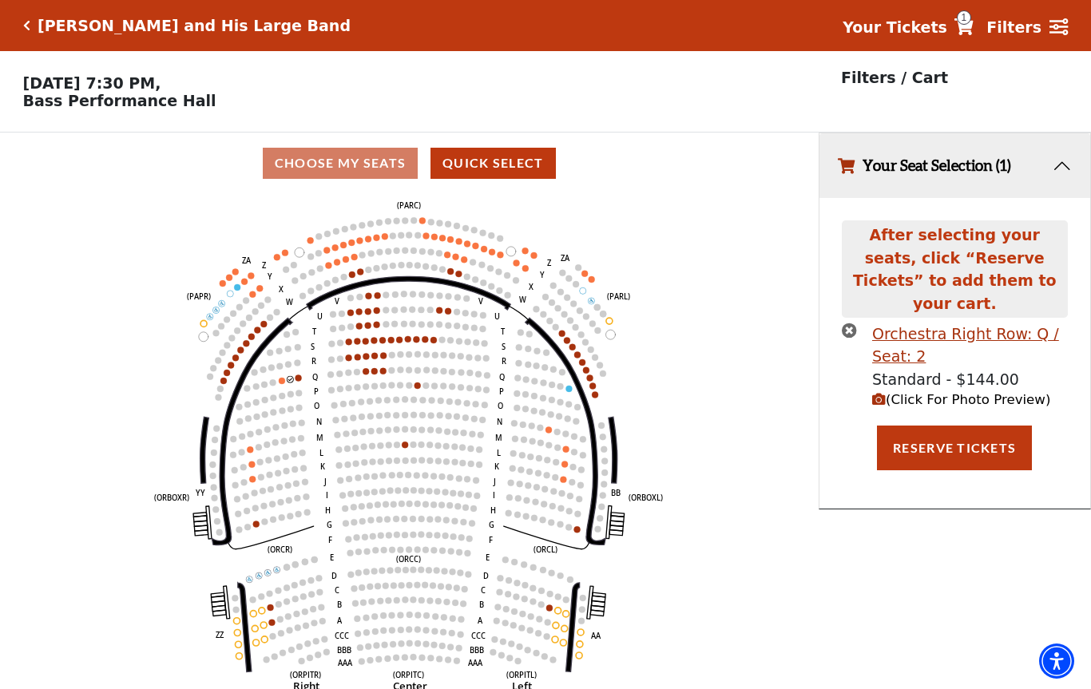
click at [855, 323] on icon "times-circle" at bounding box center [849, 330] width 15 height 15
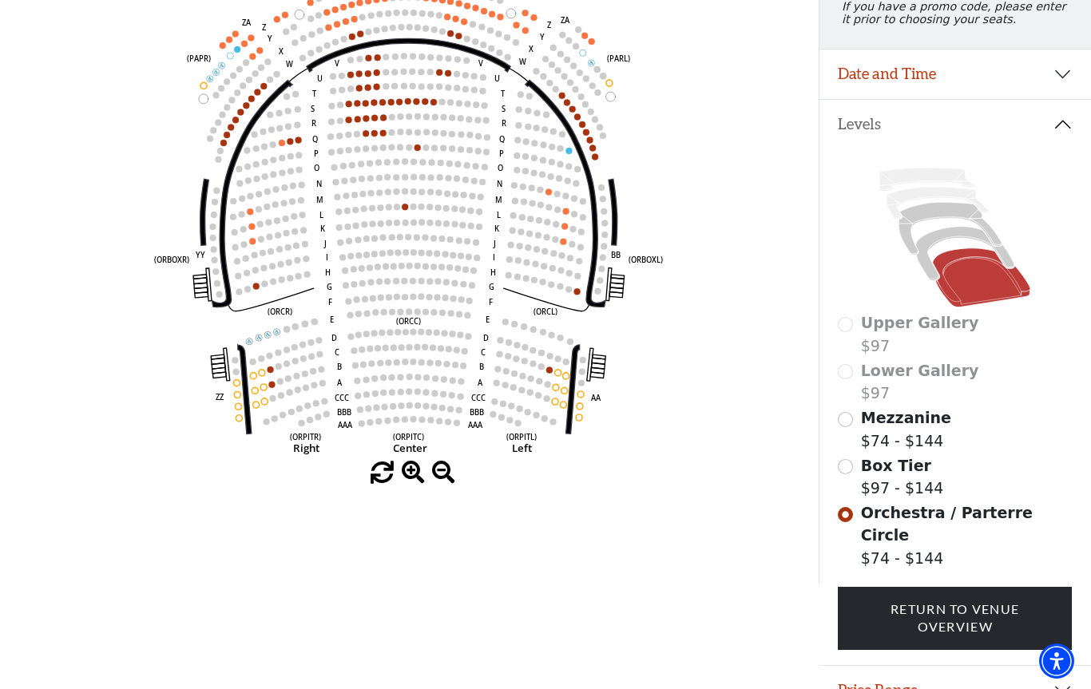
scroll to position [292, 0]
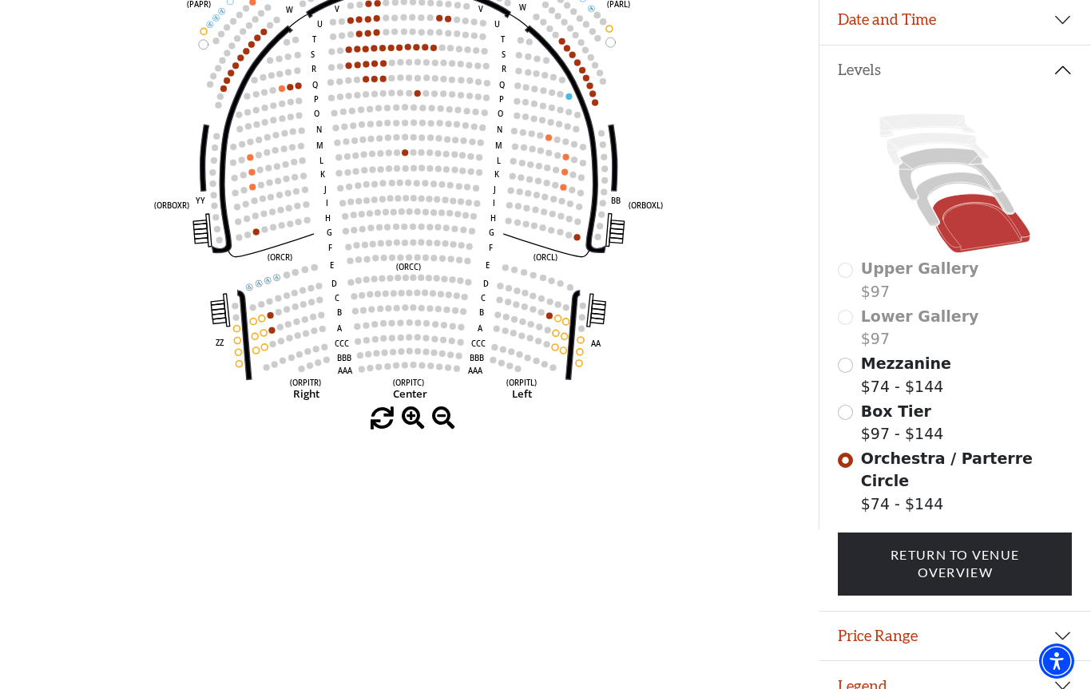
click at [846, 420] on input "Box Tier$97 - $144\a" at bounding box center [845, 412] width 15 height 15
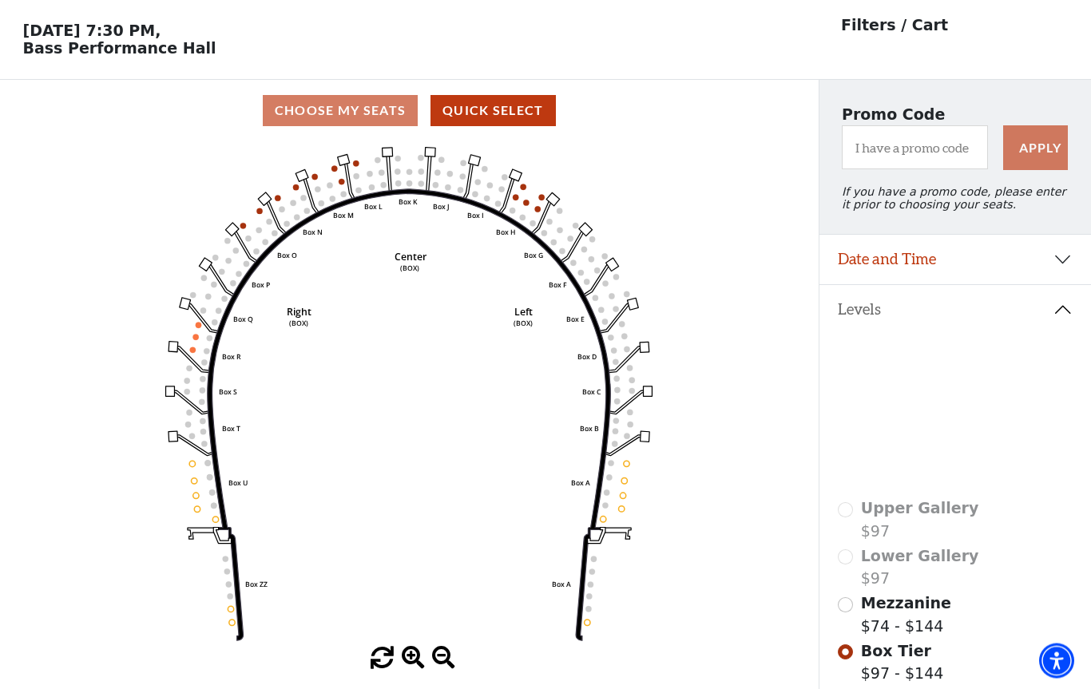
scroll to position [74, 0]
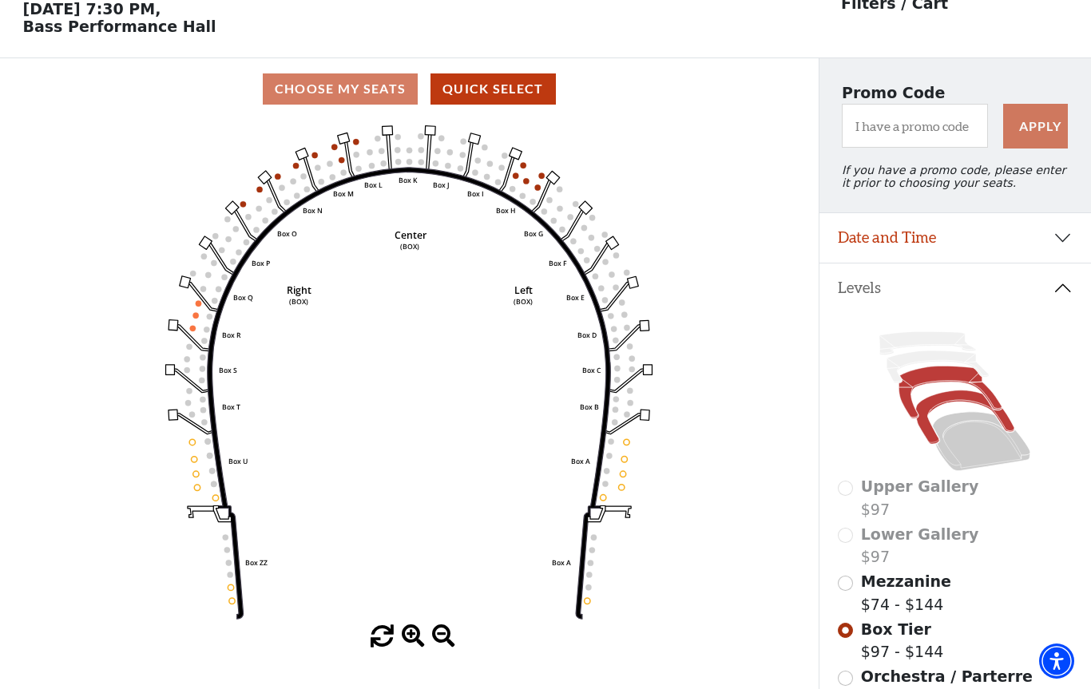
click at [942, 387] on icon at bounding box center [950, 393] width 103 height 53
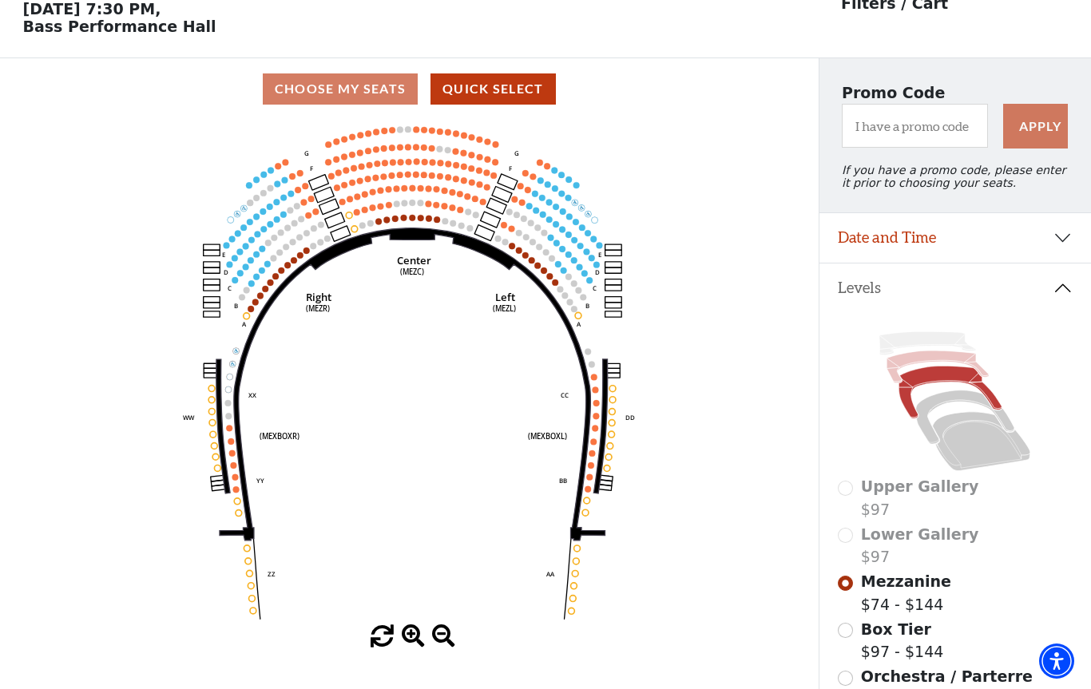
click at [922, 366] on icon at bounding box center [938, 367] width 102 height 32
click at [949, 381] on icon at bounding box center [950, 393] width 103 height 53
click at [852, 632] on input "Box Tier$97 - $144\a" at bounding box center [845, 630] width 15 height 15
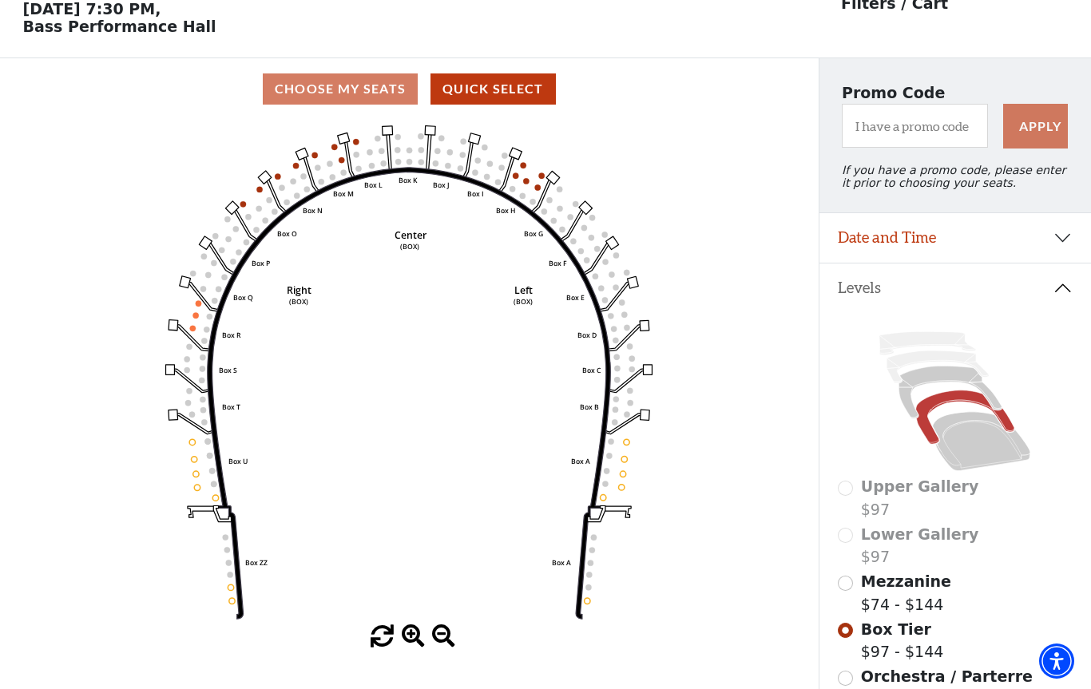
click at [195, 329] on use "Seat Selected" at bounding box center [192, 328] width 6 height 6
click at [193, 331] on circle at bounding box center [193, 328] width 6 height 6
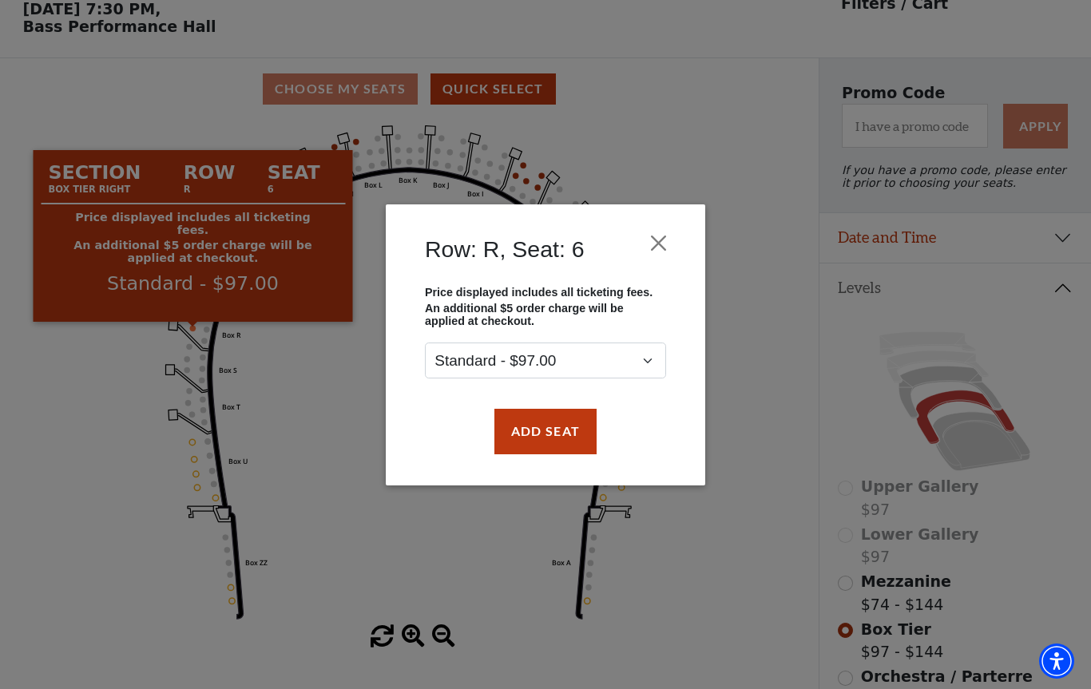
click at [490, 572] on div "Row: R, Seat: 6 Price displayed includes all ticketing fees. An additional $5 o…" at bounding box center [545, 344] width 1091 height 689
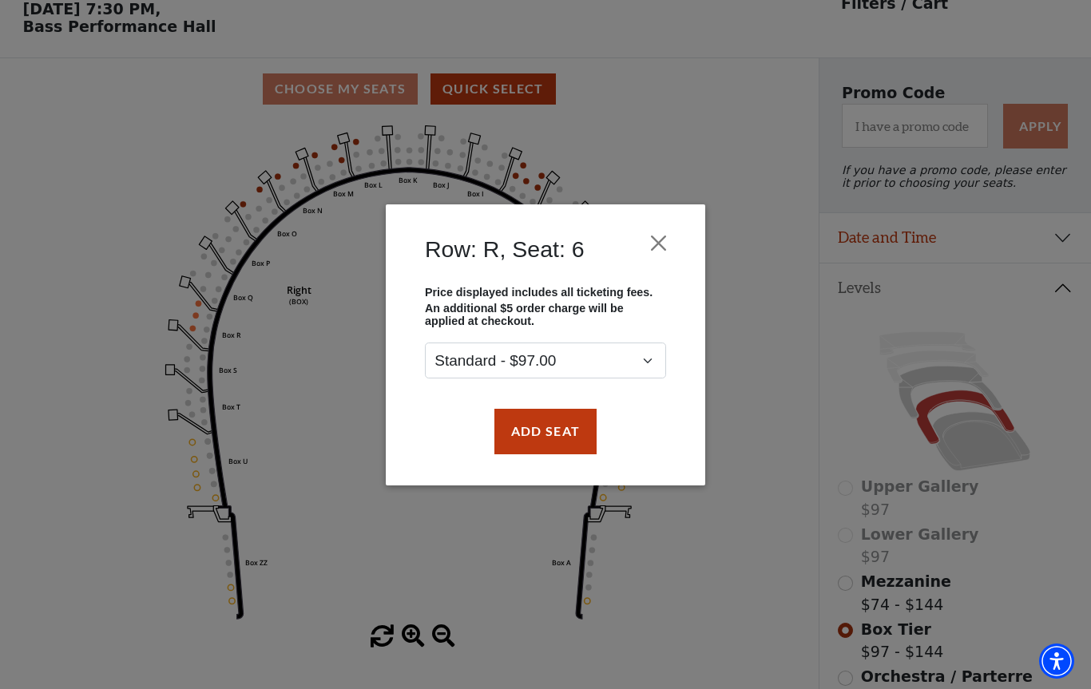
click at [571, 432] on button "Add Seat" at bounding box center [545, 431] width 102 height 45
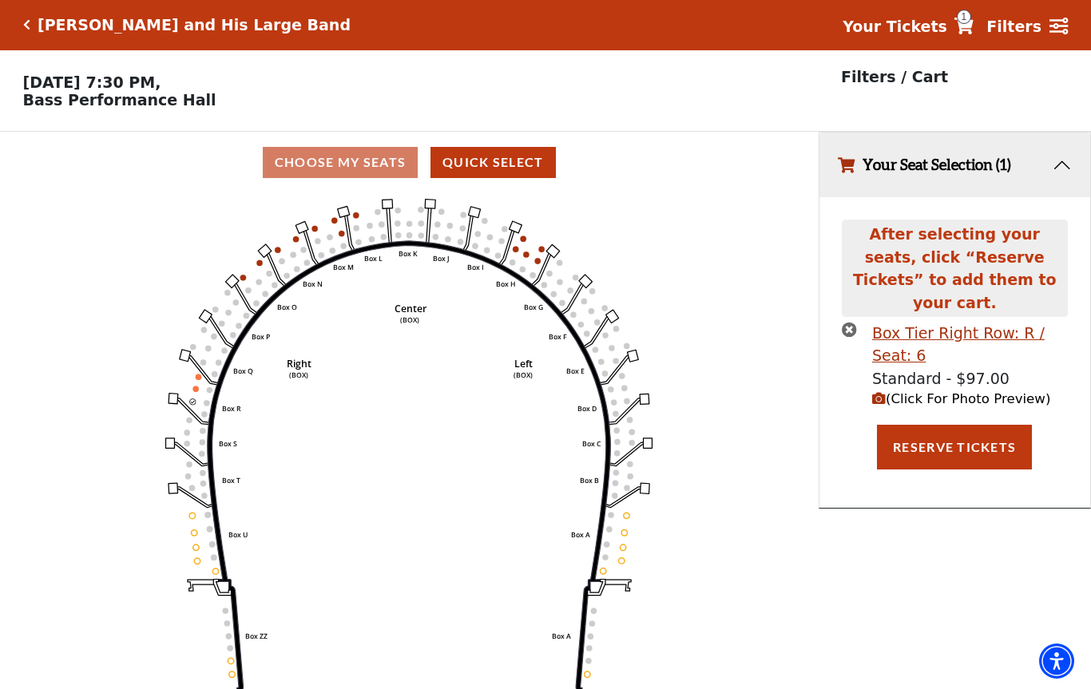
scroll to position [0, 0]
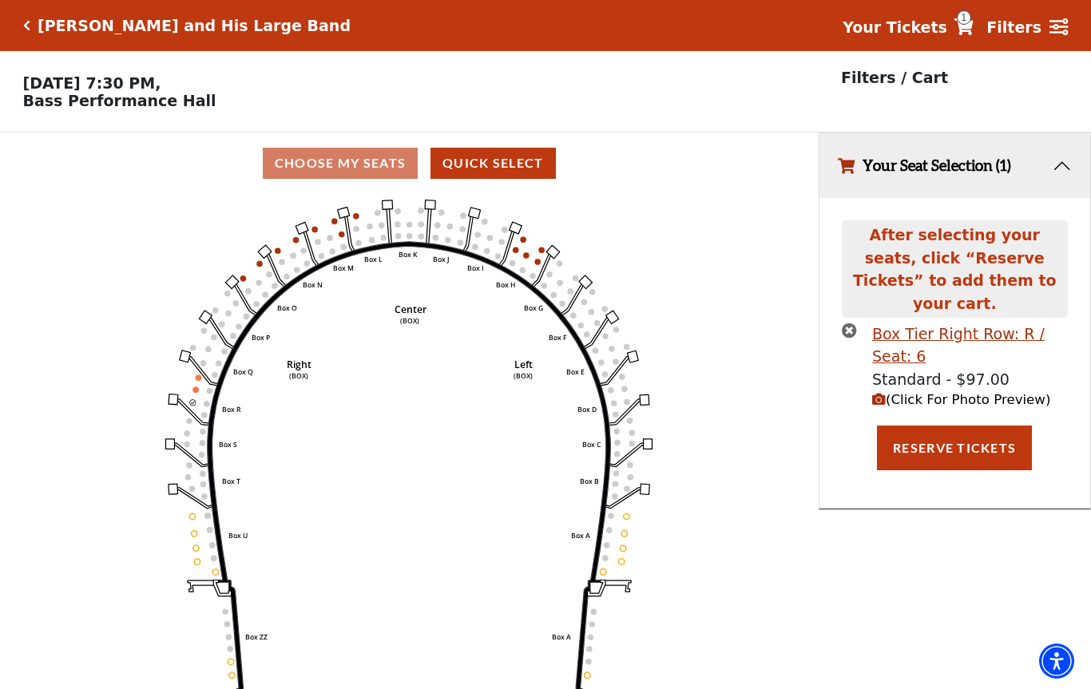
click at [196, 391] on circle at bounding box center [196, 390] width 6 height 6
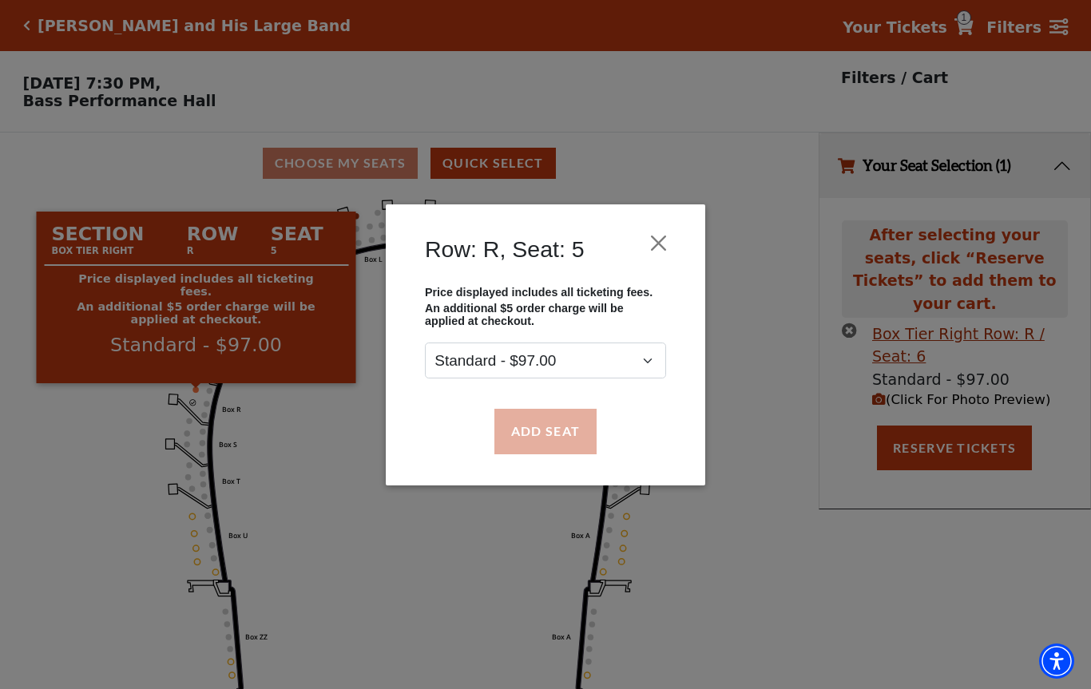
click at [563, 432] on button "Add Seat" at bounding box center [545, 431] width 102 height 45
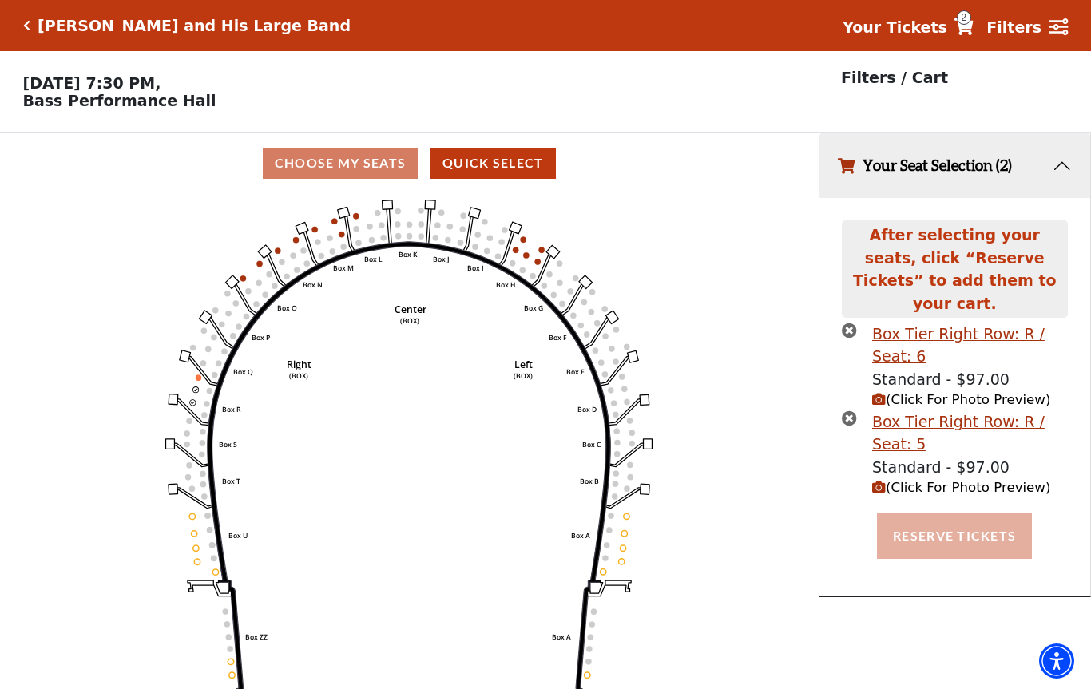
click at [949, 514] on button "Reserve Tickets" at bounding box center [954, 536] width 155 height 45
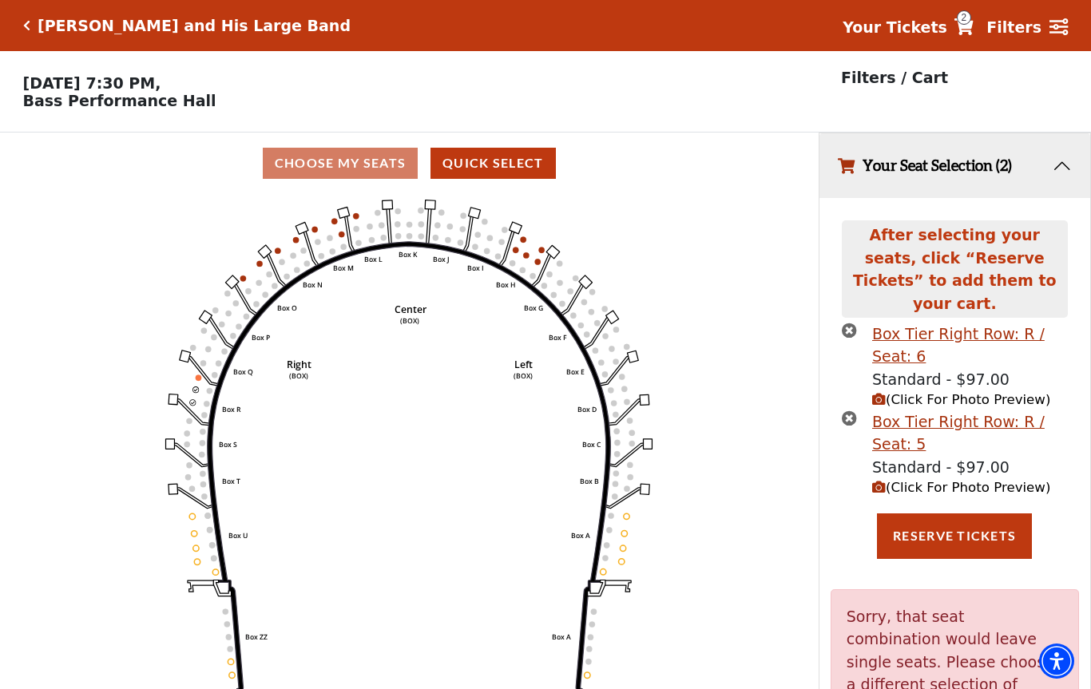
click at [855, 411] on icon "times-circle" at bounding box center [849, 418] width 15 height 15
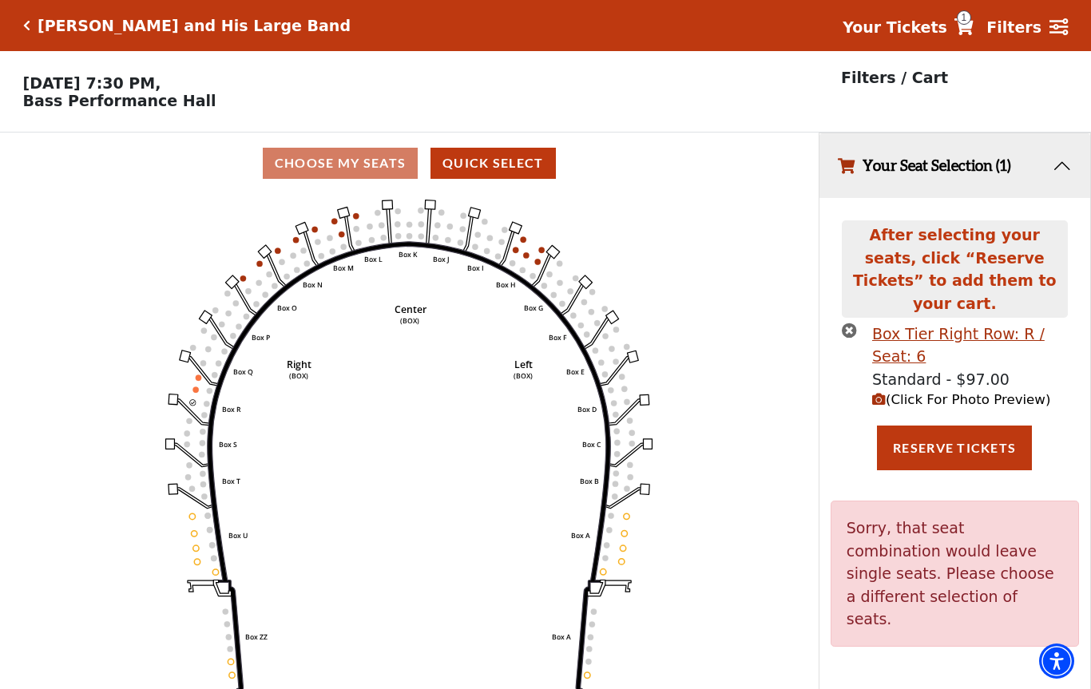
click at [861, 323] on li "Box Tier Right Row: R / Seat: 6 Standard - $97.00 (Click For Photo Preview)" at bounding box center [955, 367] width 226 height 88
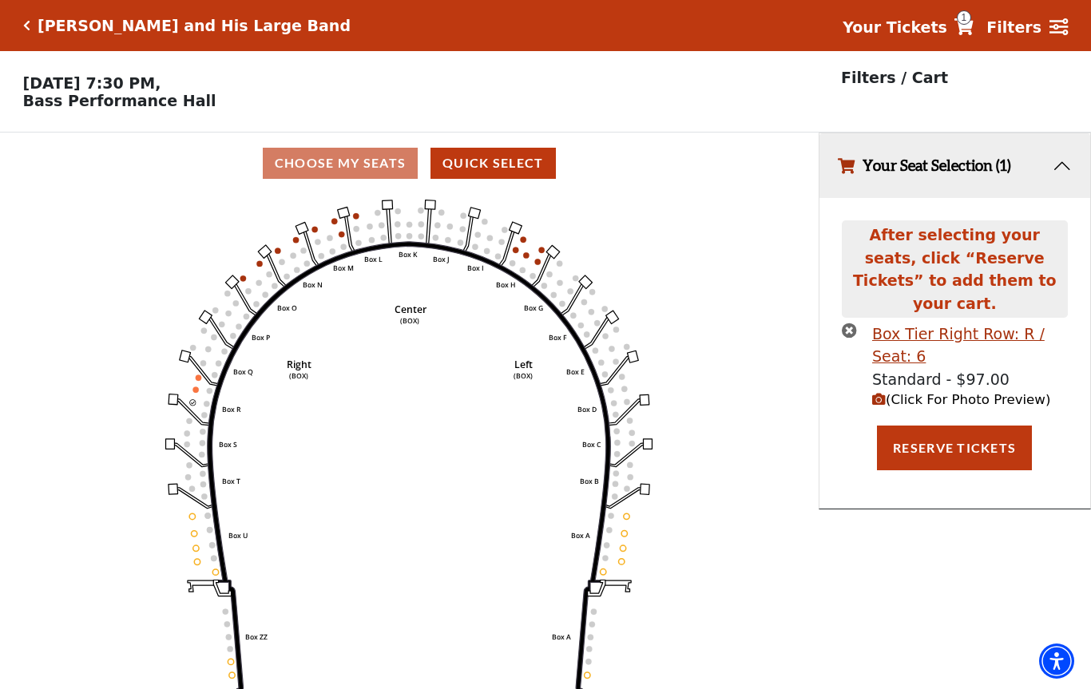
click at [856, 323] on icon "times-circle" at bounding box center [849, 330] width 15 height 15
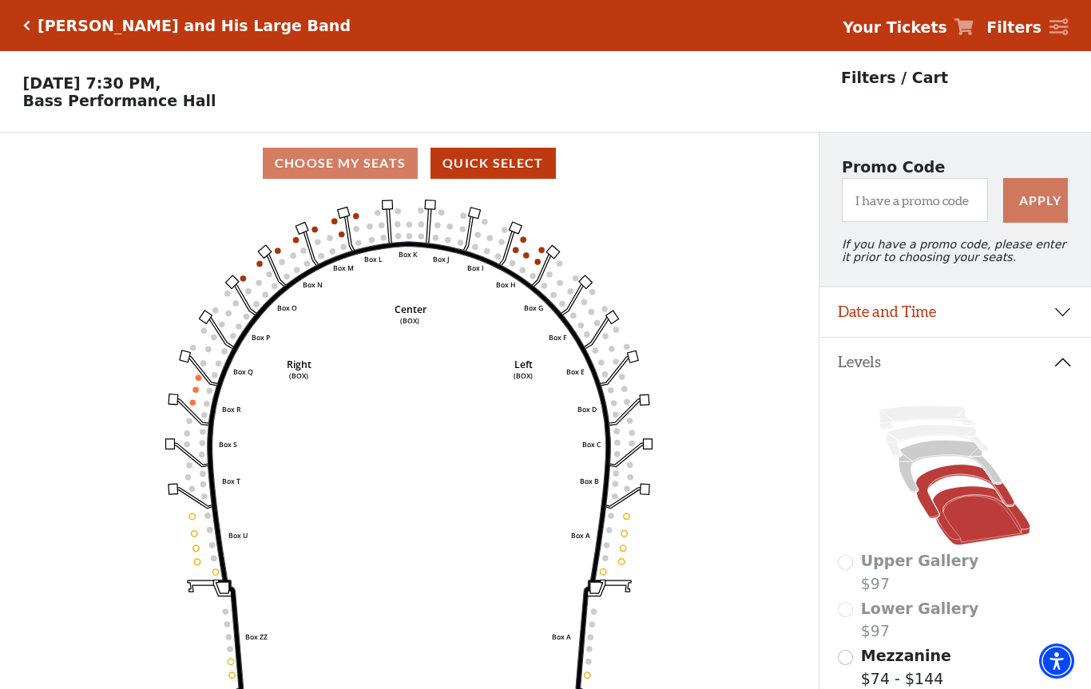
click at [983, 520] on icon at bounding box center [981, 515] width 97 height 59
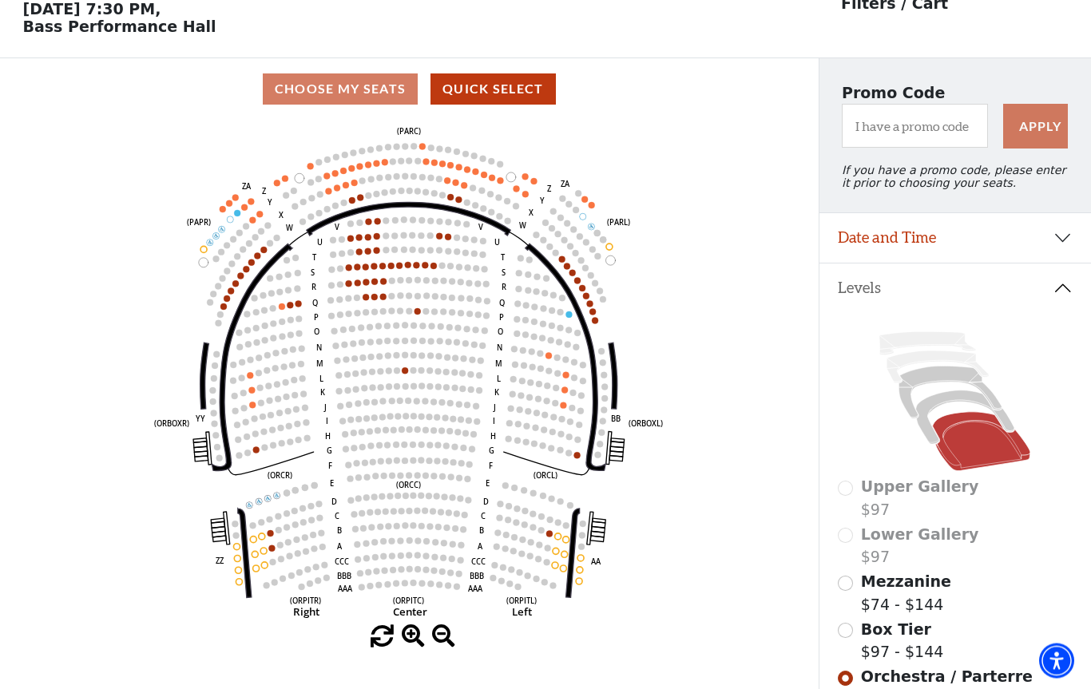
scroll to position [74, 0]
click at [598, 322] on circle at bounding box center [595, 320] width 6 height 6
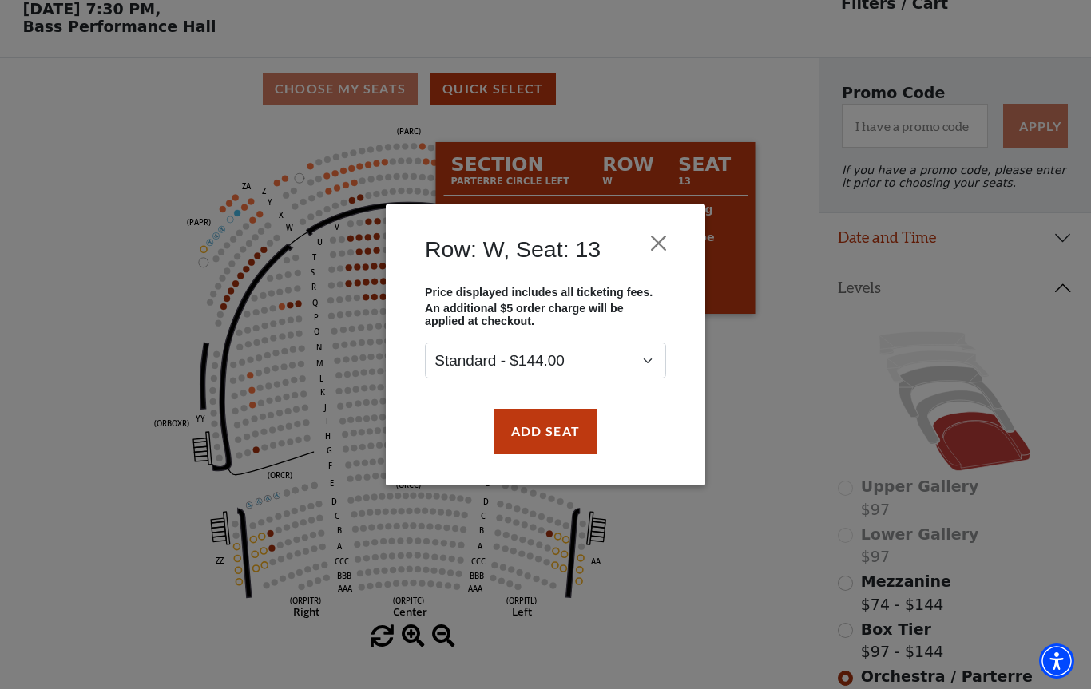
click at [776, 378] on div "Row: W, Seat: 13 Price displayed includes all ticketing fees. An additional $5 …" at bounding box center [545, 344] width 1091 height 689
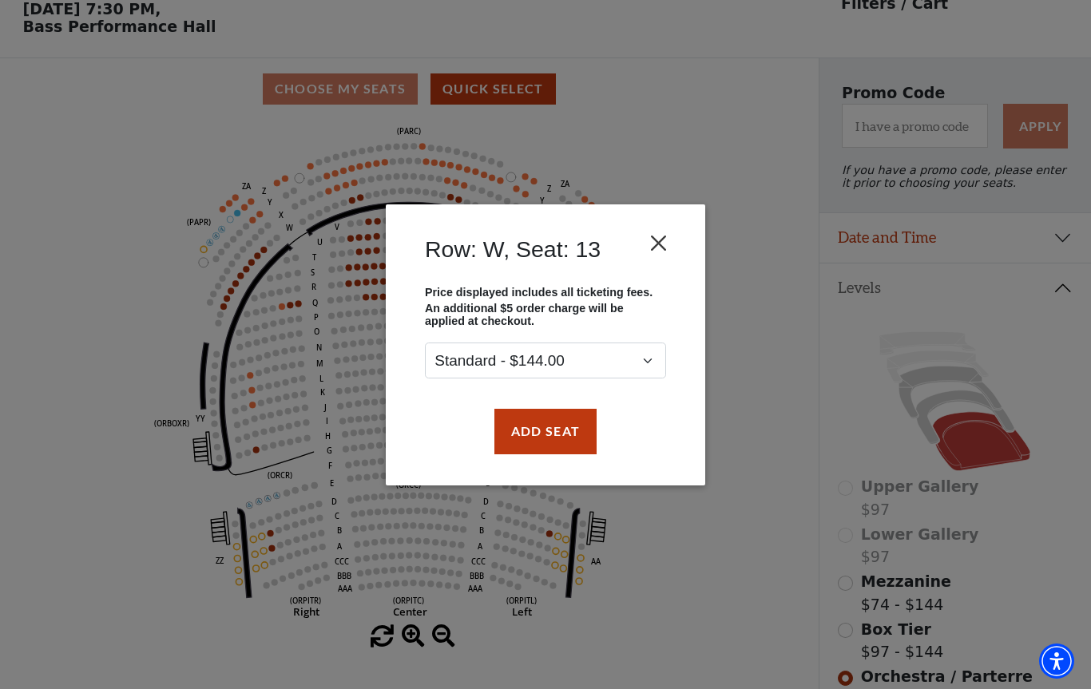
click at [668, 244] on button "Close" at bounding box center [659, 243] width 30 height 30
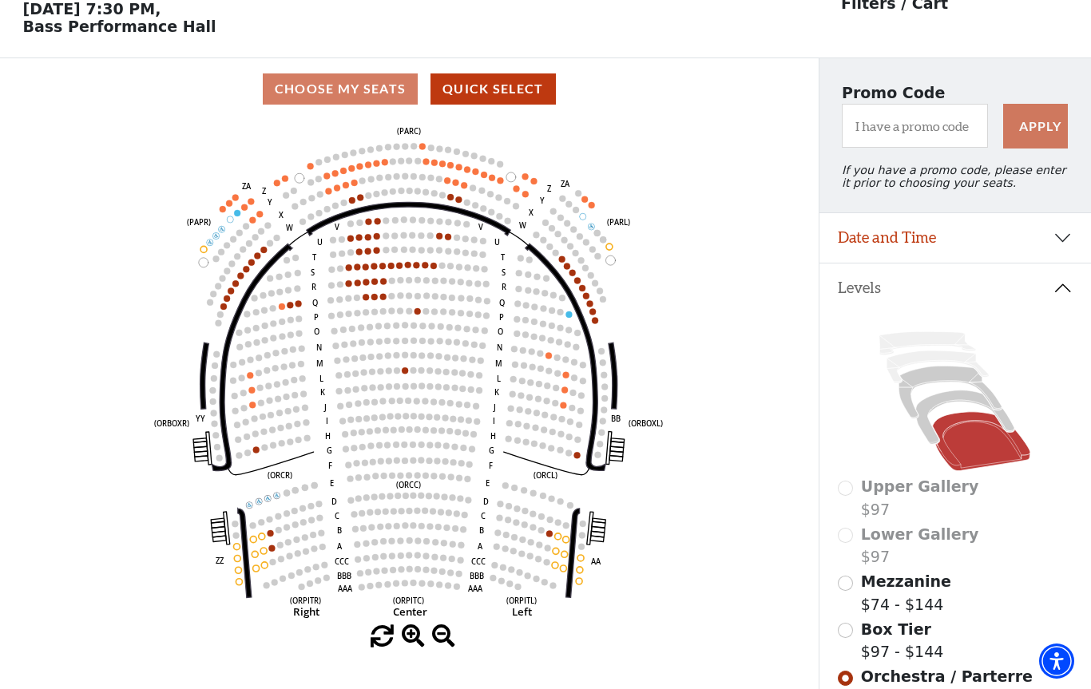
click at [595, 314] on circle at bounding box center [593, 311] width 6 height 6
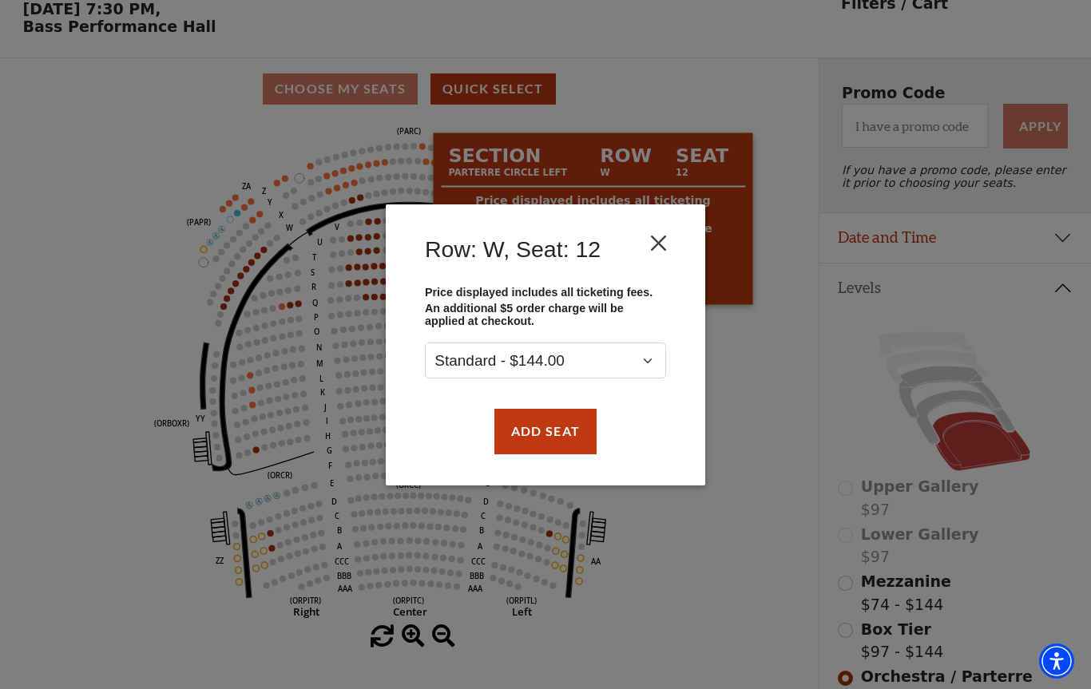
click at [664, 242] on button "Close" at bounding box center [659, 243] width 30 height 30
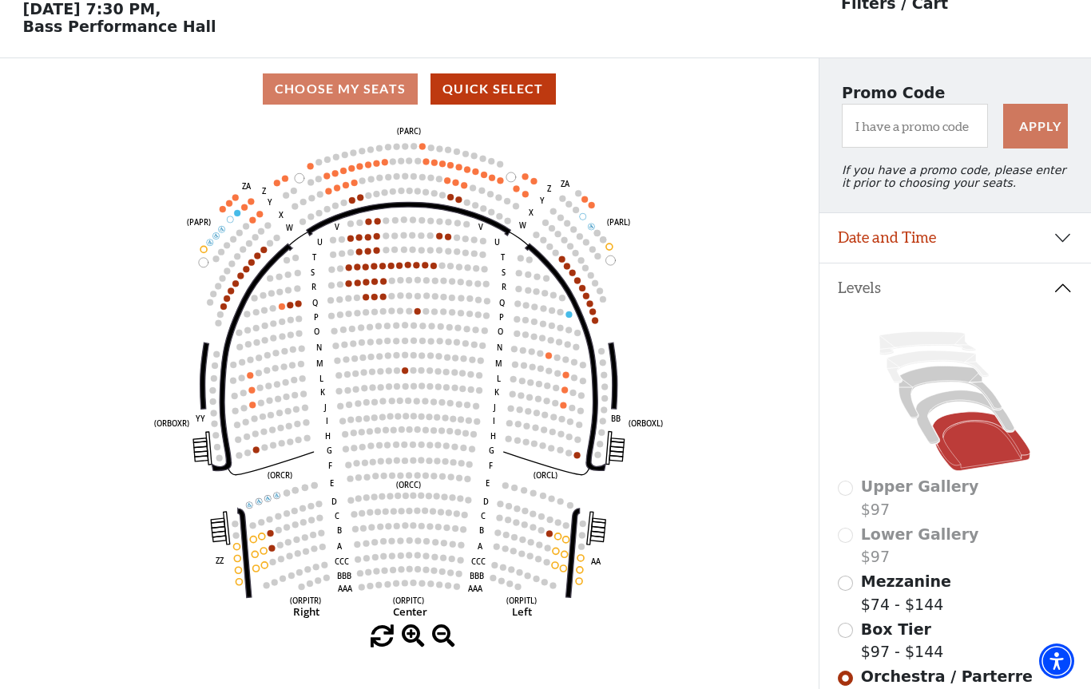
click at [592, 315] on circle at bounding box center [593, 311] width 6 height 6
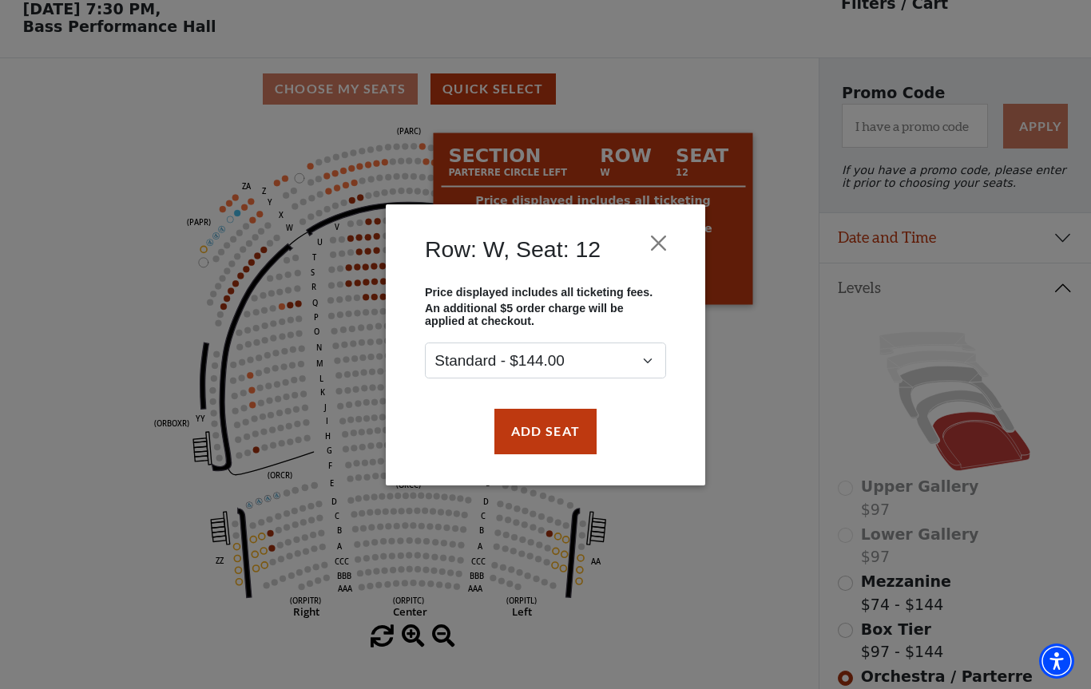
click at [666, 242] on button "Close" at bounding box center [659, 243] width 30 height 30
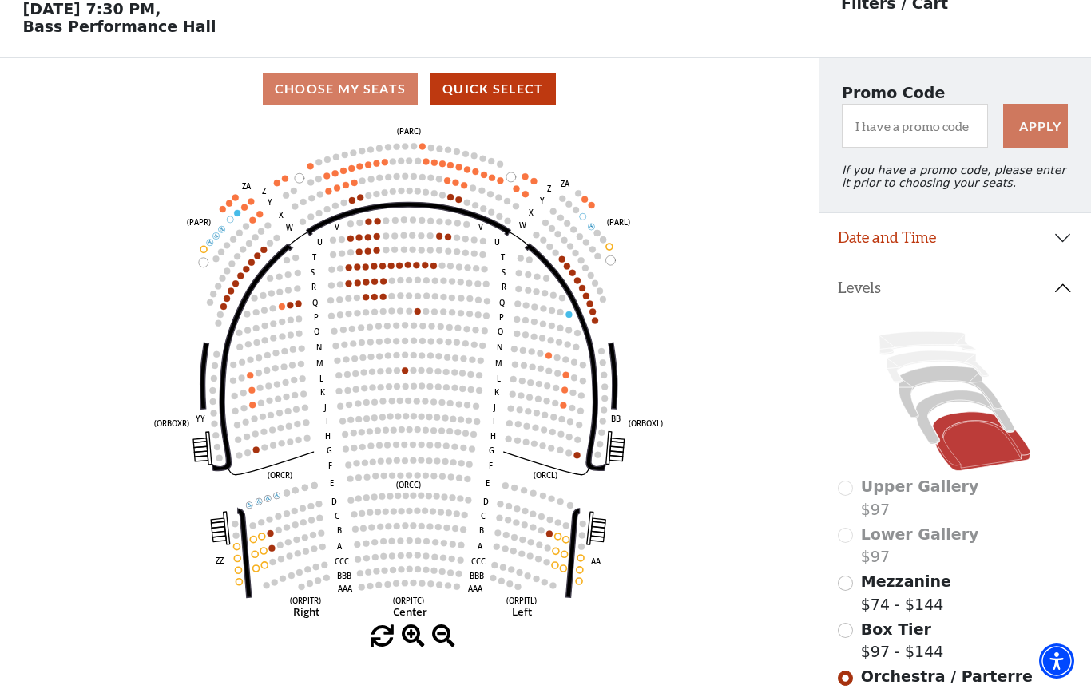
click at [595, 313] on circle at bounding box center [593, 311] width 6 height 6
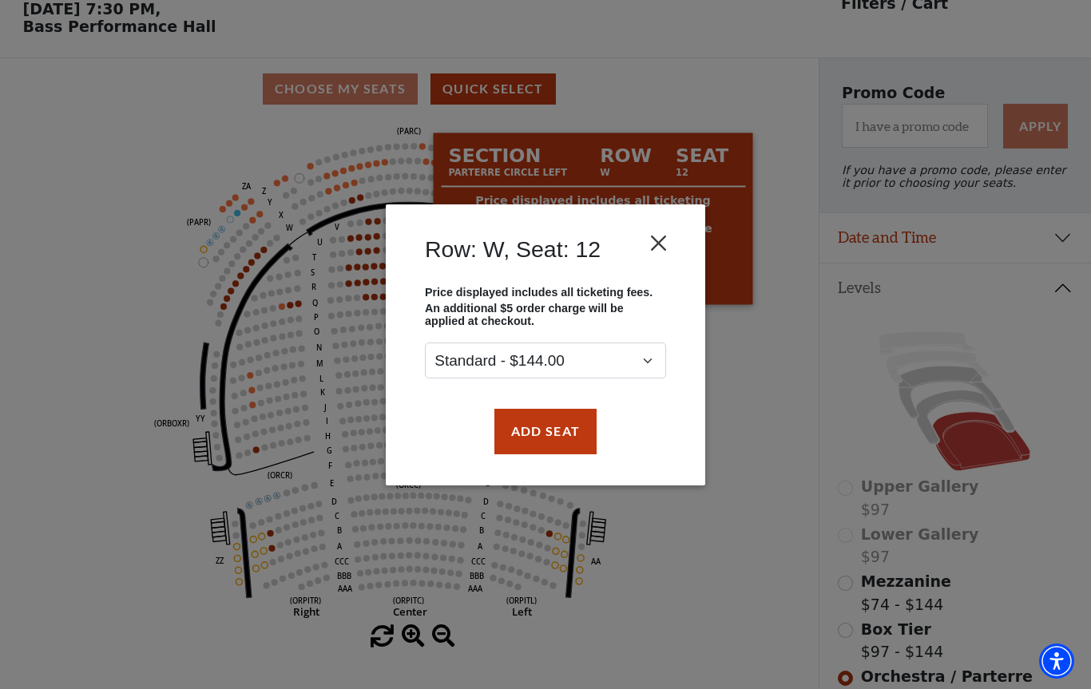
click at [670, 252] on button "Close" at bounding box center [659, 243] width 30 height 30
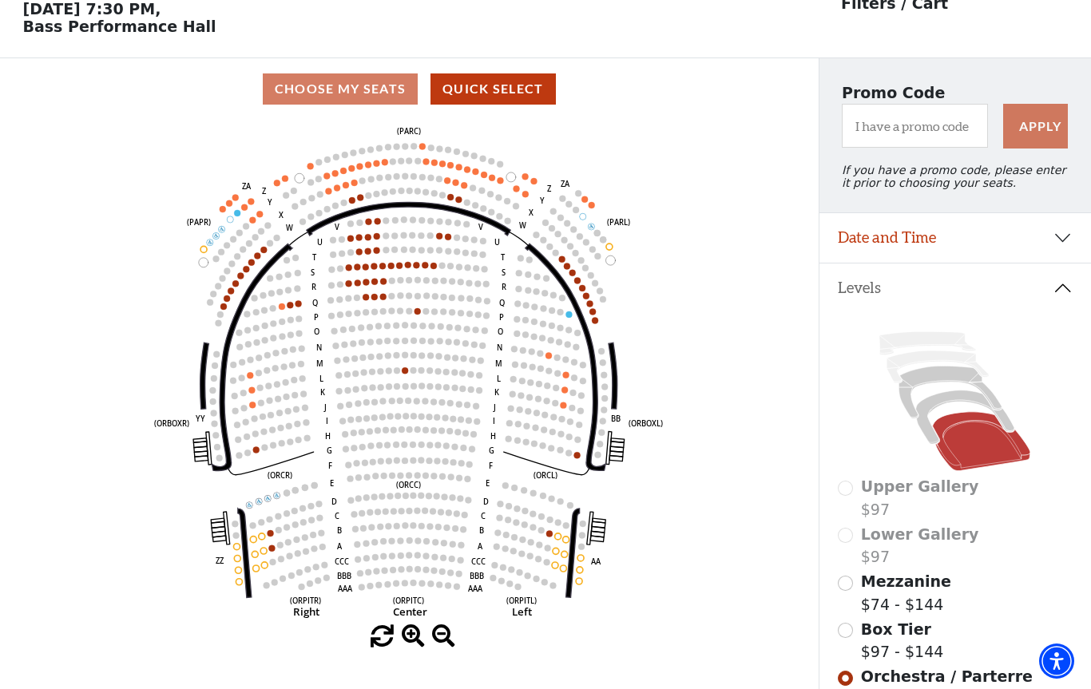
click at [459, 201] on circle at bounding box center [459, 200] width 6 height 6
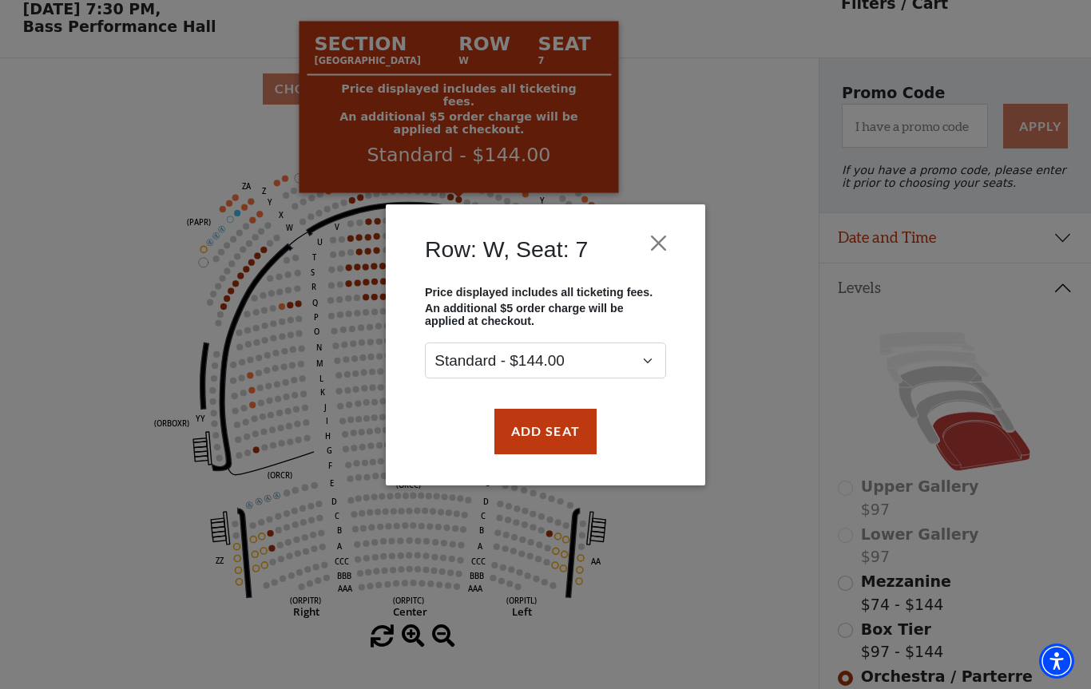
click at [745, 550] on div "Row: W, Seat: 7 Price displayed includes all ticketing fees. An additional $5 o…" at bounding box center [545, 344] width 1091 height 689
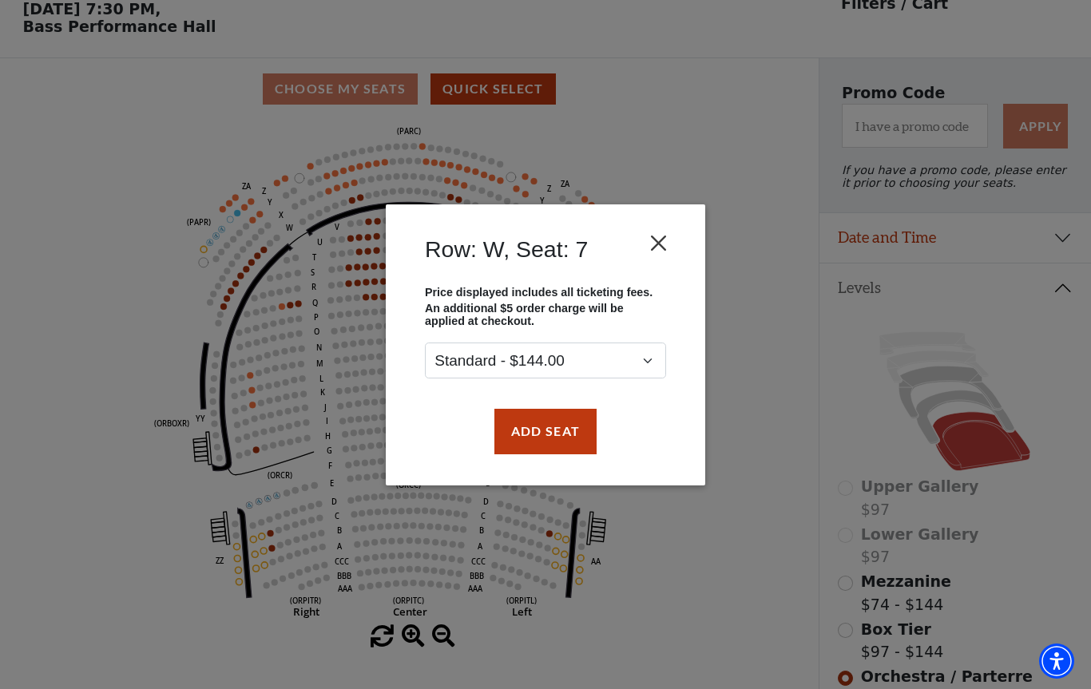
click at [665, 244] on button "Close" at bounding box center [659, 243] width 30 height 30
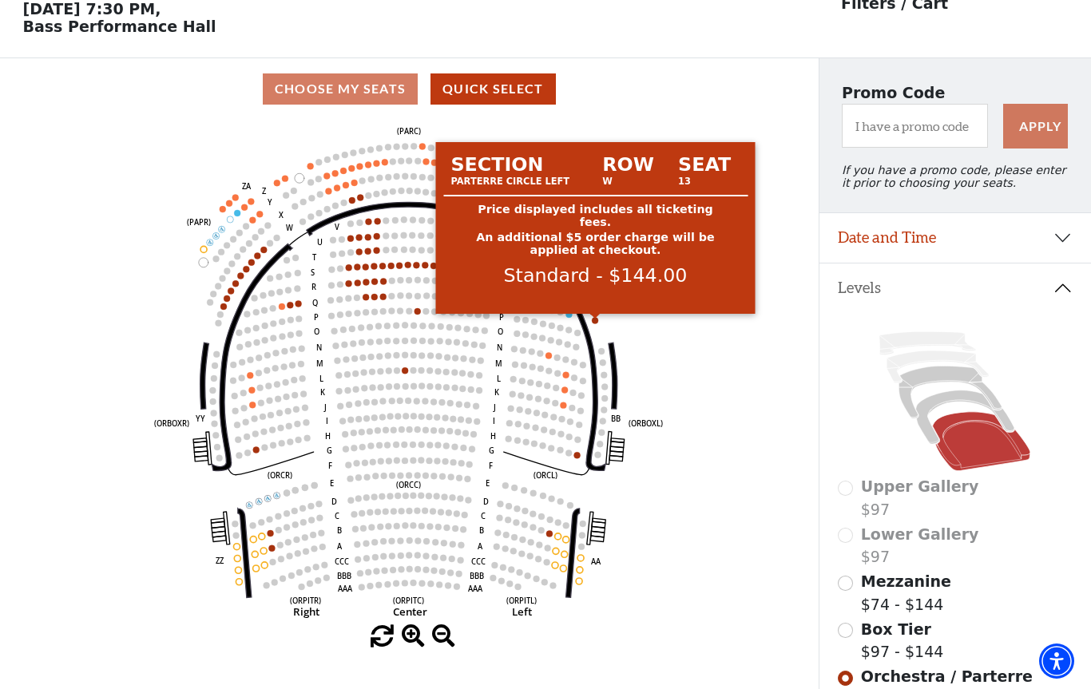
click at [596, 323] on circle at bounding box center [595, 320] width 6 height 6
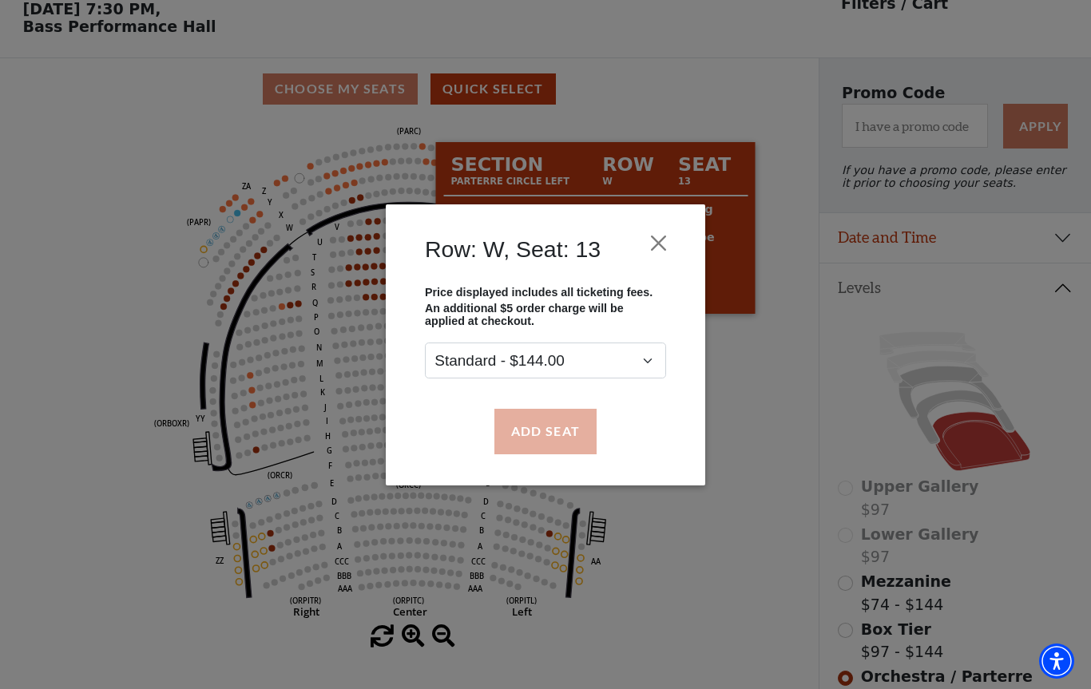
click at [554, 438] on button "Add Seat" at bounding box center [545, 431] width 102 height 45
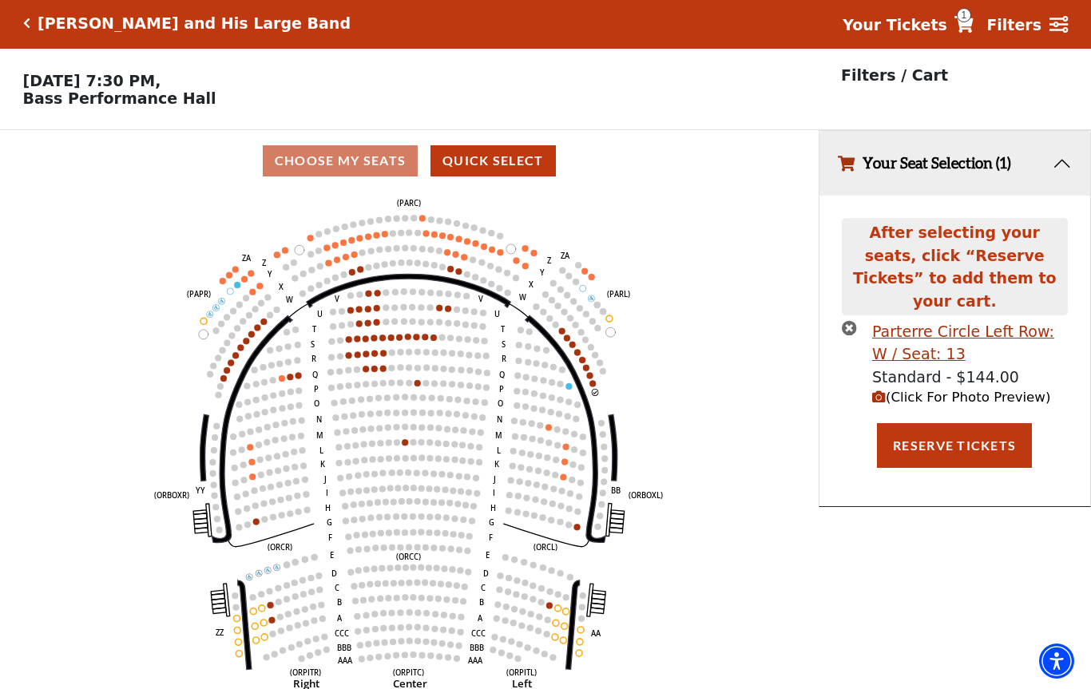
scroll to position [0, 0]
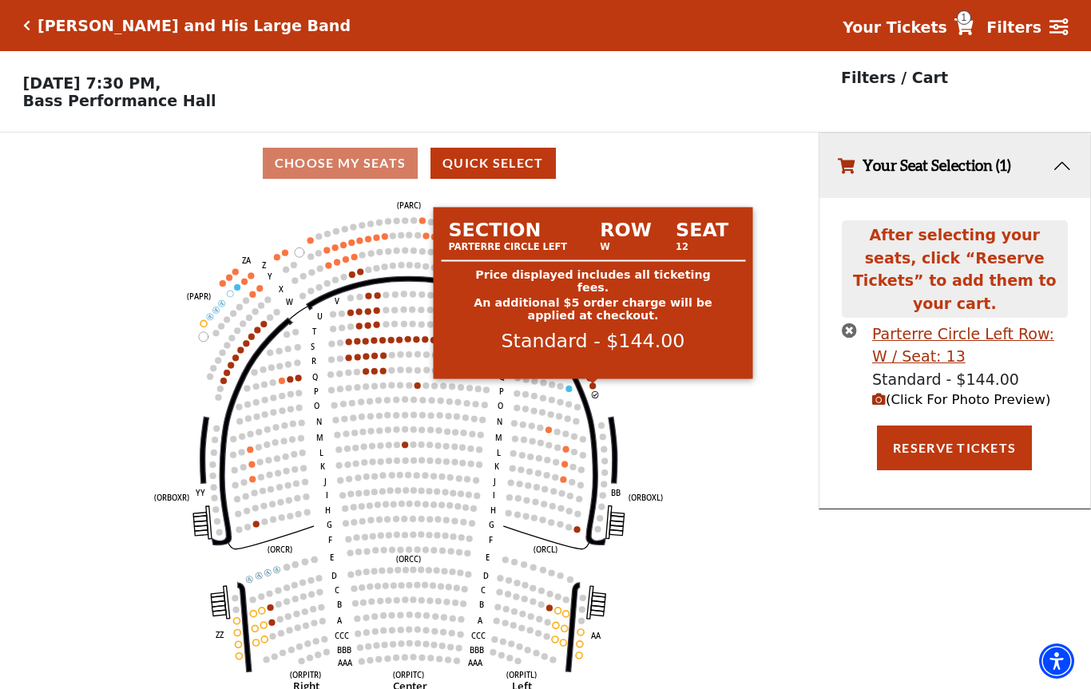
click at [594, 387] on circle at bounding box center [593, 386] width 6 height 6
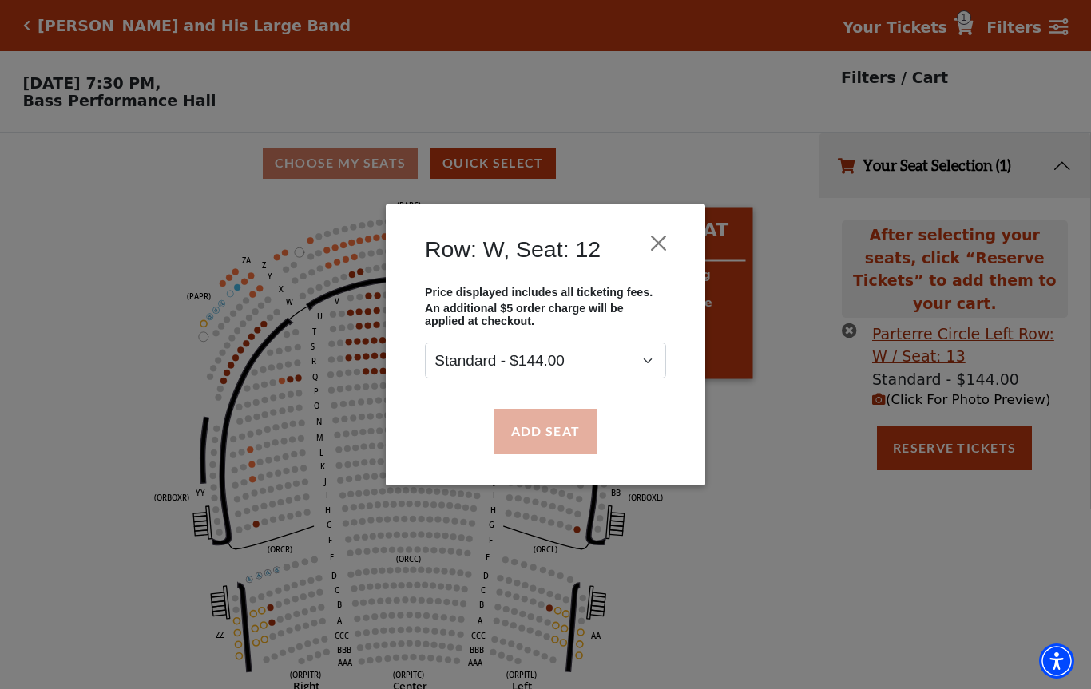
click at [569, 432] on button "Add Seat" at bounding box center [545, 431] width 102 height 45
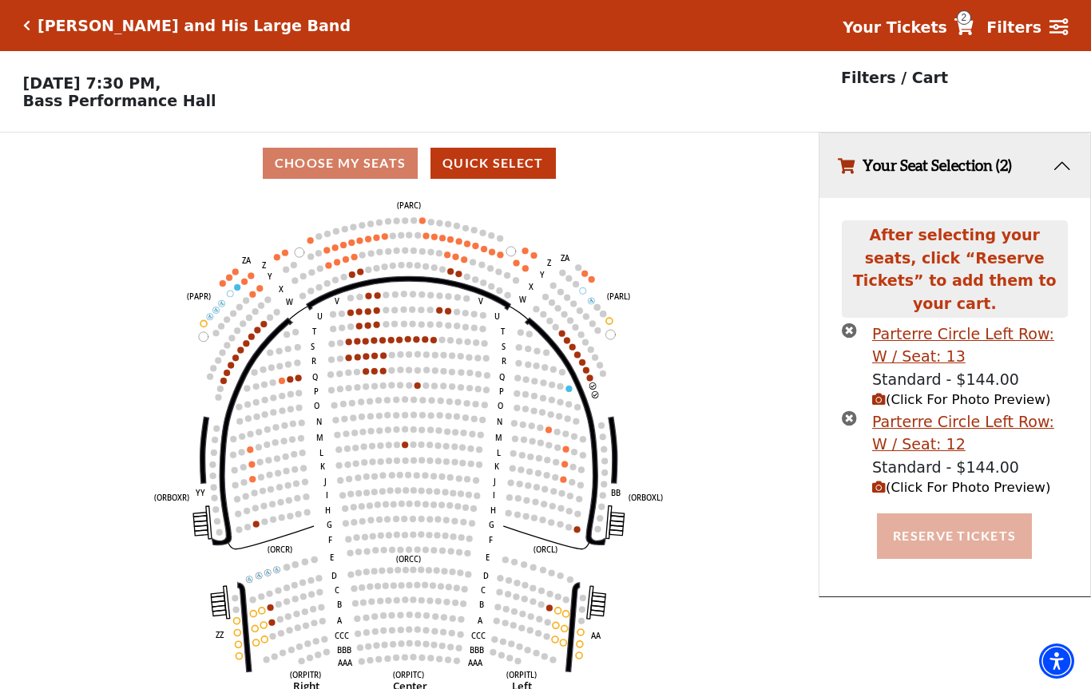
click at [983, 514] on button "Reserve Tickets" at bounding box center [954, 536] width 155 height 45
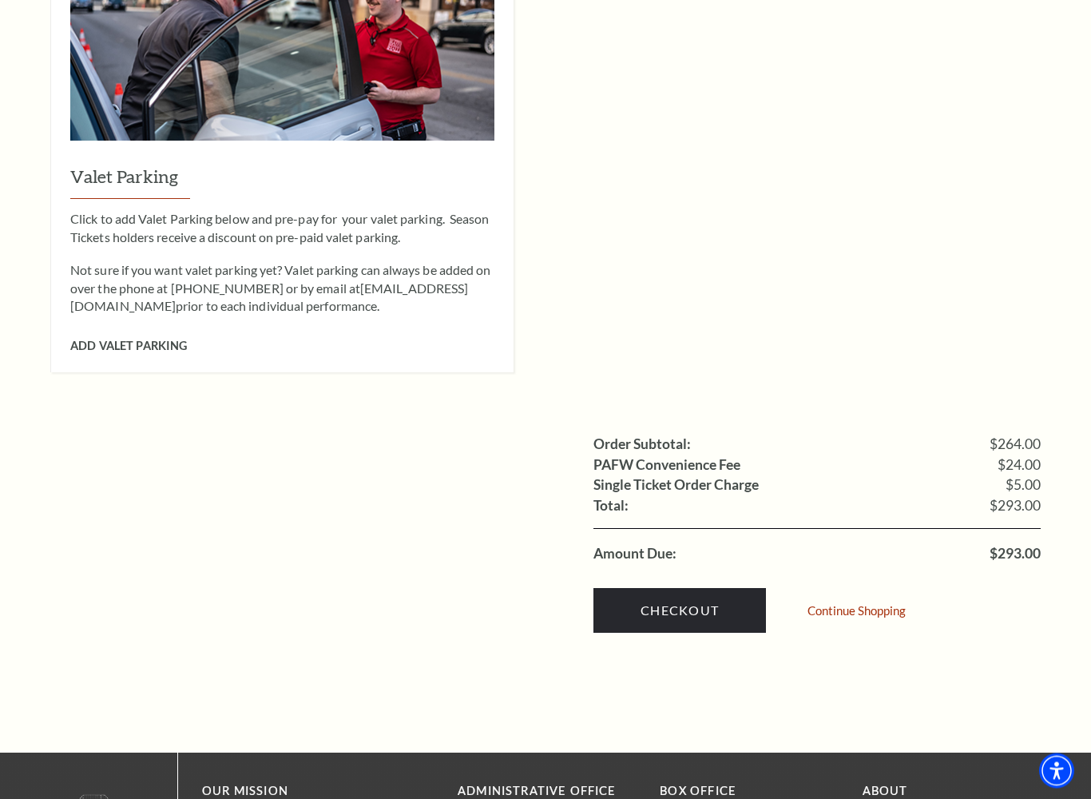
scroll to position [1254, 0]
click at [700, 588] on link "Checkout" at bounding box center [680, 610] width 173 height 45
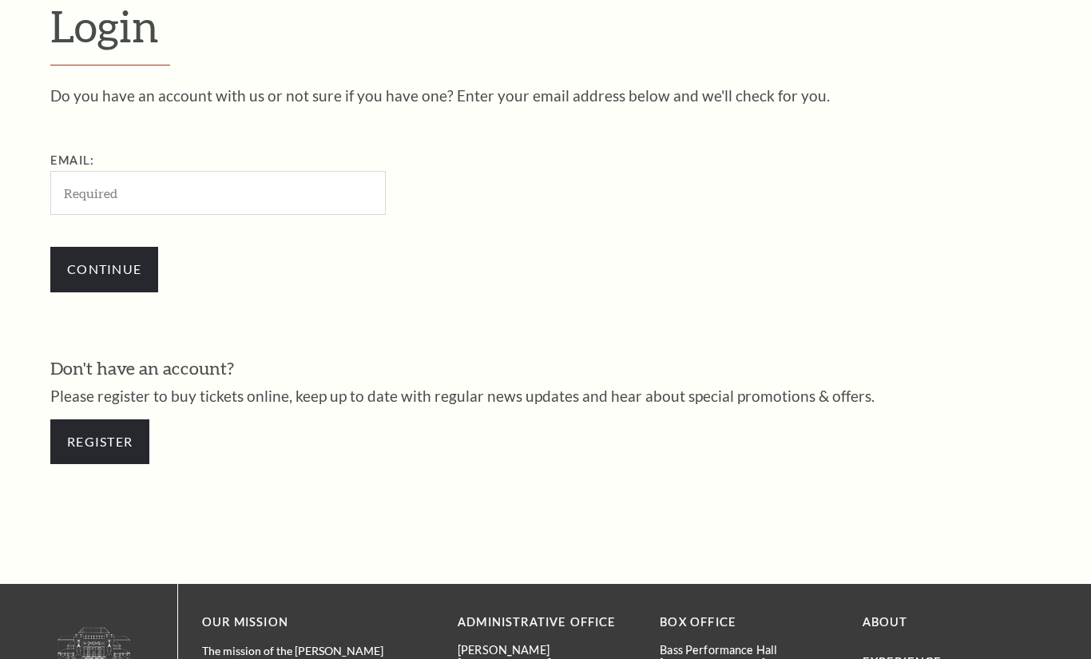
scroll to position [447, 0]
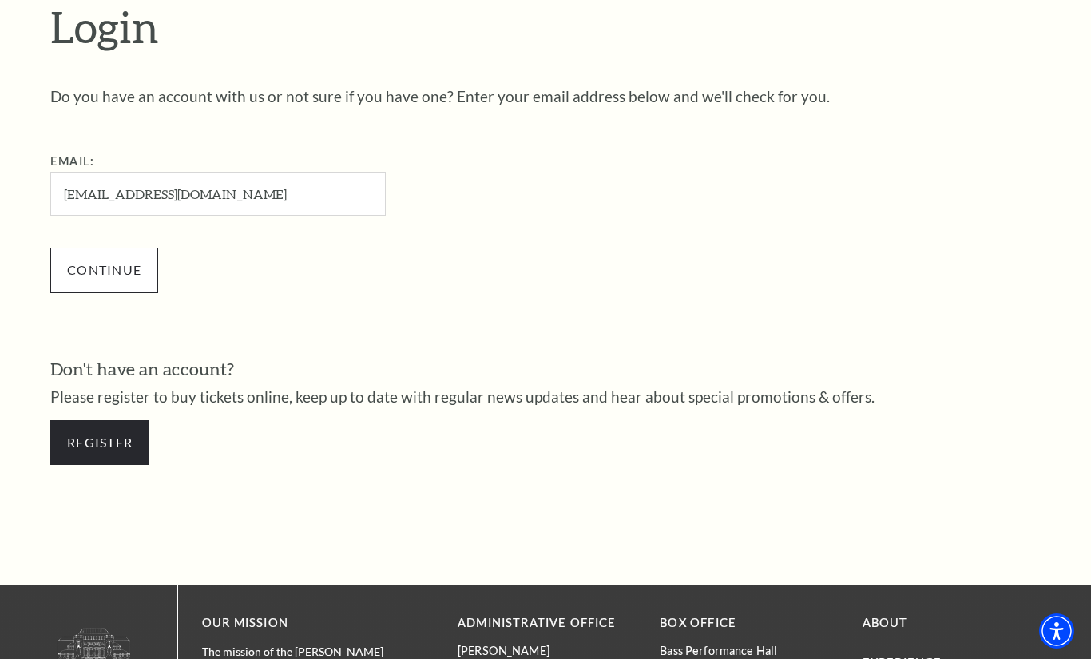
type input "bradpittman@charter.net"
click at [125, 272] on input "Continue" at bounding box center [104, 270] width 108 height 45
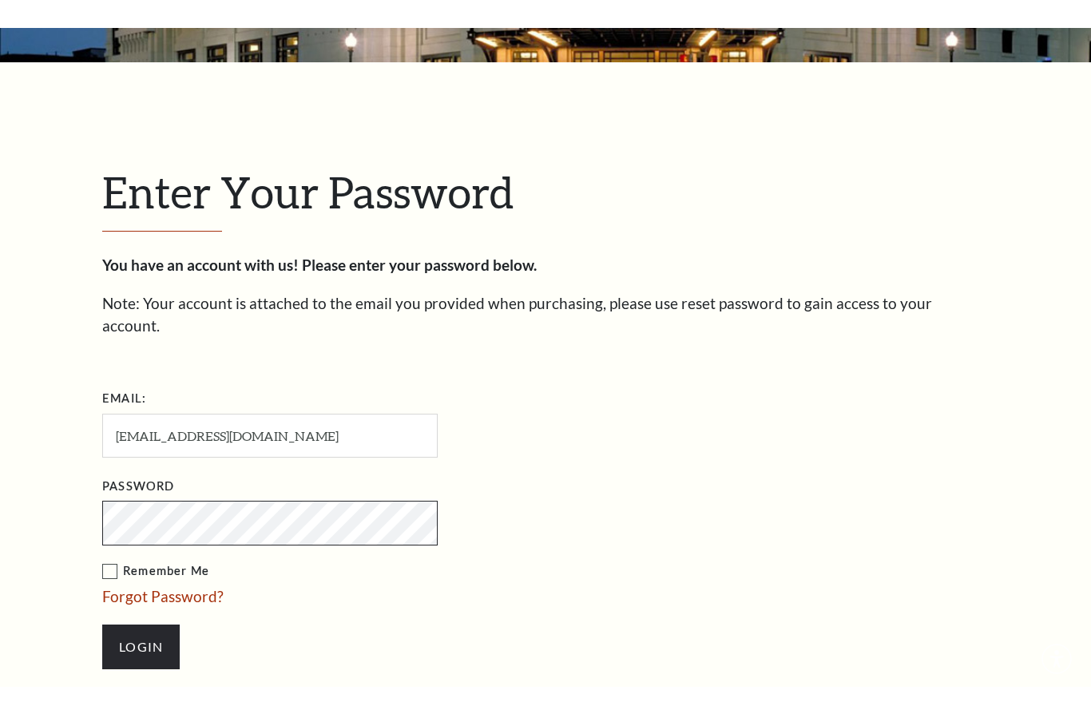
scroll to position [463, 0]
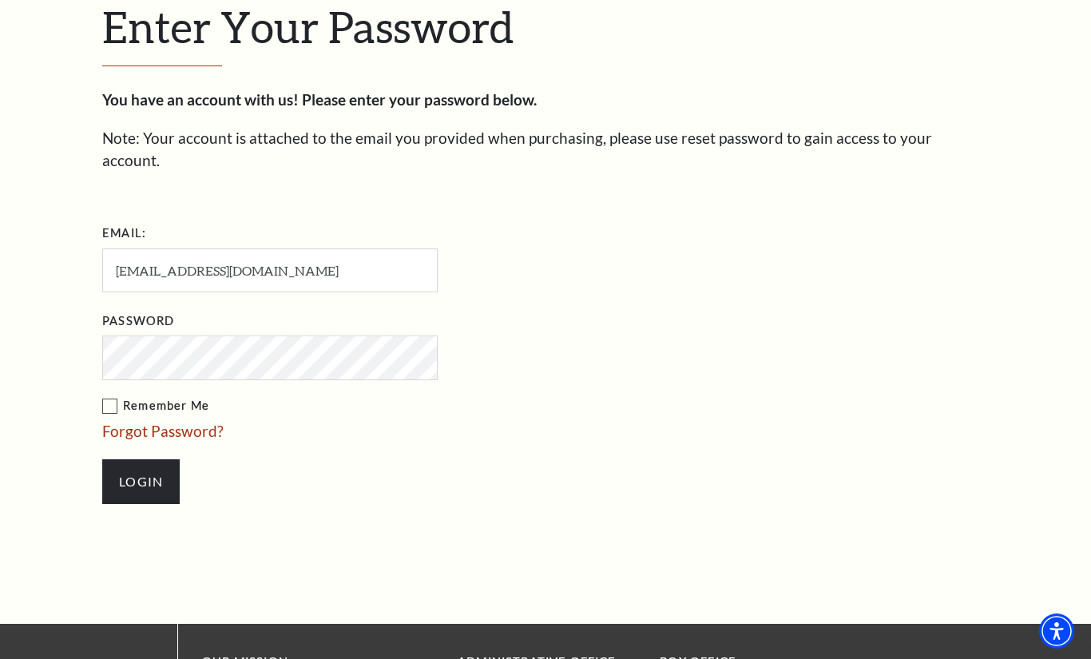
click at [107, 396] on label "Remember Me" at bounding box center [349, 406] width 495 height 20
click at [0, 0] on input "Remember Me" at bounding box center [0, 0] width 0 height 0
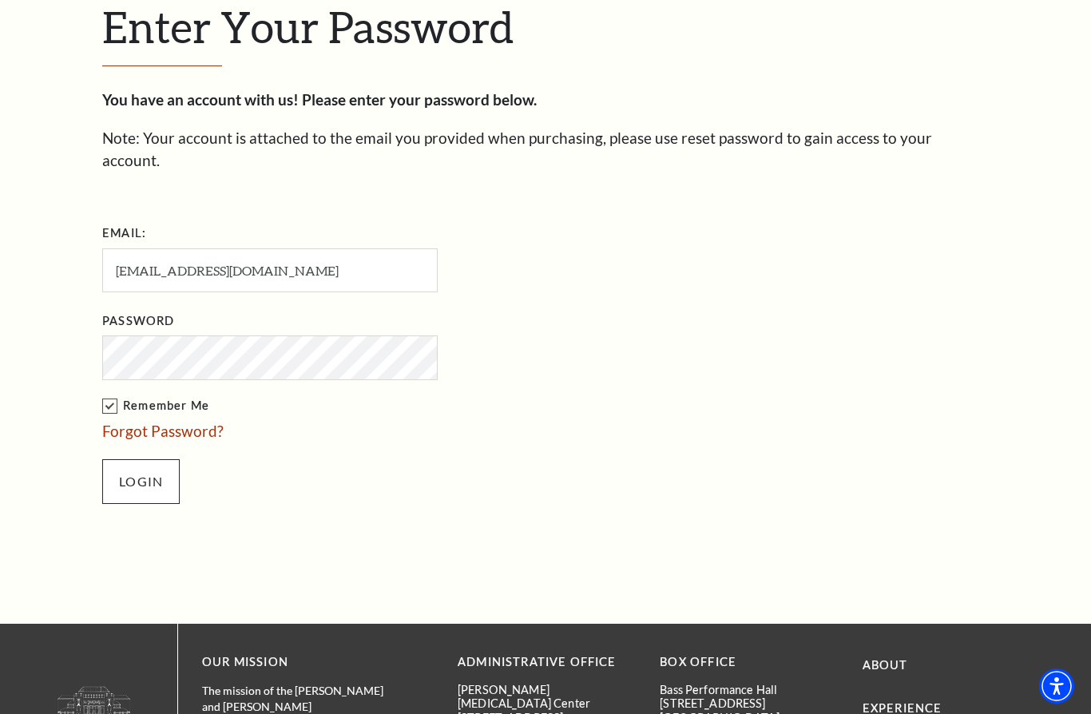
click at [151, 459] on input "Login" at bounding box center [140, 481] width 77 height 45
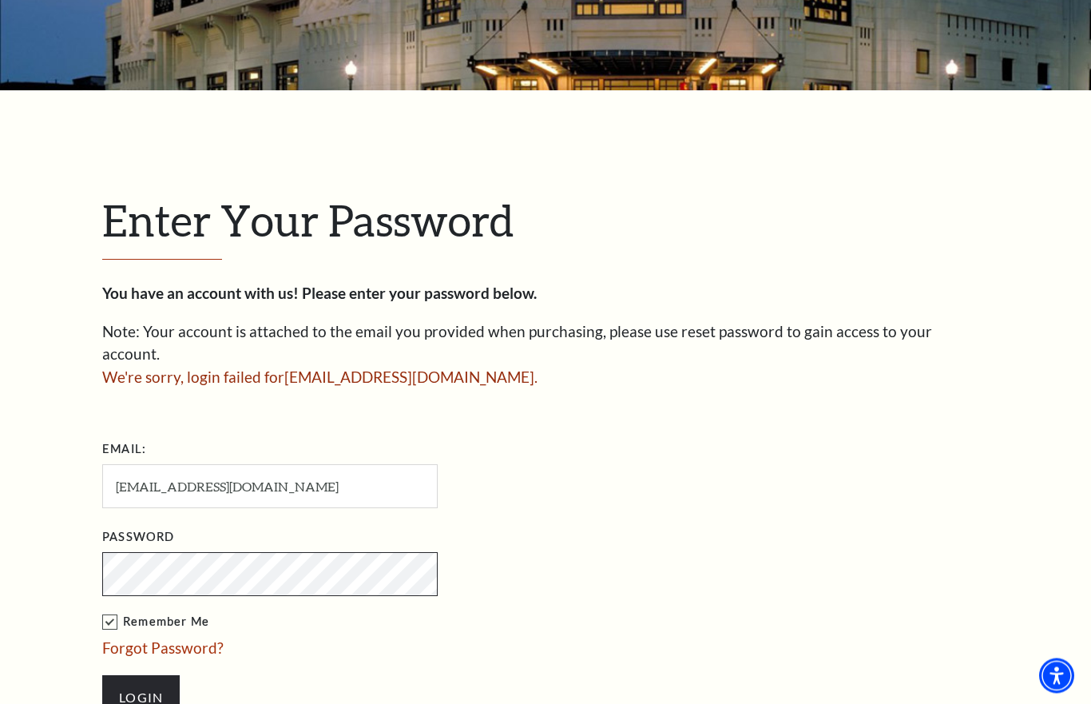
scroll to position [269, 0]
click at [139, 675] on input "Login" at bounding box center [140, 697] width 77 height 45
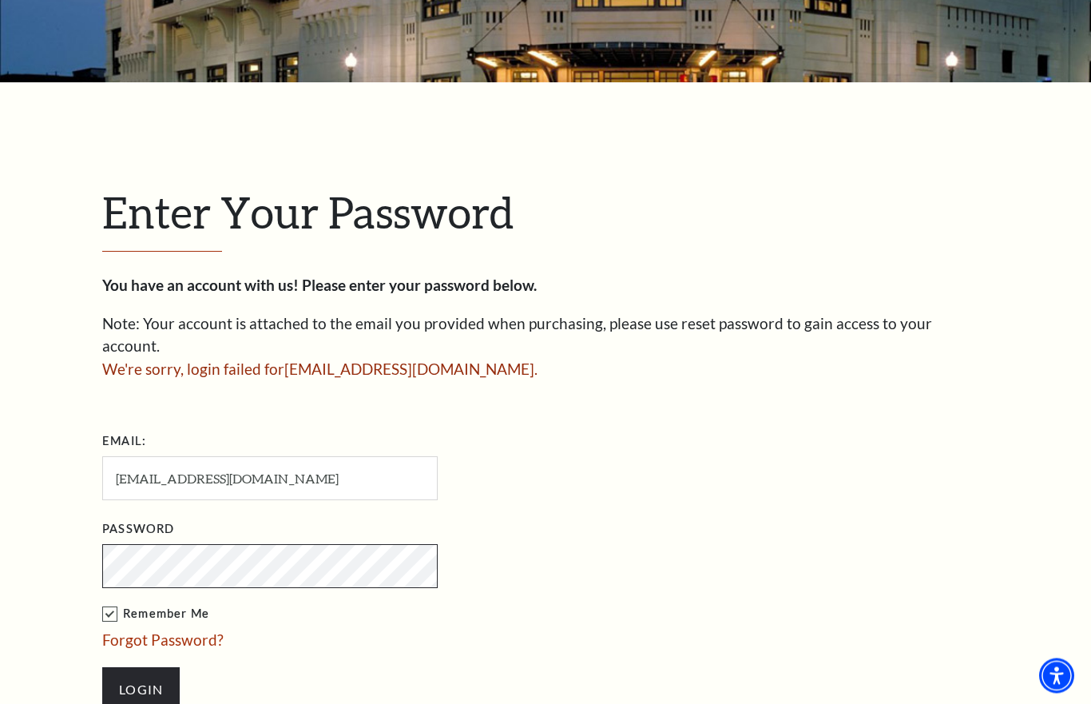
scroll to position [277, 0]
click at [141, 667] on input "Login" at bounding box center [140, 689] width 77 height 45
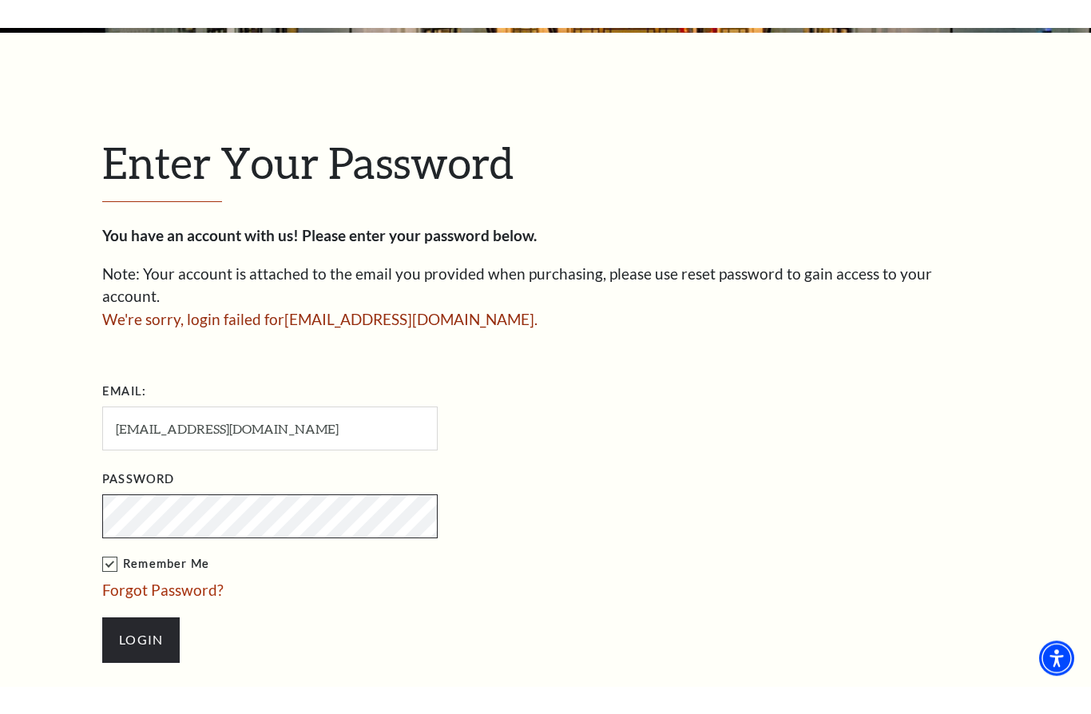
scroll to position [399, 0]
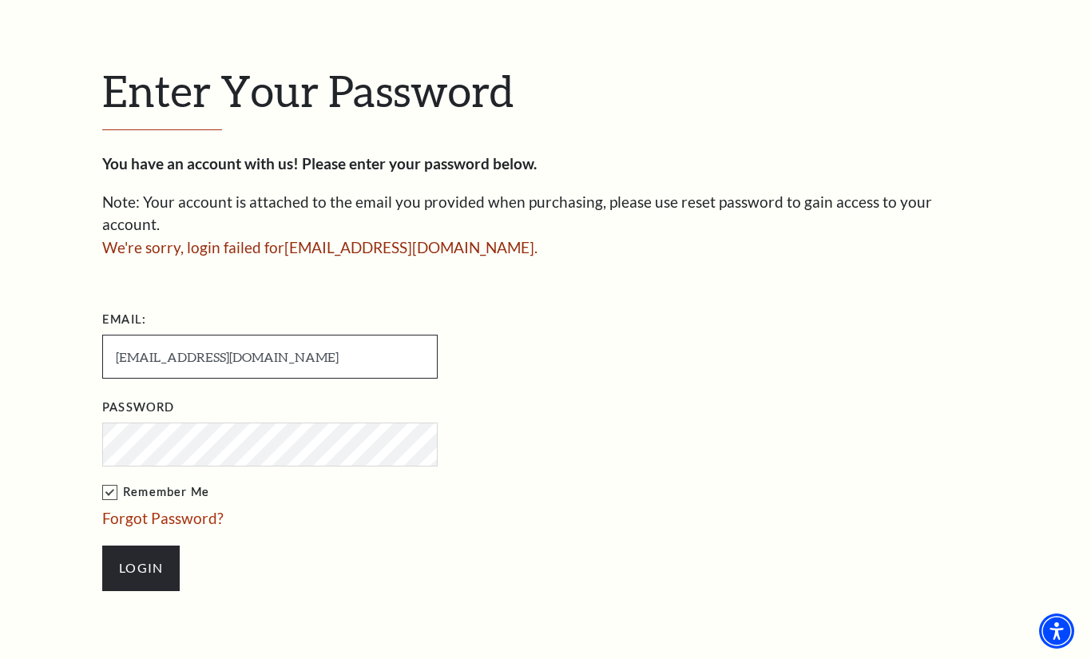
click at [304, 335] on input "[EMAIL_ADDRESS][DOMAIN_NAME]" at bounding box center [270, 357] width 336 height 44
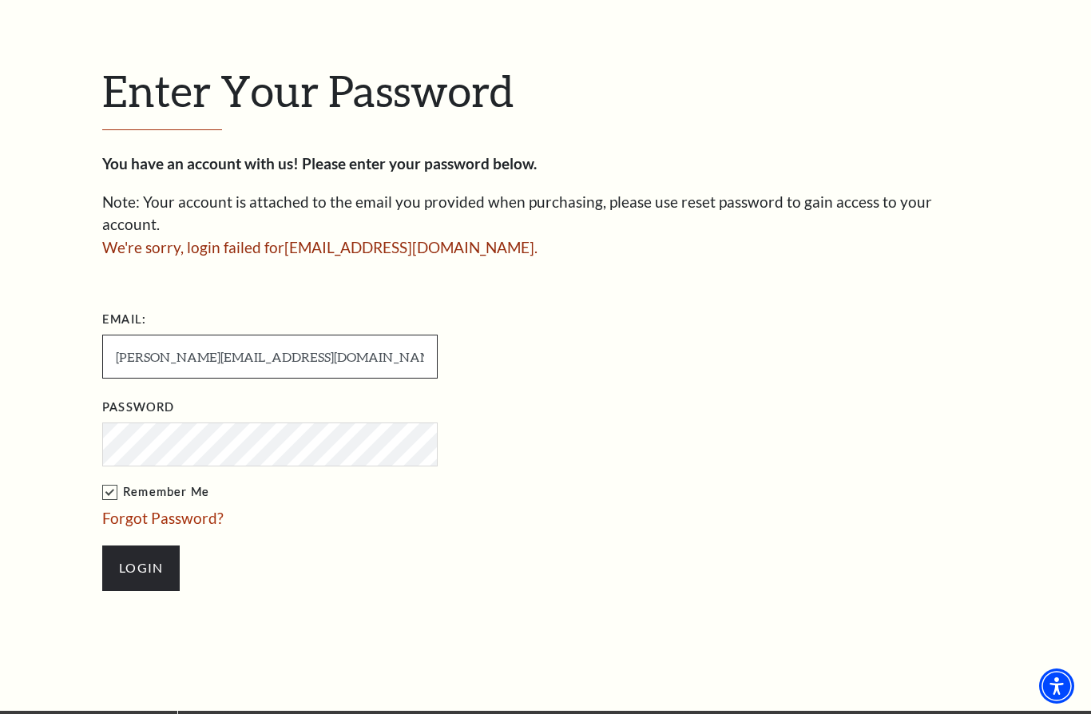
type input "brad@edgeresourcesllc.com"
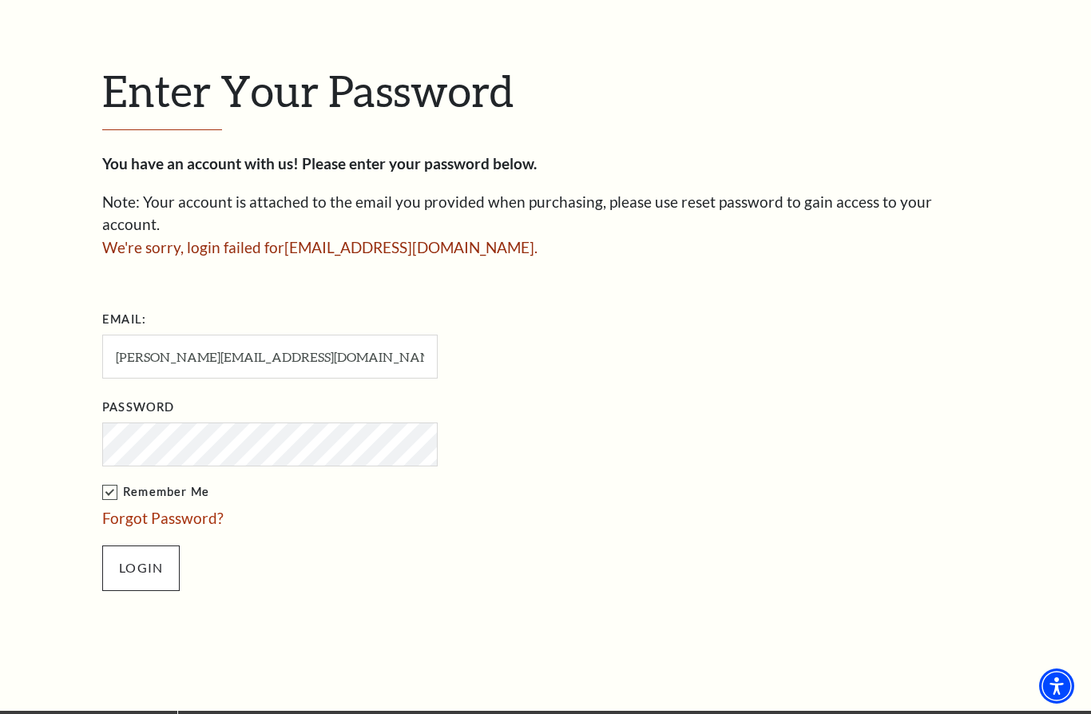
click at [163, 546] on input "Login" at bounding box center [140, 568] width 77 height 45
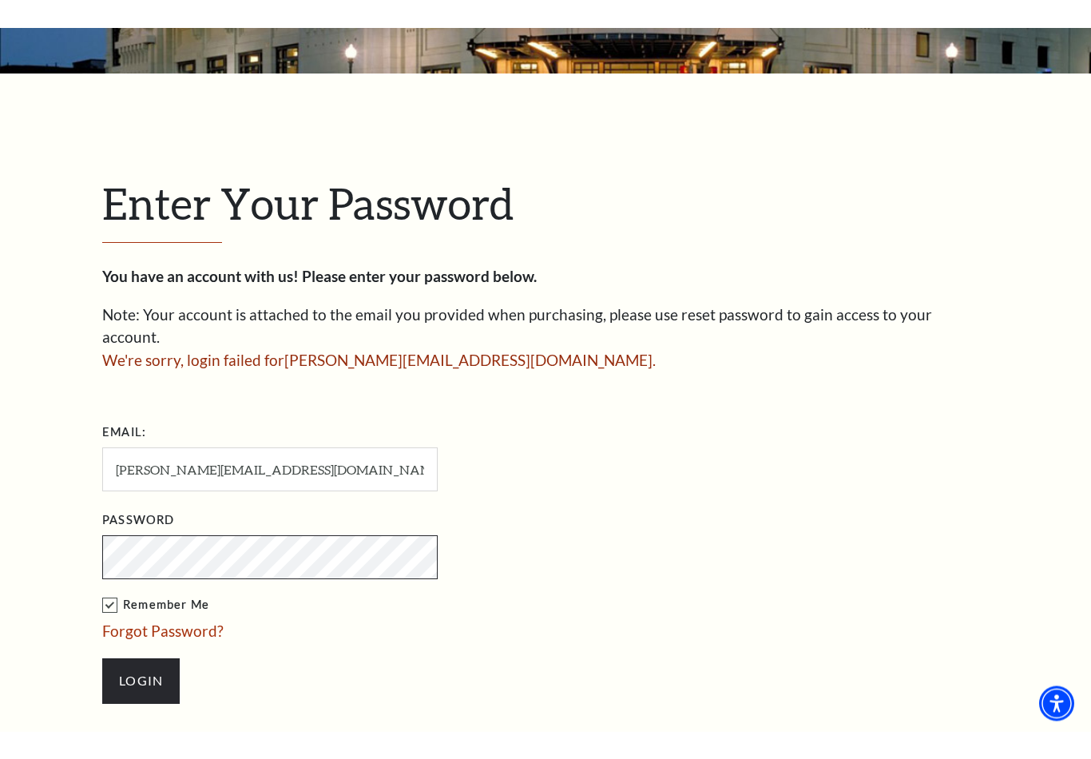
scroll to position [315, 0]
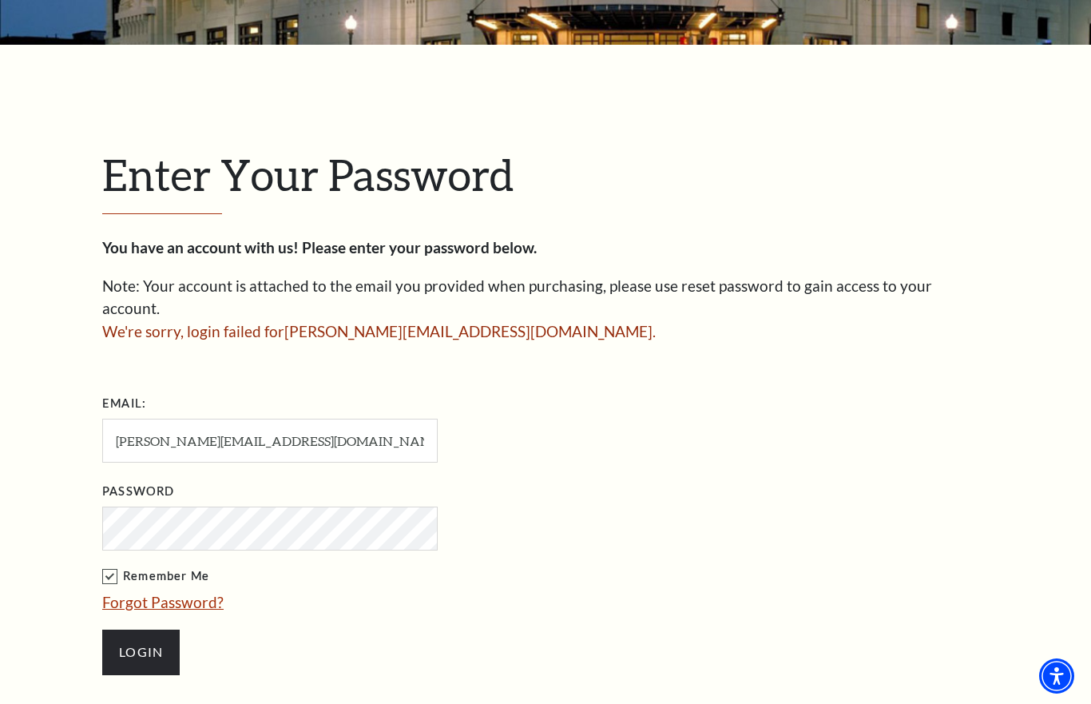
click at [212, 593] on link "Forgot Password?" at bounding box center [162, 602] width 121 height 18
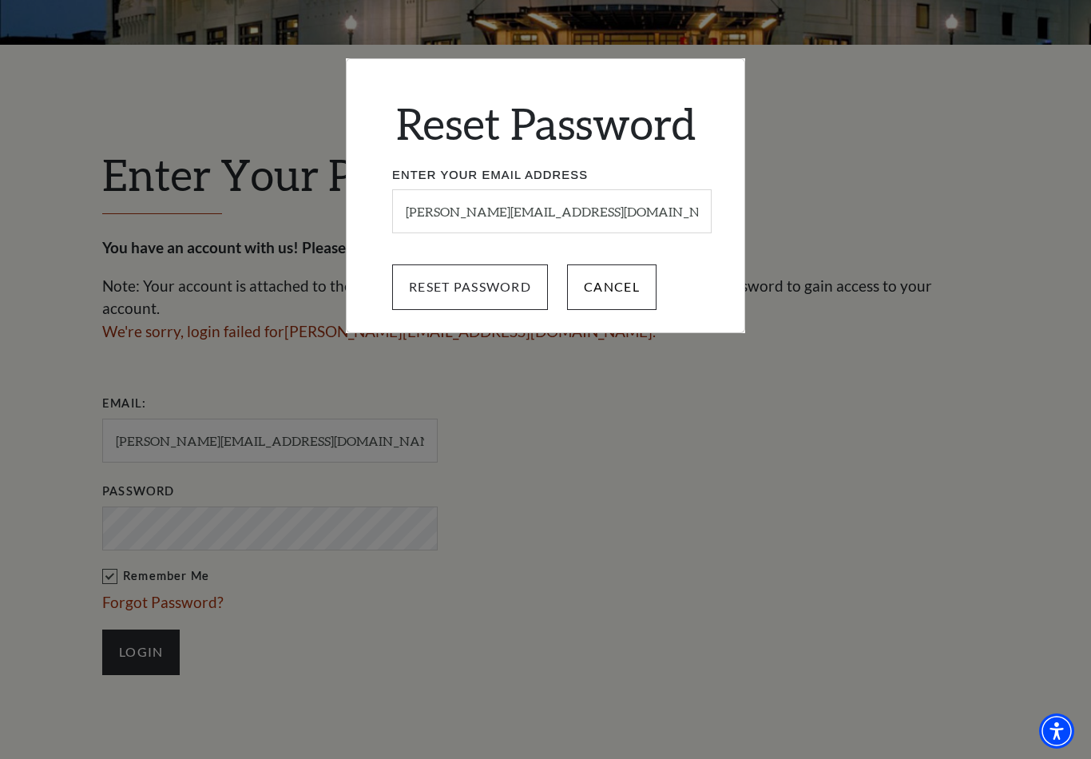
click at [496, 286] on input "Reset Password" at bounding box center [470, 286] width 156 height 45
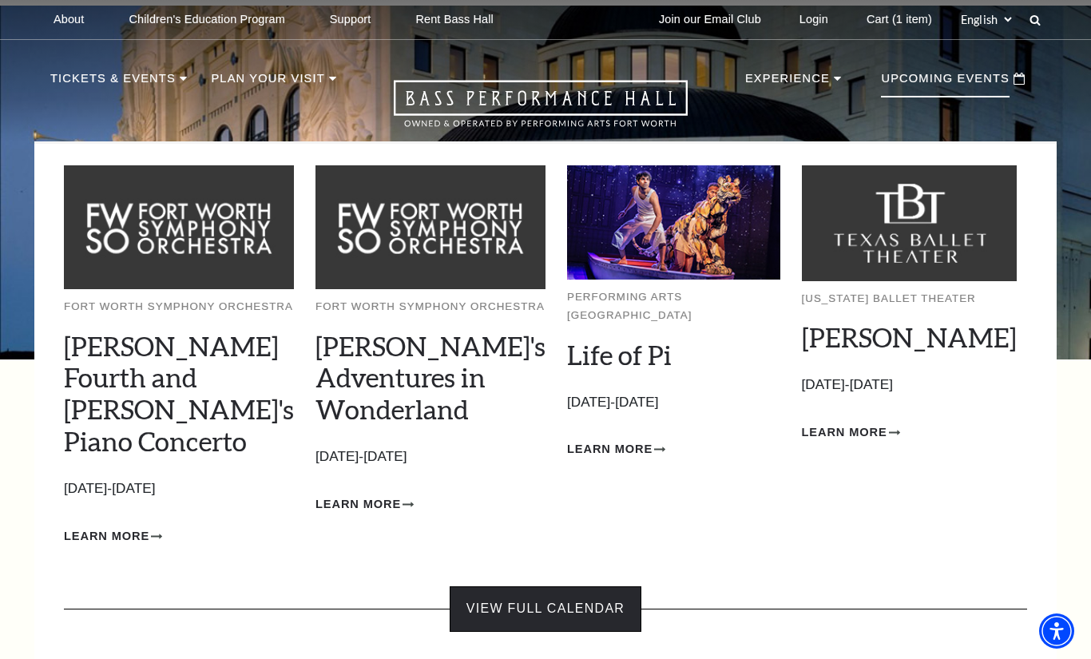
click at [542, 587] on link "View Full Calendar" at bounding box center [546, 608] width 192 height 45
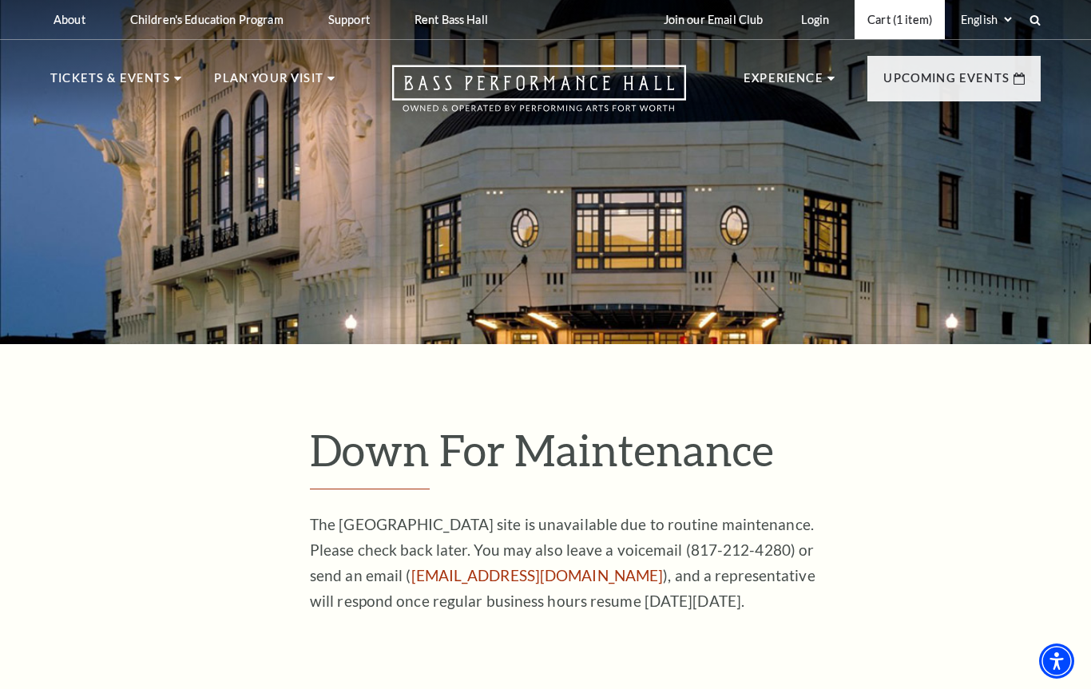
click at [908, 25] on link "Cart (1 item)" at bounding box center [900, 19] width 90 height 39
click at [914, 29] on link "Cart (1 item)" at bounding box center [900, 19] width 90 height 39
click at [923, 29] on link "Login" at bounding box center [918, 19] width 54 height 39
click at [926, 27] on link "Login" at bounding box center [918, 19] width 54 height 39
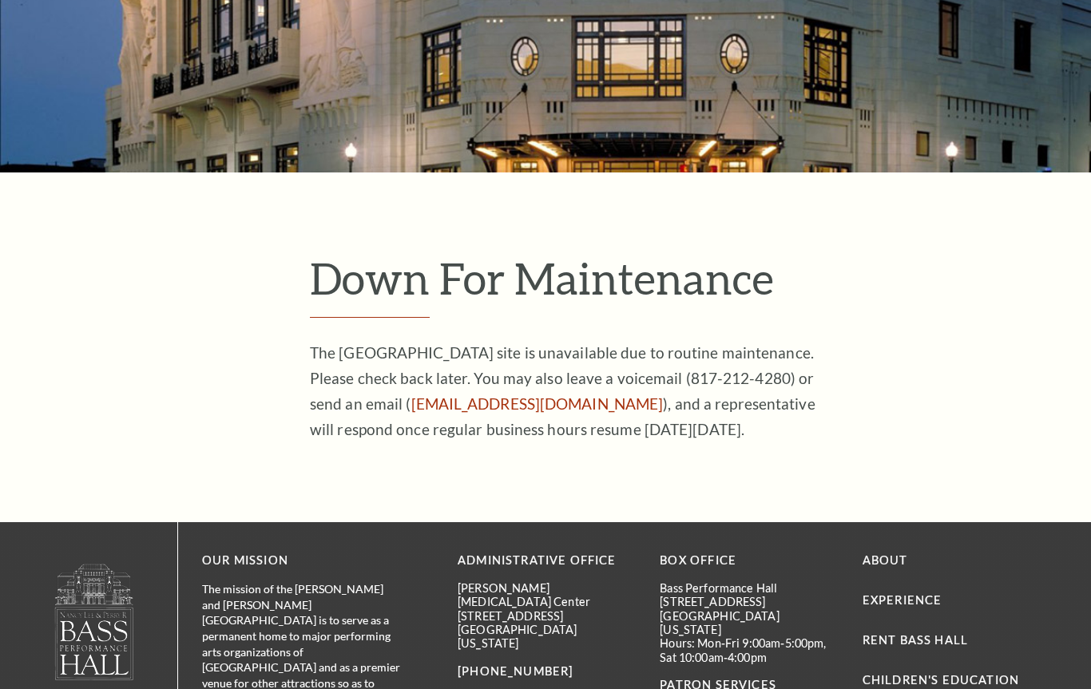
scroll to position [-31, 0]
